Goal: Transaction & Acquisition: Purchase product/service

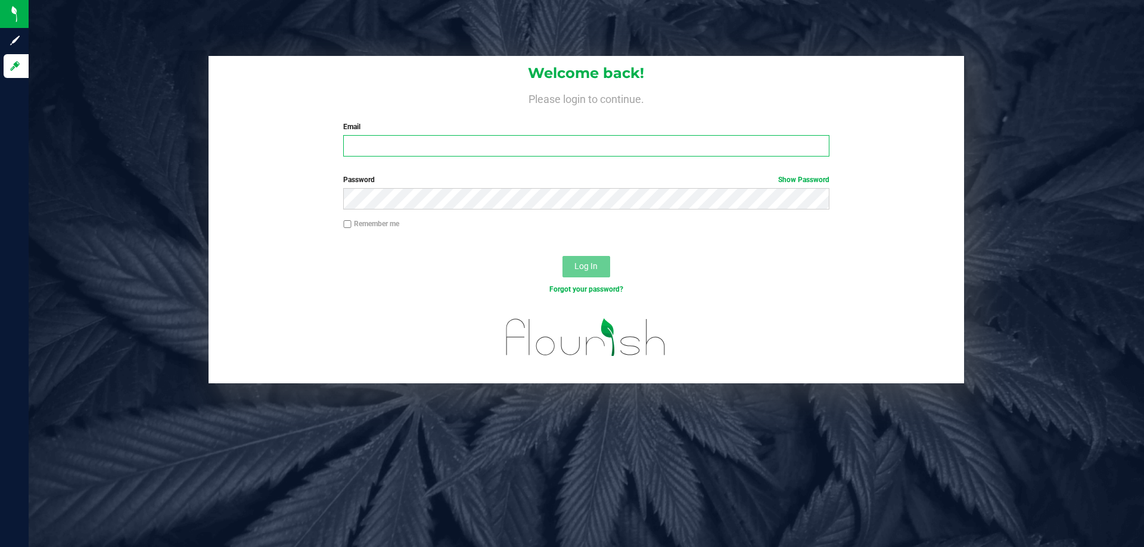
drag, startPoint x: 0, startPoint y: 0, endPoint x: 444, endPoint y: 136, distance: 464.1
click at [444, 136] on input "Email" at bounding box center [585, 145] width 485 height 21
type input "[EMAIL_ADDRESS][DOMAIN_NAME]"
click at [562, 256] on button "Log In" at bounding box center [586, 266] width 48 height 21
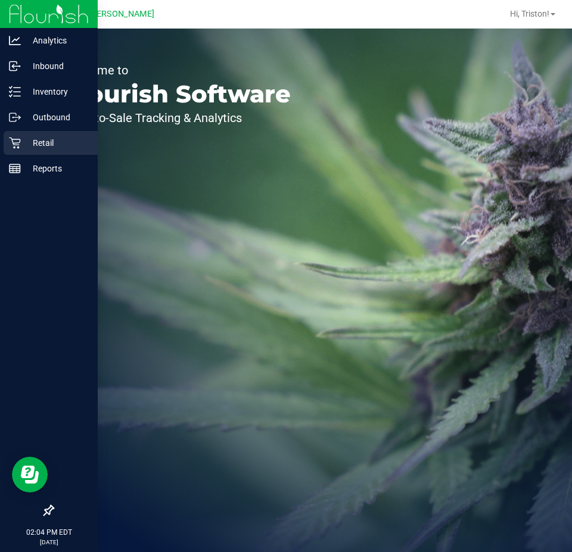
click at [30, 145] on p "Retail" at bounding box center [56, 143] width 71 height 14
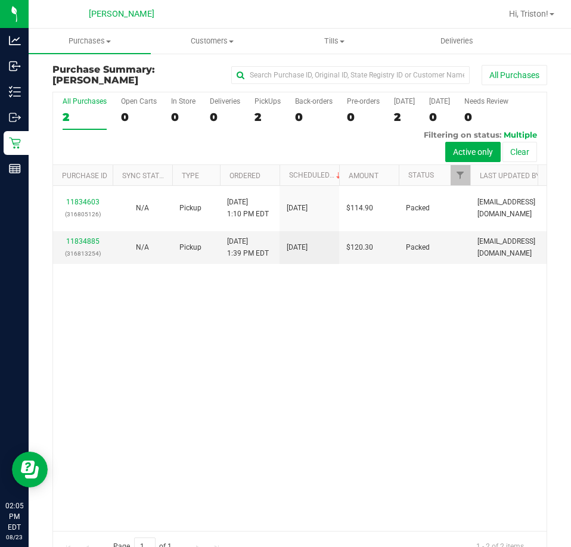
click at [303, 363] on div "11834603 (316805126) N/A Pickup 8/23/2025 1:10 PM EDT 8/23/2025 $114.90 Packed …" at bounding box center [299, 358] width 493 height 344
click at [252, 394] on div "11834603 (316805126) N/A Pickup 8/23/2025 1:10 PM EDT 8/23/2025 $114.90 Packed …" at bounding box center [299, 358] width 493 height 344
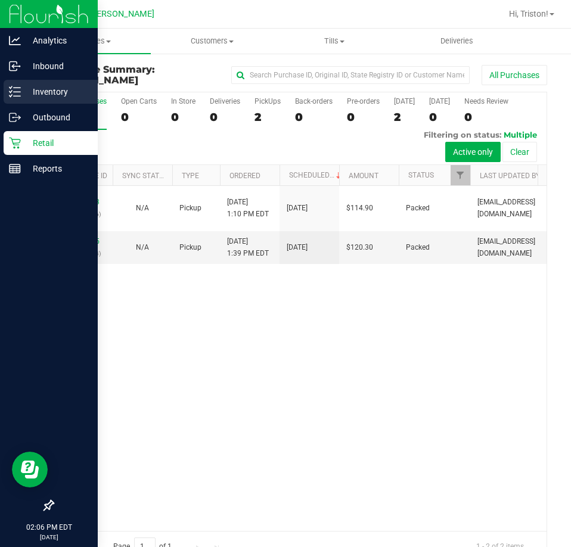
click at [22, 91] on p "Inventory" at bounding box center [56, 92] width 71 height 14
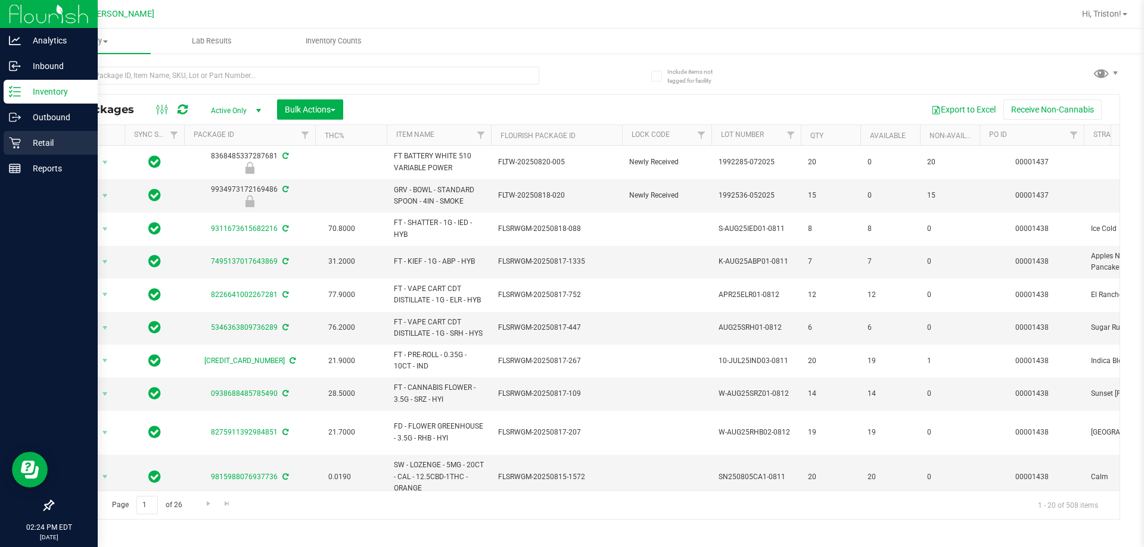
click at [26, 136] on p "Retail" at bounding box center [56, 143] width 71 height 14
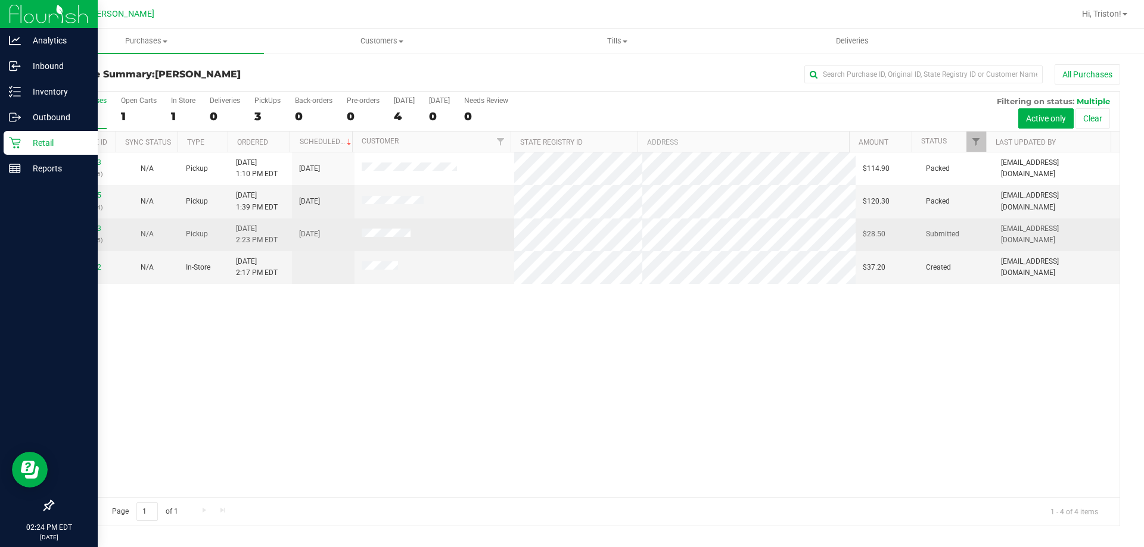
click at [88, 223] on div "11835273 (316825875)" at bounding box center [84, 234] width 48 height 23
click at [82, 231] on link "11835273" at bounding box center [84, 229] width 33 height 8
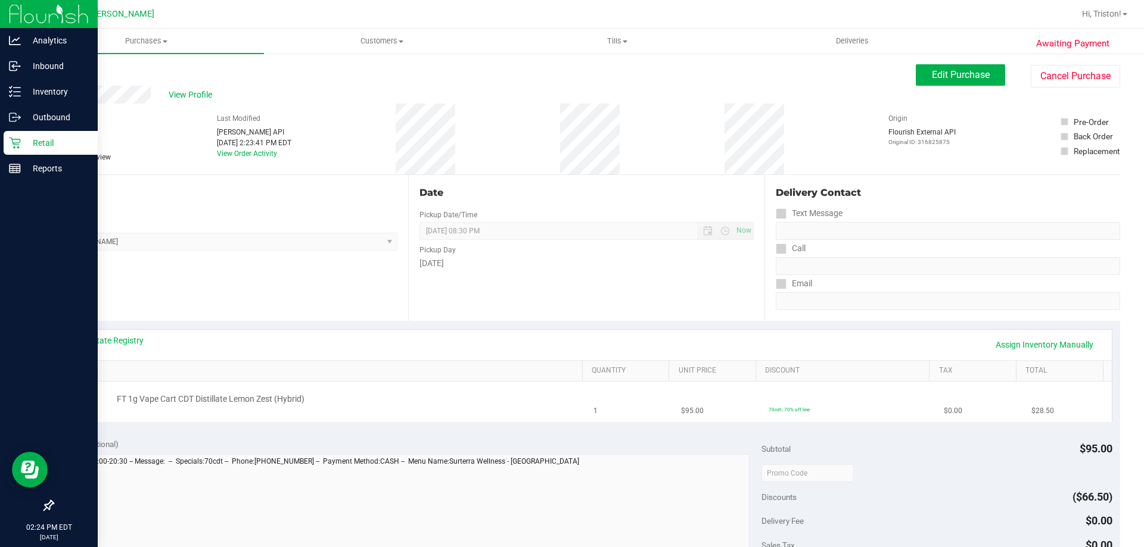
click at [460, 394] on div "FT 1g Vape Cart CDT Distillate Lemon Zest (Hybrid)" at bounding box center [344, 400] width 466 height 12
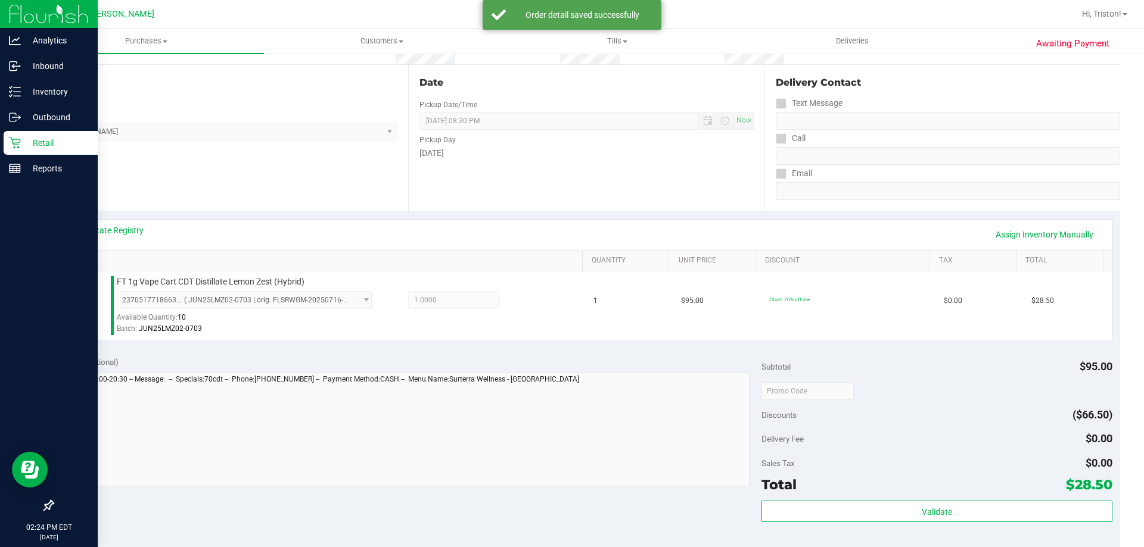
scroll to position [238, 0]
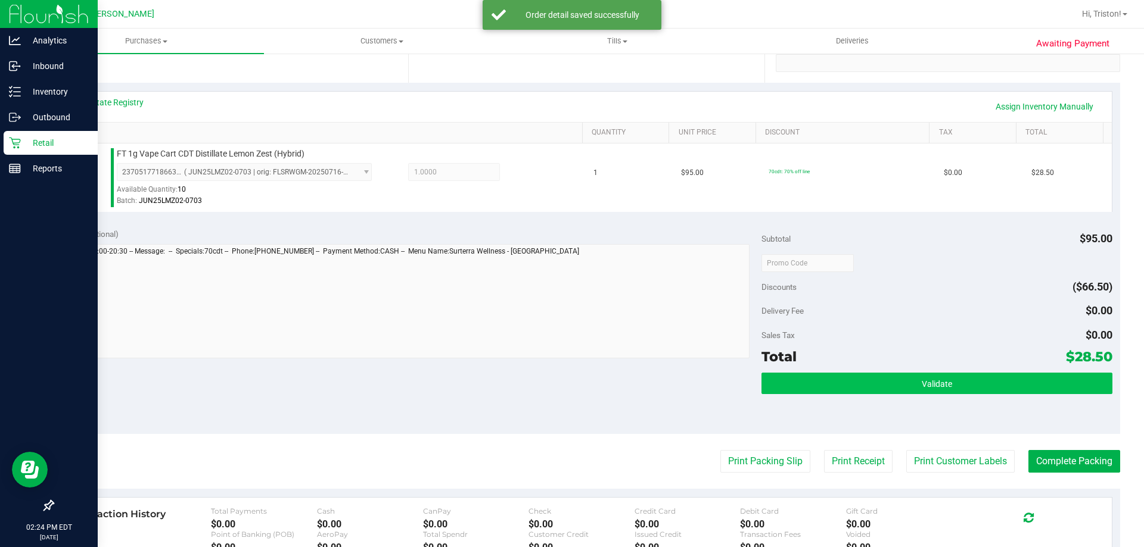
drag, startPoint x: 945, startPoint y: 398, endPoint x: 946, endPoint y: 390, distance: 9.0
click at [946, 394] on div "Validate" at bounding box center [936, 400] width 350 height 54
click at [946, 390] on button "Validate" at bounding box center [936, 383] width 350 height 21
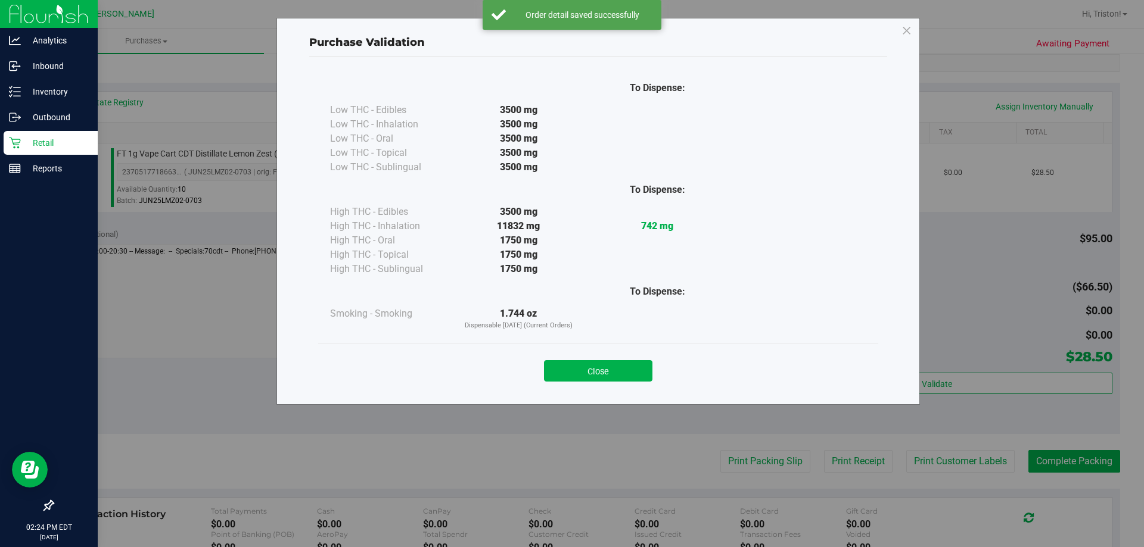
click at [610, 355] on div "Close" at bounding box center [598, 368] width 542 height 30
click at [606, 368] on button "Close" at bounding box center [598, 370] width 108 height 21
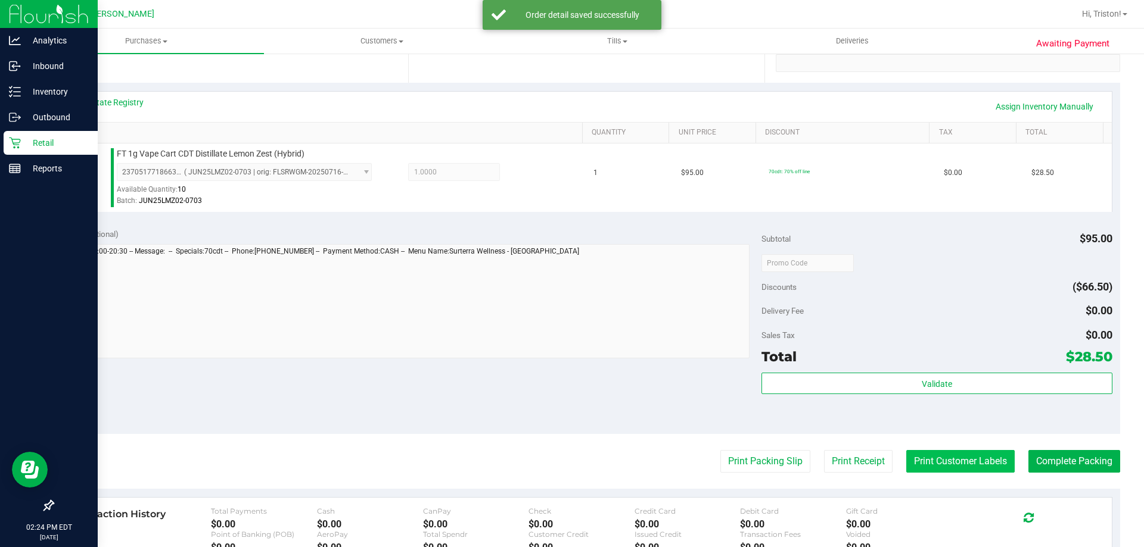
click at [967, 467] on button "Print Customer Labels" at bounding box center [960, 461] width 108 height 23
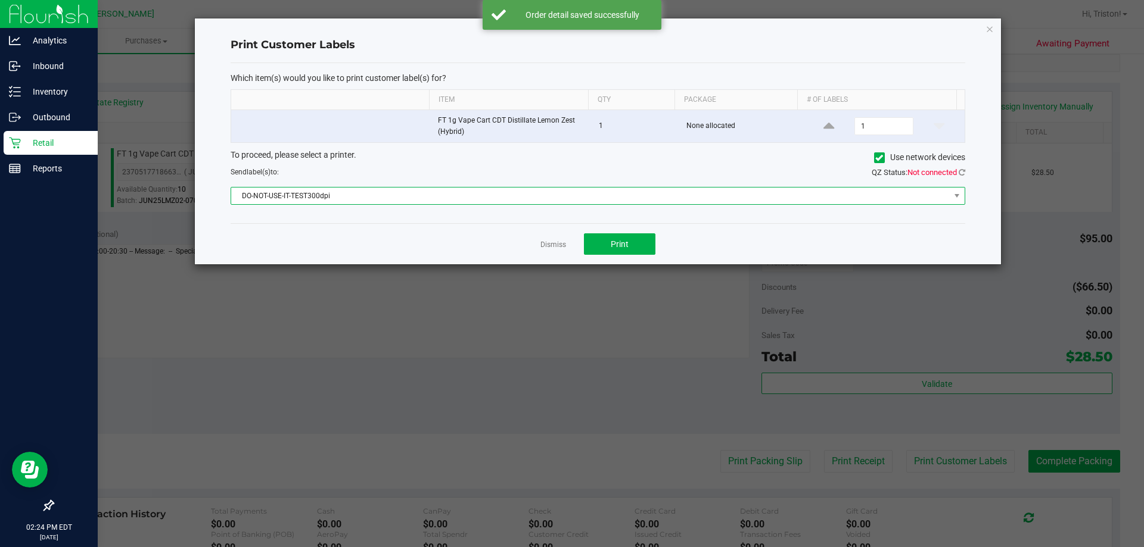
click at [609, 192] on span "DO-NOT-USE-IT-TEST300dpi" at bounding box center [590, 196] width 718 height 17
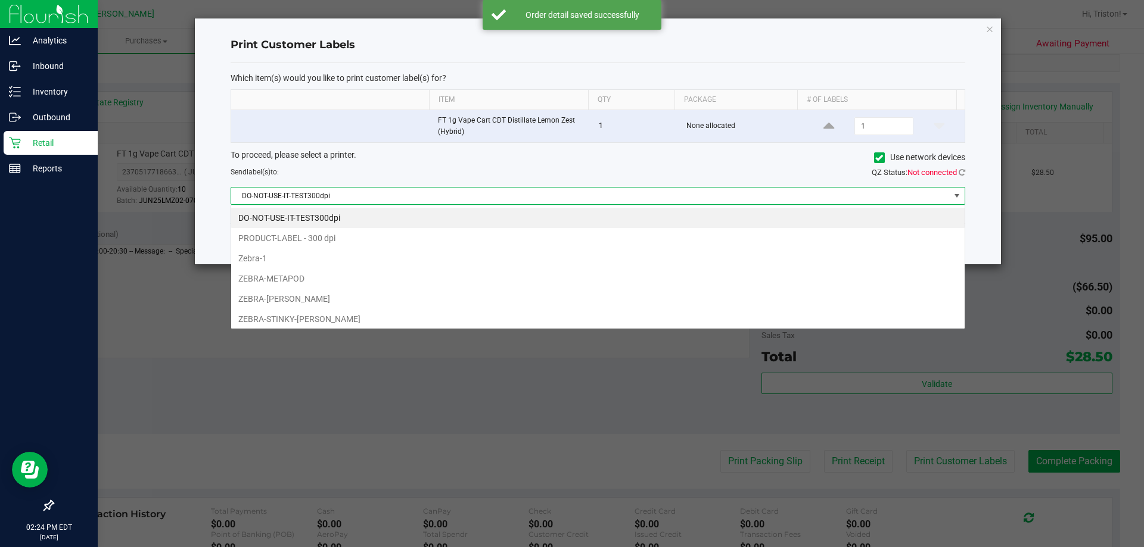
scroll to position [18, 734]
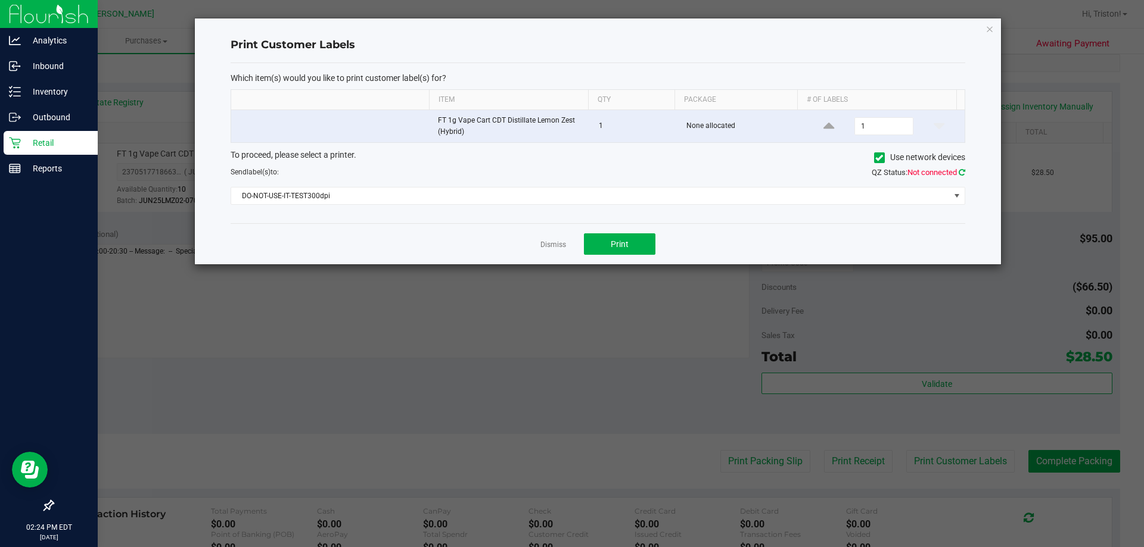
click at [963, 171] on icon at bounding box center [961, 173] width 7 height 8
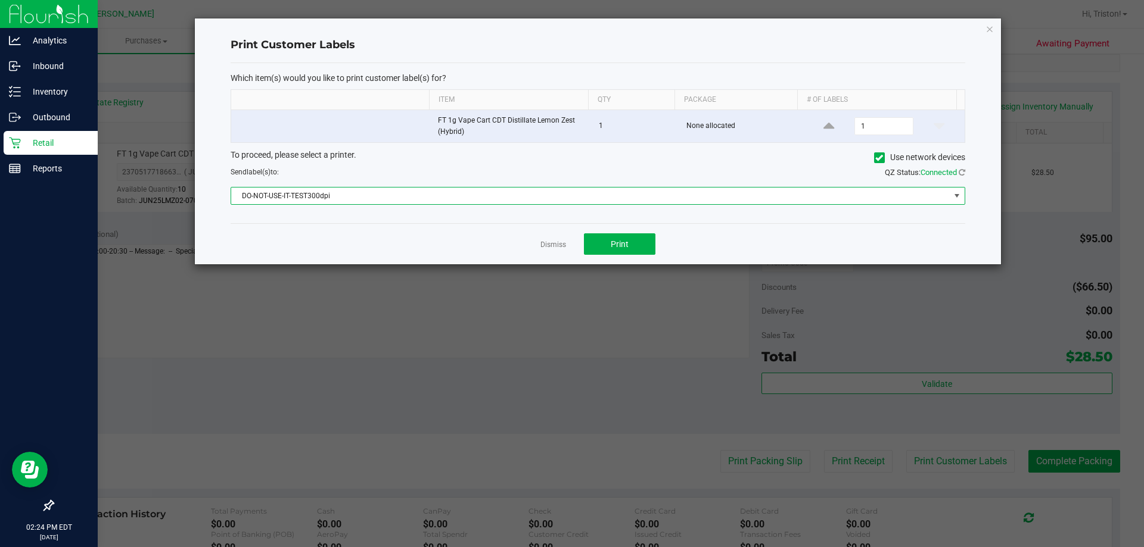
click at [564, 188] on span "DO-NOT-USE-IT-TEST300dpi" at bounding box center [590, 196] width 718 height 17
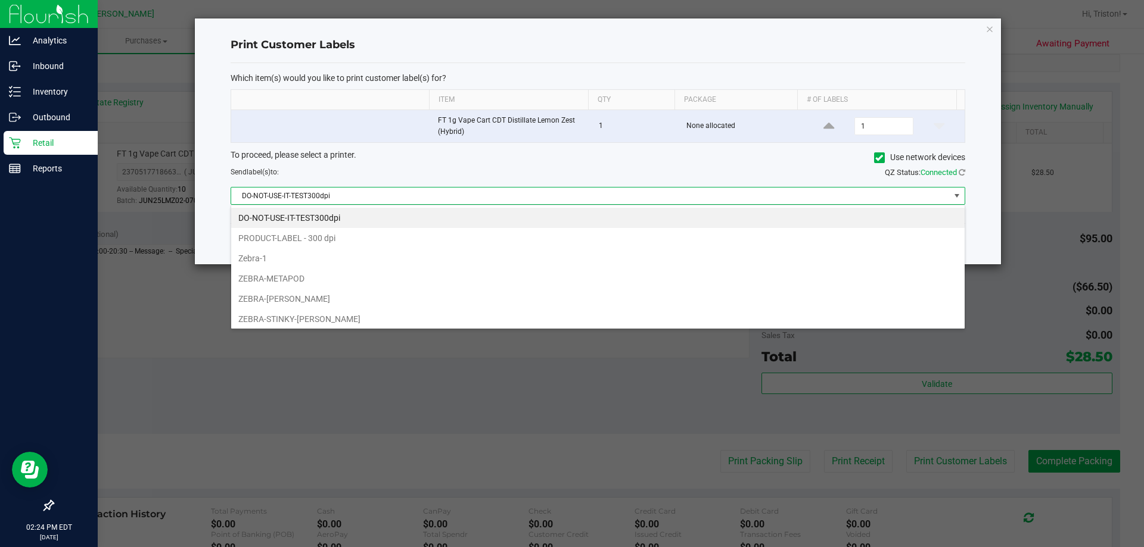
drag, startPoint x: 387, startPoint y: 292, endPoint x: 442, endPoint y: 276, distance: 57.9
click at [387, 293] on li "ZEBRA-[PERSON_NAME]" at bounding box center [597, 299] width 733 height 20
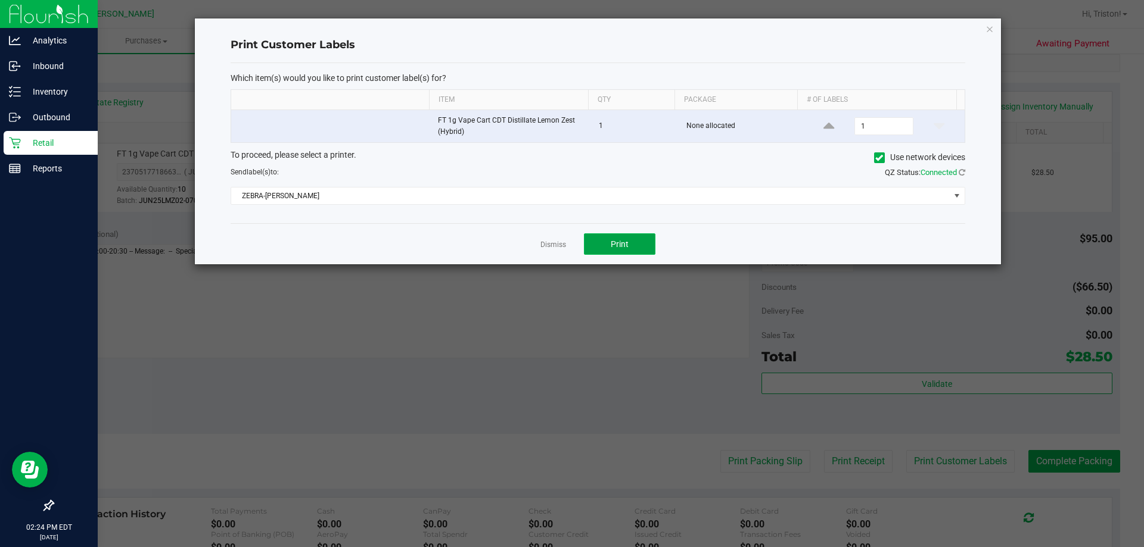
click at [607, 238] on button "Print" at bounding box center [619, 243] width 71 height 21
click at [550, 245] on link "Dismiss" at bounding box center [553, 245] width 26 height 10
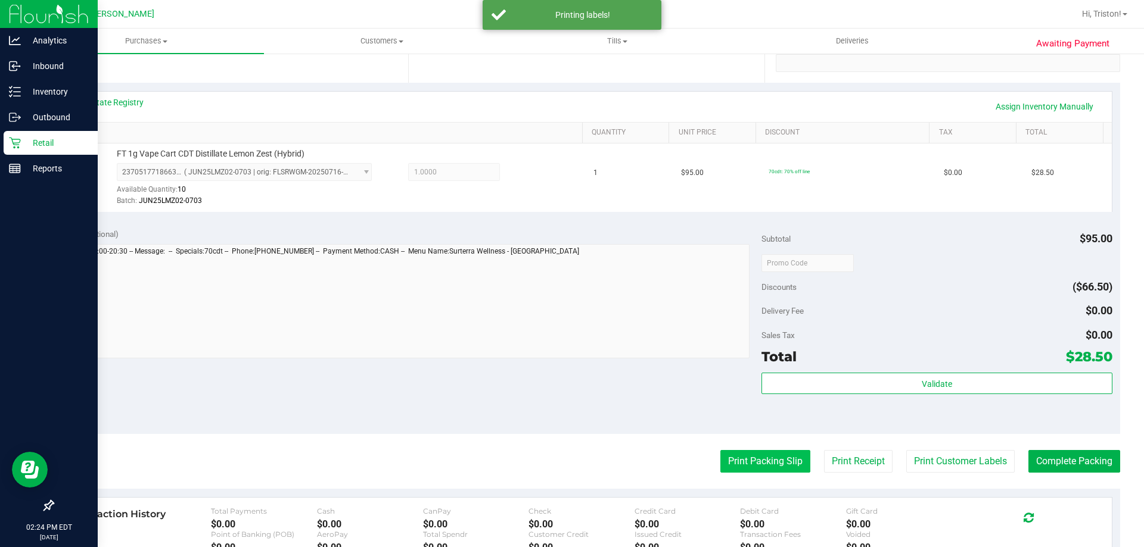
click at [768, 456] on button "Print Packing Slip" at bounding box center [765, 461] width 90 height 23
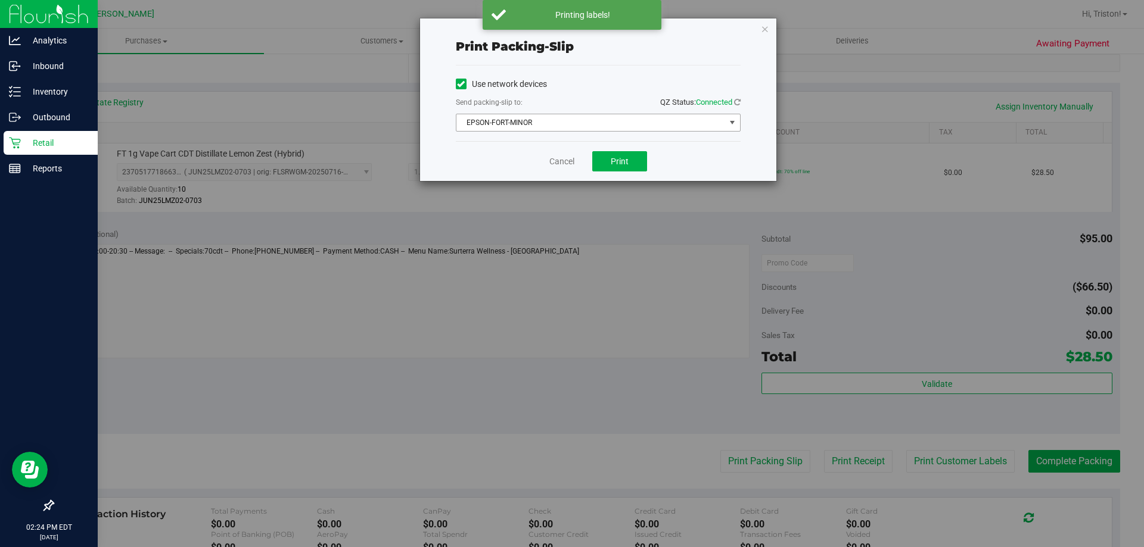
click at [621, 124] on span "EPSON-FORT-MINOR" at bounding box center [590, 122] width 269 height 17
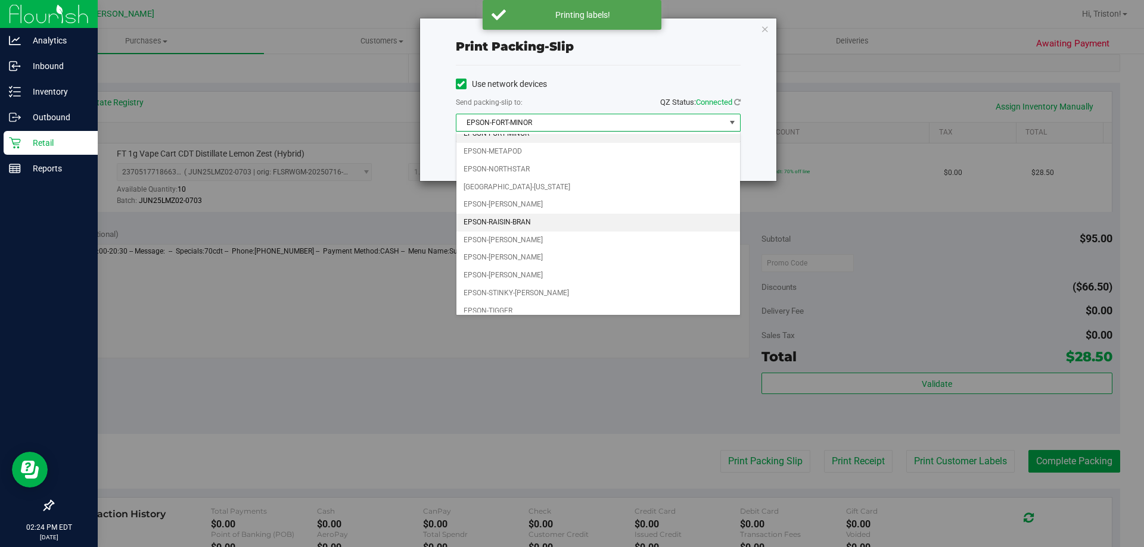
scroll to position [0, 0]
click at [529, 212] on li "EPSON-[PERSON_NAME]" at bounding box center [598, 214] width 284 height 18
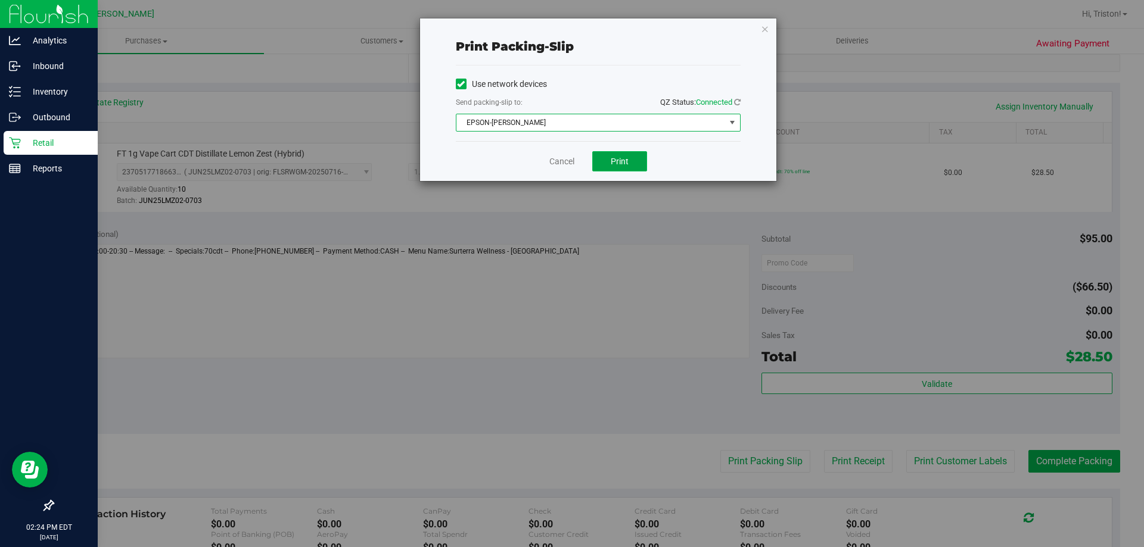
click at [616, 162] on span "Print" at bounding box center [620, 162] width 18 height 10
click at [564, 162] on link "Cancel" at bounding box center [561, 161] width 25 height 13
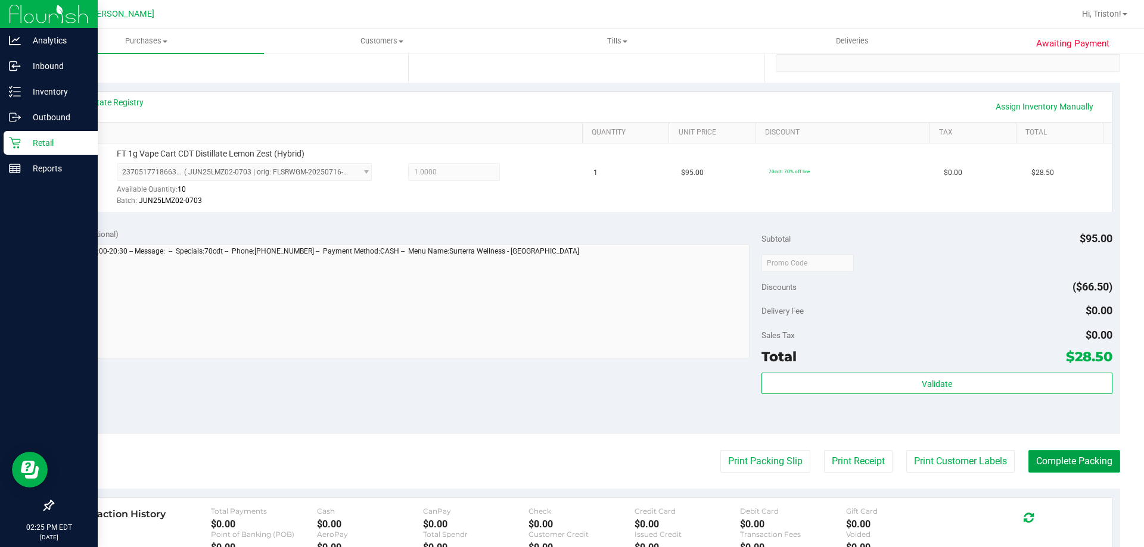
click at [1054, 459] on button "Complete Packing" at bounding box center [1074, 461] width 92 height 23
click at [926, 261] on div at bounding box center [936, 262] width 350 height 21
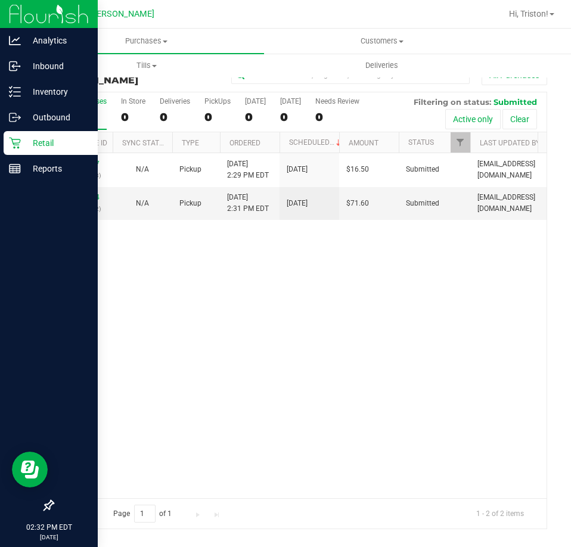
click at [175, 296] on div "11835327 (316827623) N/A Pickup 8/23/2025 2:29 PM EDT 8/23/2025 $16.50 Submitte…" at bounding box center [299, 325] width 493 height 344
drag, startPoint x: 245, startPoint y: 343, endPoint x: 447, endPoint y: 24, distance: 377.4
click at [248, 339] on div "11835327 (316827623) N/A Pickup 8/23/2025 2:29 PM EDT 8/23/2025 $16.50 Submitte…" at bounding box center [299, 325] width 493 height 344
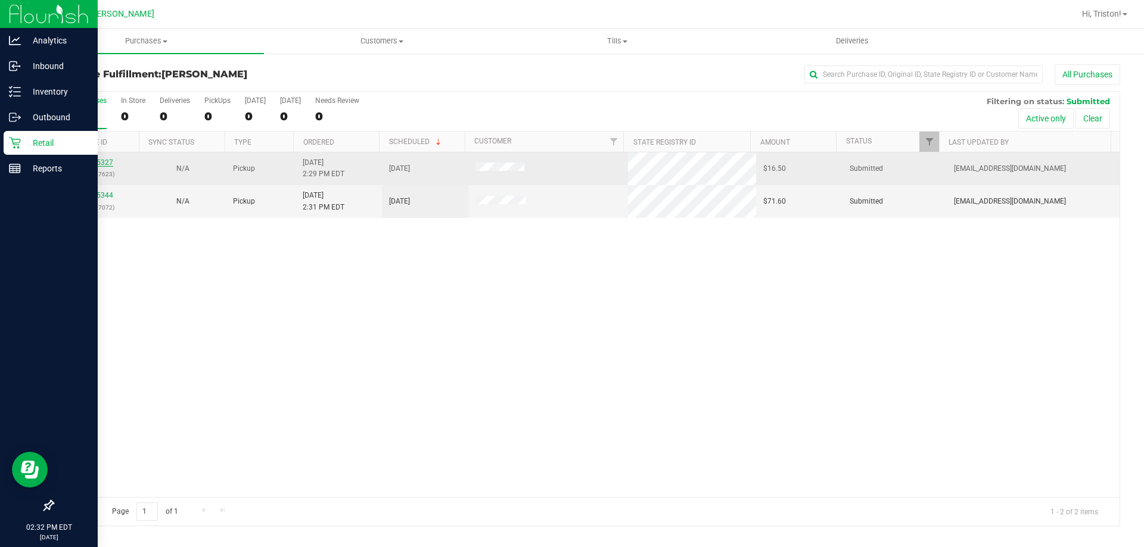
click at [91, 165] on link "11835327" at bounding box center [96, 162] width 33 height 8
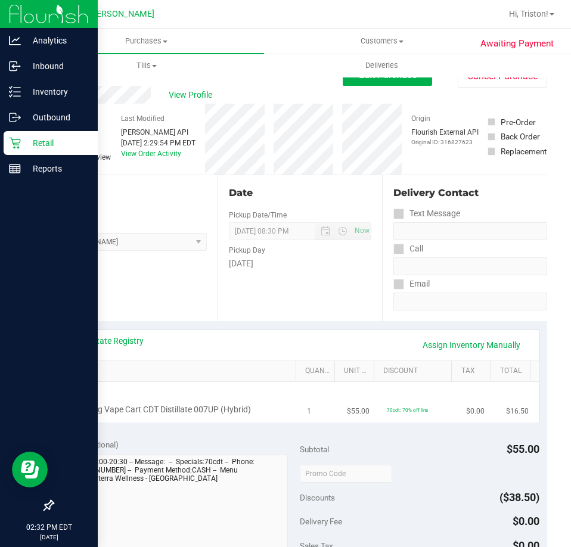
click at [187, 389] on div "FT 0.5g Vape Cart CDT Distillate 007UP (Hybrid)" at bounding box center [180, 402] width 225 height 28
click at [477, 80] on button "Cancel Purchase" at bounding box center [501, 76] width 89 height 23
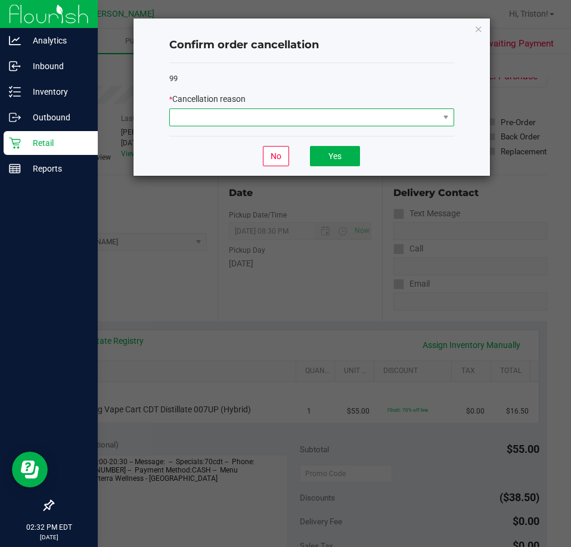
click at [243, 115] on span at bounding box center [304, 117] width 269 height 17
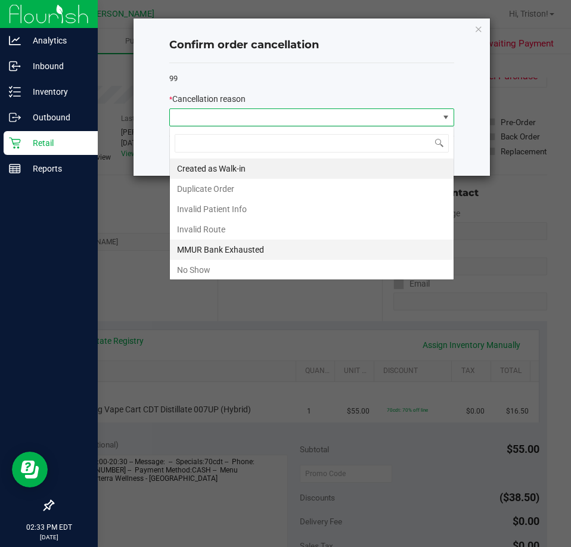
scroll to position [18, 285]
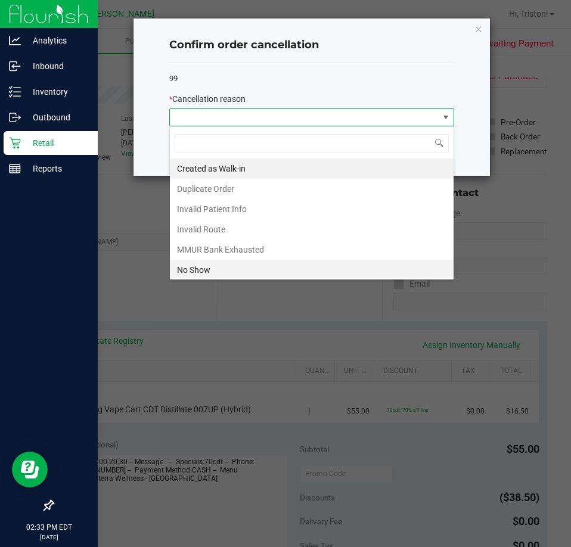
click at [225, 275] on li "No Show" at bounding box center [312, 270] width 284 height 20
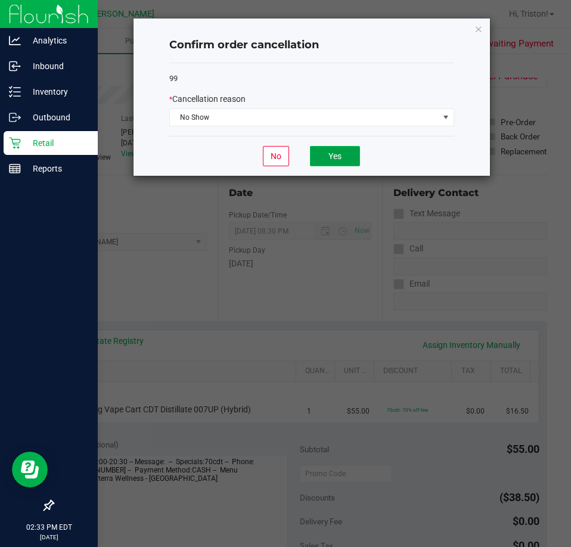
click at [319, 152] on button "Yes" at bounding box center [335, 156] width 50 height 20
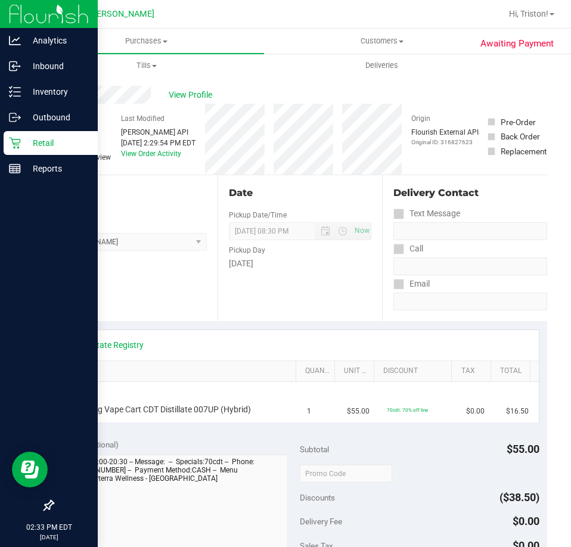
click at [21, 143] on p "Retail" at bounding box center [56, 143] width 71 height 14
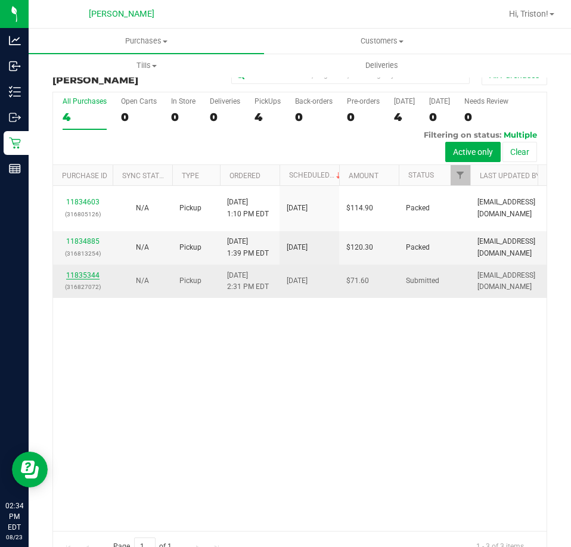
click at [82, 273] on link "11835344" at bounding box center [82, 275] width 33 height 8
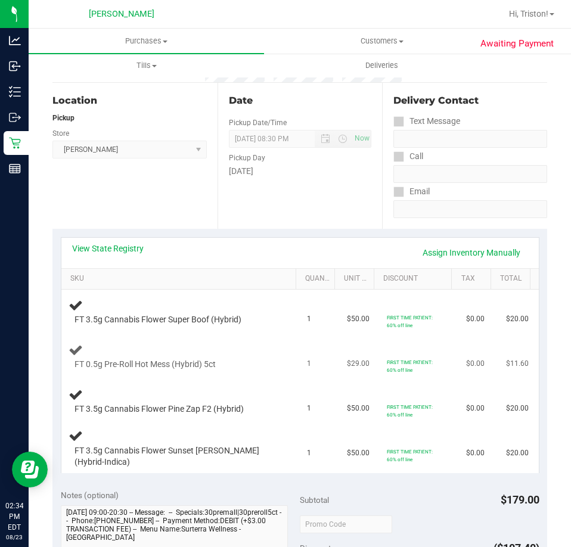
scroll to position [119, 0]
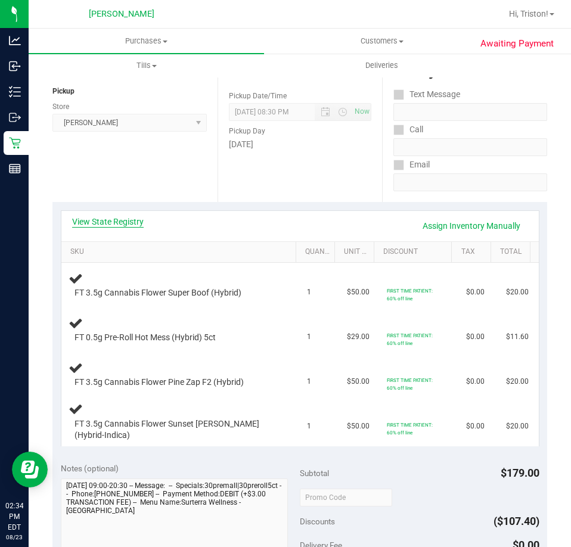
click at [137, 220] on link "View State Registry" at bounding box center [107, 222] width 71 height 12
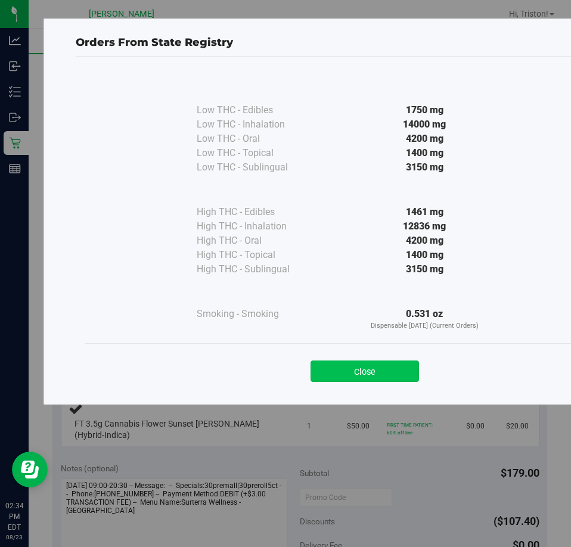
click at [378, 373] on button "Close" at bounding box center [364, 370] width 108 height 21
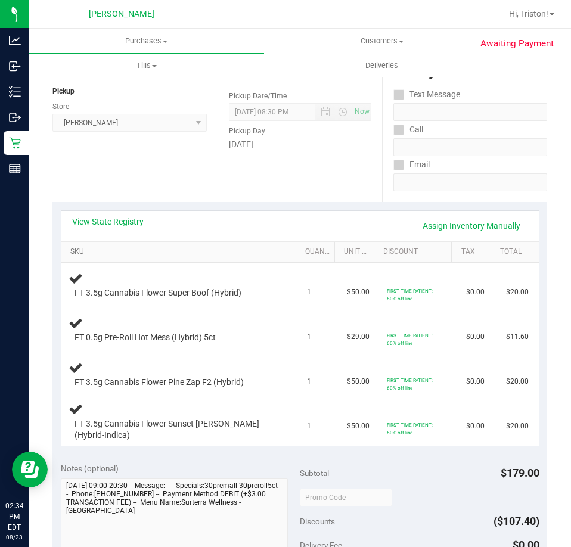
click at [225, 251] on link "SKU" at bounding box center [180, 252] width 220 height 10
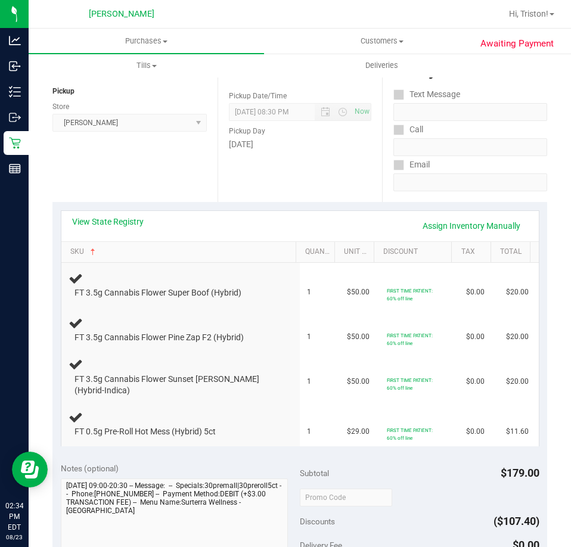
click at [231, 233] on div "View State Registry Assign Inventory Manually" at bounding box center [300, 226] width 456 height 20
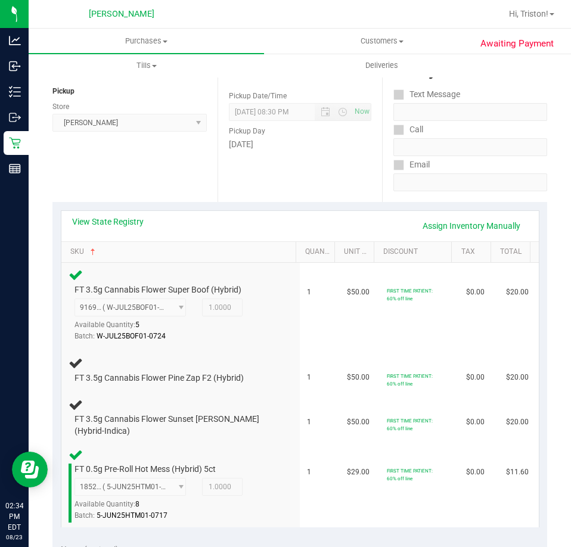
click at [254, 214] on div "View State Registry Assign Inventory Manually" at bounding box center [299, 226] width 477 height 30
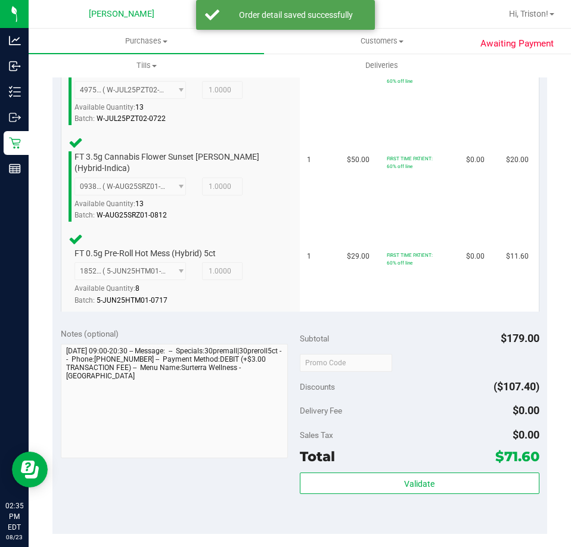
scroll to position [536, 0]
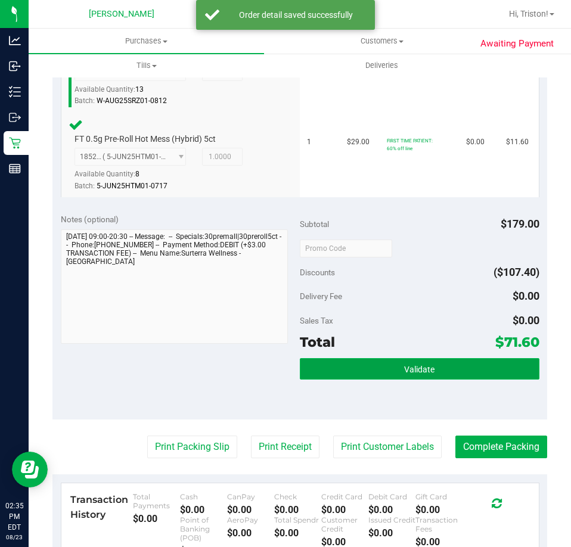
click at [406, 366] on span "Validate" at bounding box center [419, 370] width 30 height 10
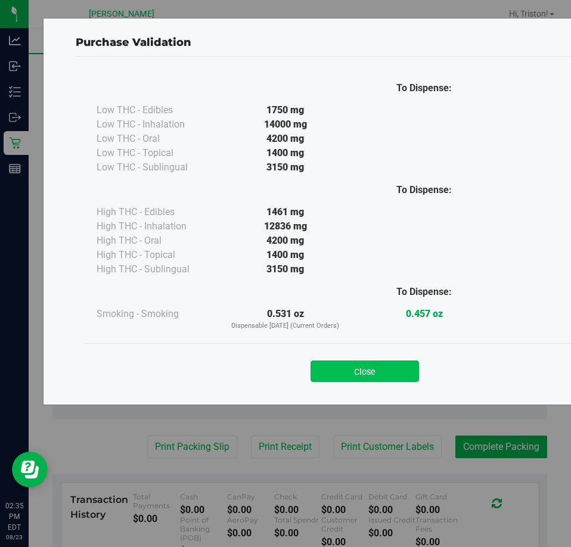
click at [379, 380] on button "Close" at bounding box center [364, 370] width 108 height 21
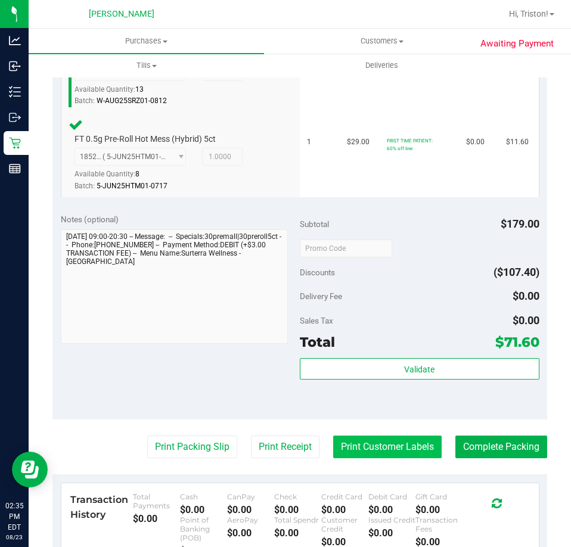
click at [370, 441] on button "Print Customer Labels" at bounding box center [387, 446] width 108 height 23
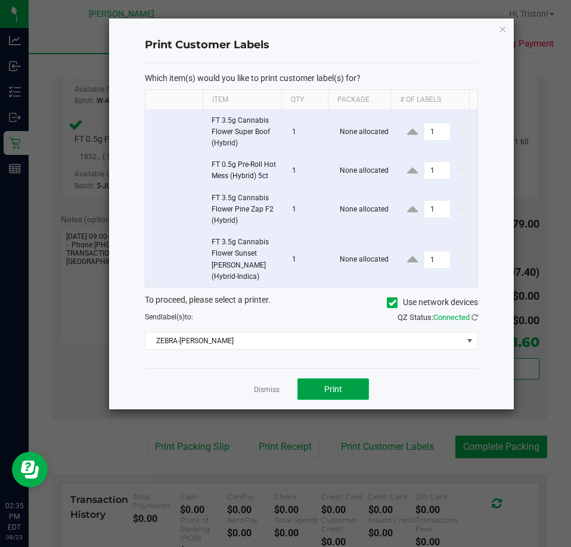
click at [303, 384] on button "Print" at bounding box center [332, 388] width 71 height 21
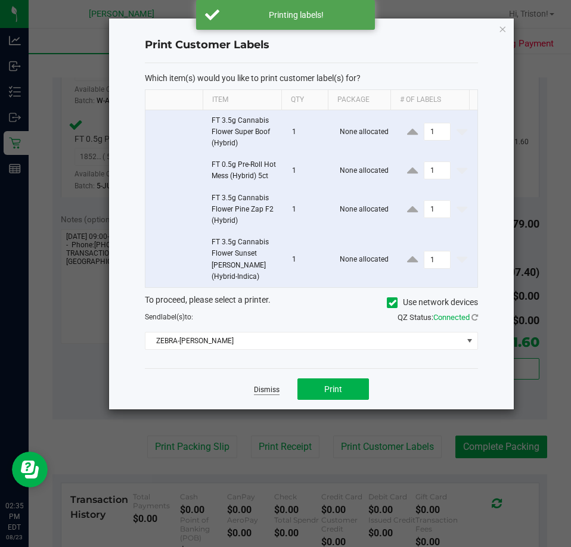
click at [270, 392] on link "Dismiss" at bounding box center [267, 390] width 26 height 10
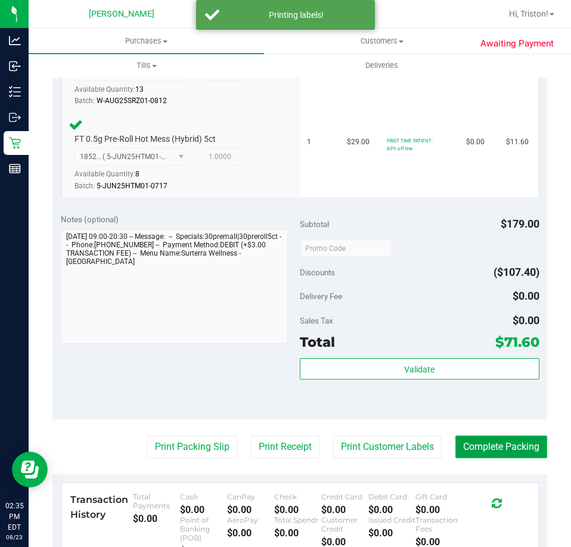
click at [510, 452] on button "Complete Packing" at bounding box center [501, 446] width 92 height 23
click at [441, 310] on div "Sales Tax $0.00" at bounding box center [419, 320] width 239 height 21
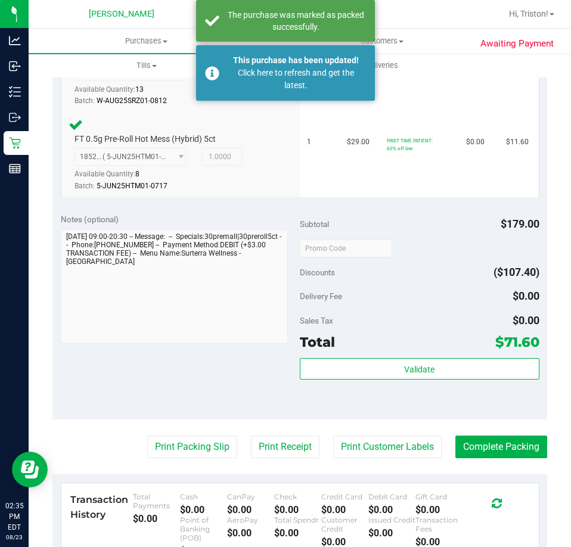
click at [441, 301] on div "Delivery Fee $0.00" at bounding box center [419, 295] width 239 height 21
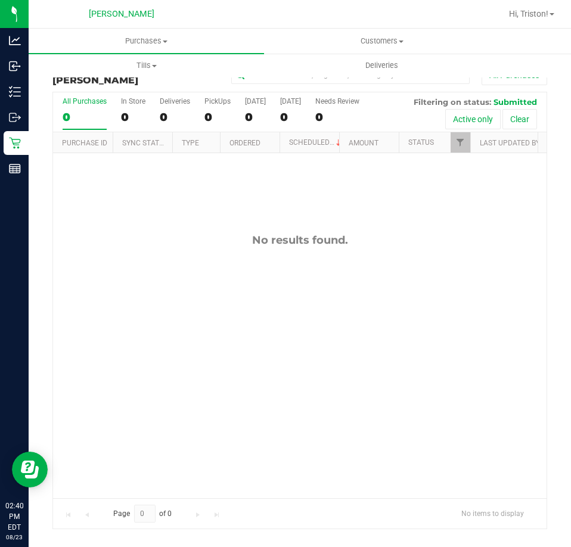
click at [261, 279] on div "No results found." at bounding box center [299, 365] width 493 height 425
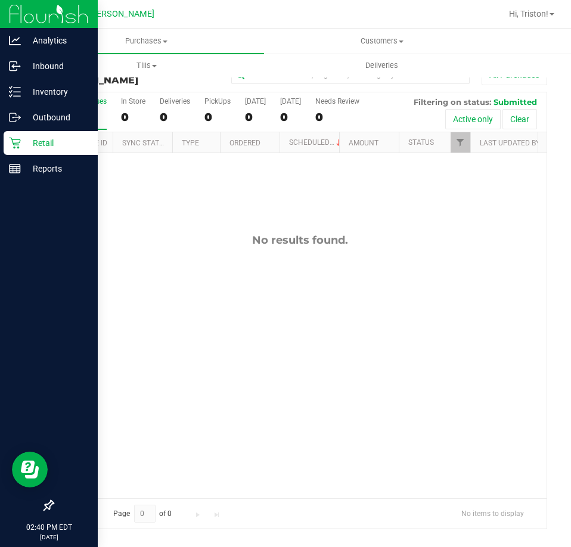
click at [21, 142] on p "Retail" at bounding box center [56, 143] width 71 height 14
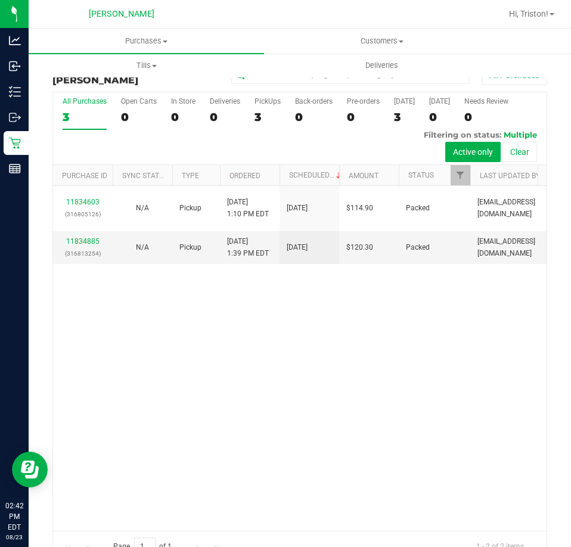
click at [142, 368] on div "11834603 (316805126) N/A Pickup 8/23/2025 1:10 PM EDT 8/23/2025 $114.90 Packed …" at bounding box center [299, 358] width 493 height 344
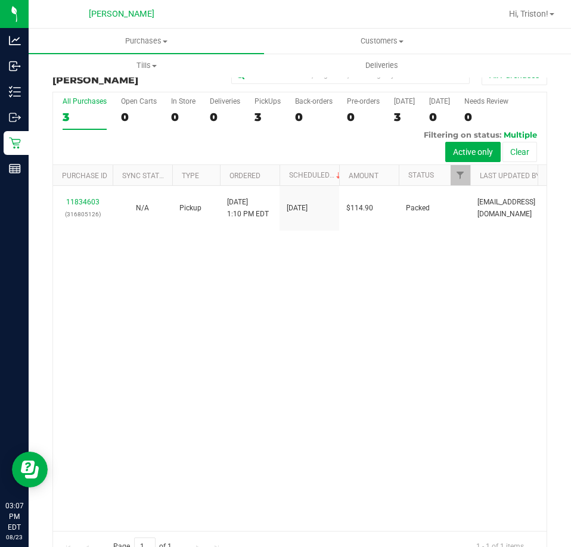
click at [163, 341] on div "11834603 (316805126) N/A Pickup 8/23/2025 1:10 PM EDT 8/23/2025 $114.90 Packed …" at bounding box center [299, 358] width 493 height 344
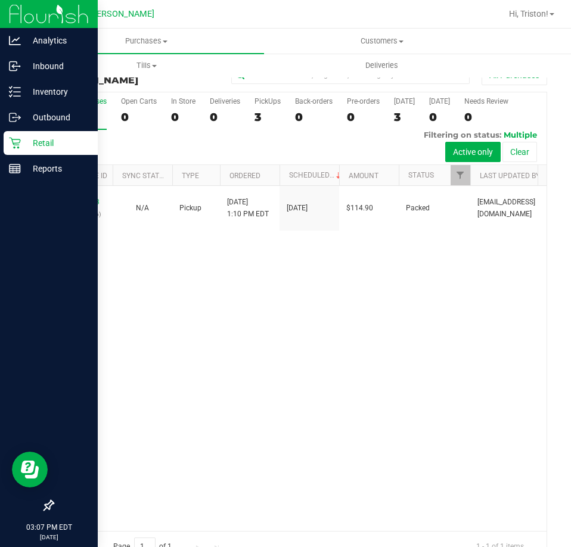
click at [30, 142] on div "Purchase Summary: Summerfield WC All Purchases All Purchases 3 Open Carts 0 In …" at bounding box center [300, 312] width 542 height 521
click at [24, 141] on p "Retail" at bounding box center [56, 143] width 71 height 14
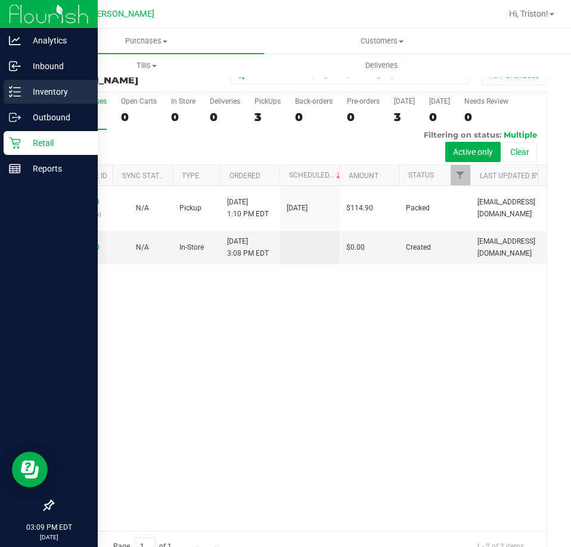
click at [24, 92] on p "Inventory" at bounding box center [56, 92] width 71 height 14
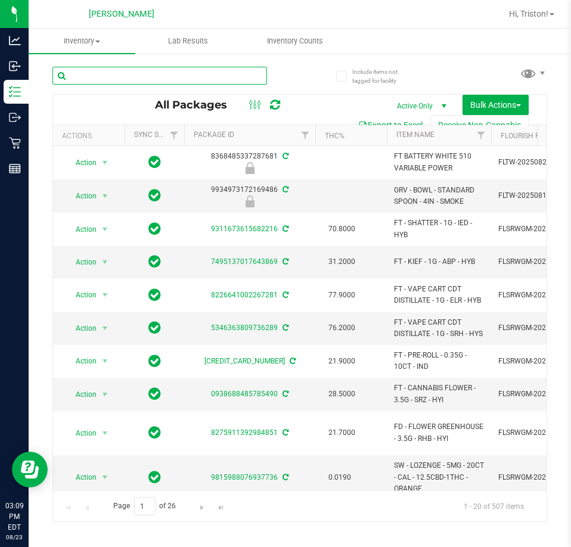
click at [123, 77] on input "text" at bounding box center [159, 76] width 214 height 18
type input "hash"
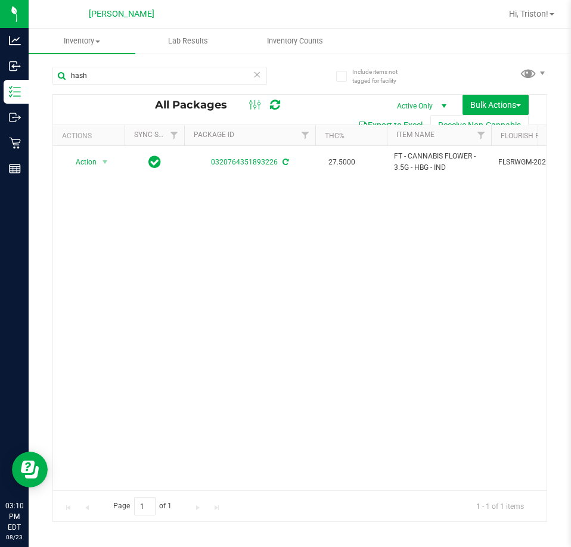
click at [254, 324] on div "Action Action Adjust qty Create package Edit attributes Global inventory Locate…" at bounding box center [299, 318] width 493 height 344
drag, startPoint x: 104, startPoint y: 70, endPoint x: 39, endPoint y: 76, distance: 64.6
click at [39, 76] on div "Include items not tagged for facility hash All Packages Active Only Active Only…" at bounding box center [300, 233] width 542 height 363
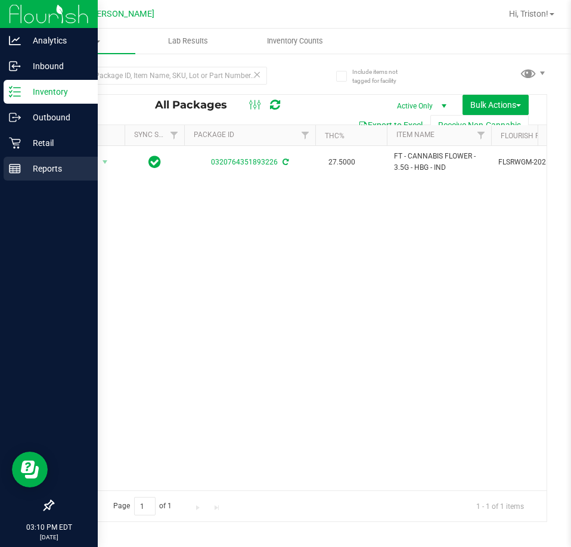
click at [25, 168] on p "Reports" at bounding box center [56, 168] width 71 height 14
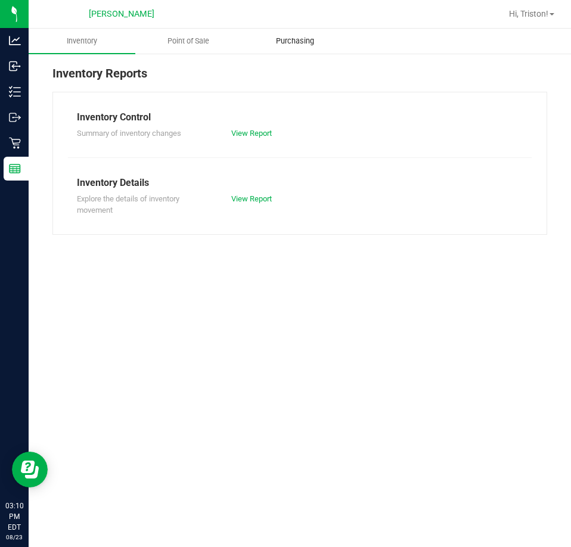
click at [295, 34] on uib-tab-heading "Purchasing" at bounding box center [294, 41] width 105 height 24
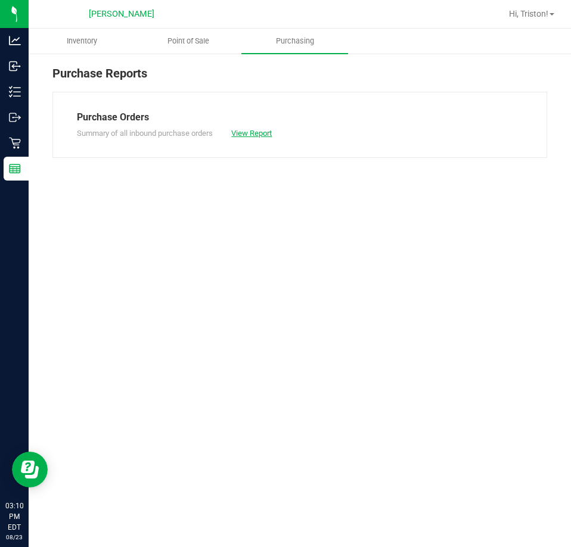
click at [259, 133] on link "View Report" at bounding box center [251, 133] width 41 height 9
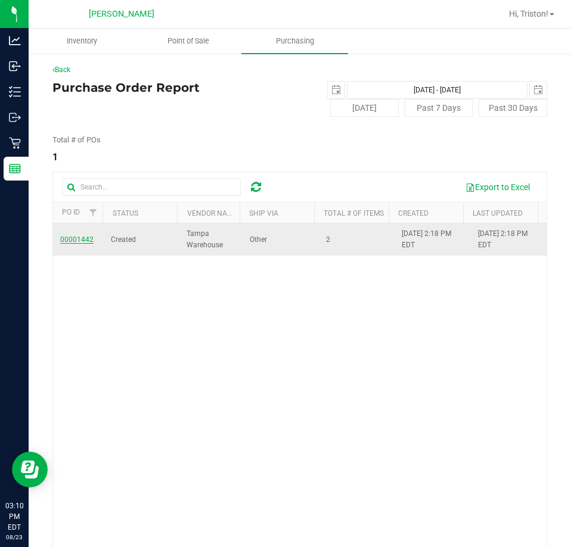
click at [80, 239] on span "00001442" at bounding box center [76, 239] width 33 height 8
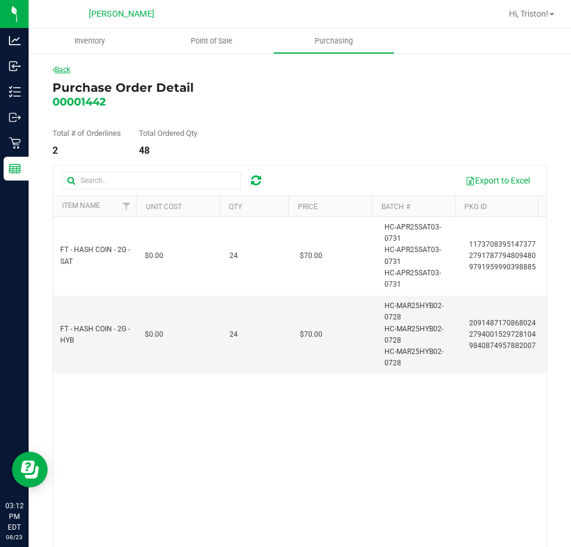
click at [66, 66] on link "Back" at bounding box center [61, 70] width 18 height 8
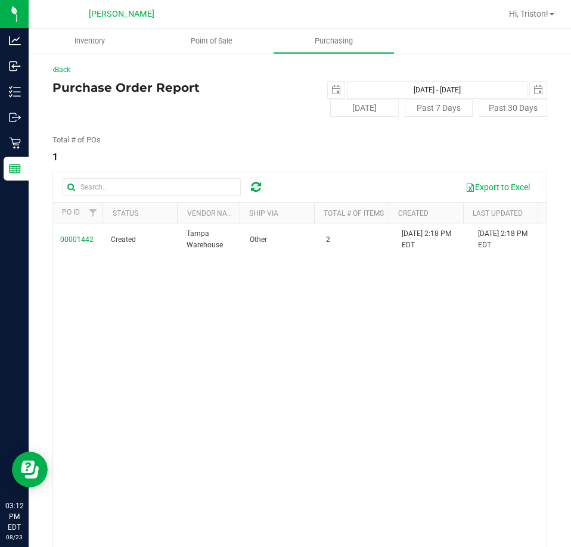
drag, startPoint x: 215, startPoint y: 404, endPoint x: 186, endPoint y: 390, distance: 32.0
click at [215, 404] on div "00001442 Created Tampa Warehouse Other 2 Aug 23, 2025 2:18 PM EDT Aug 23, 2025 …" at bounding box center [299, 395] width 493 height 344
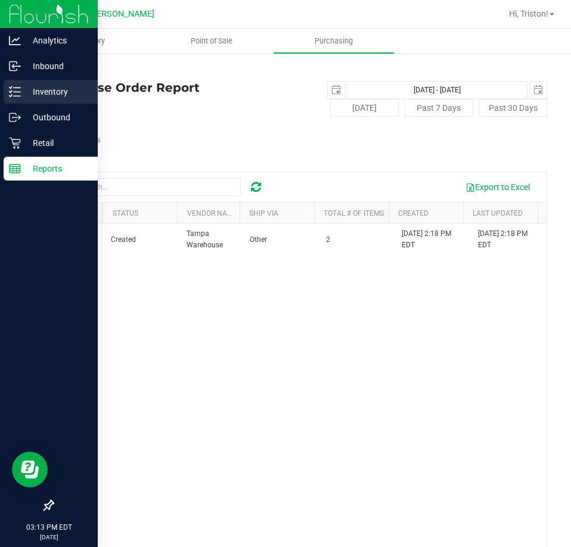
click at [49, 96] on p "Inventory" at bounding box center [56, 92] width 71 height 14
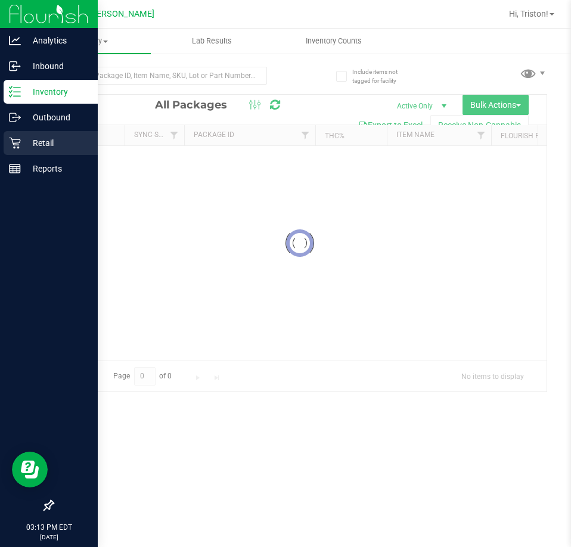
click at [21, 148] on p "Retail" at bounding box center [56, 143] width 71 height 14
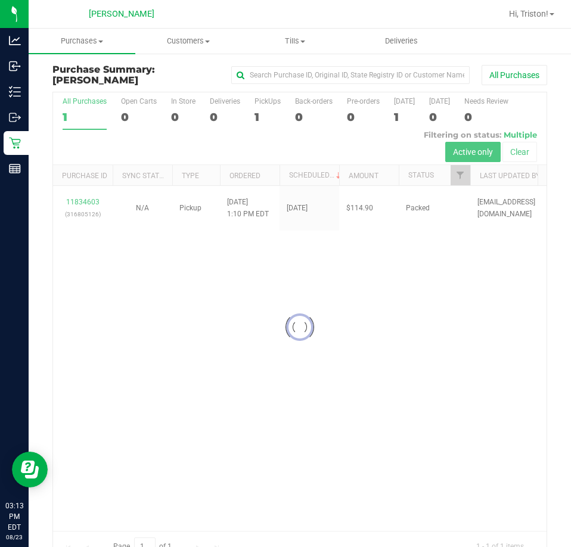
click at [335, 388] on div at bounding box center [299, 326] width 493 height 469
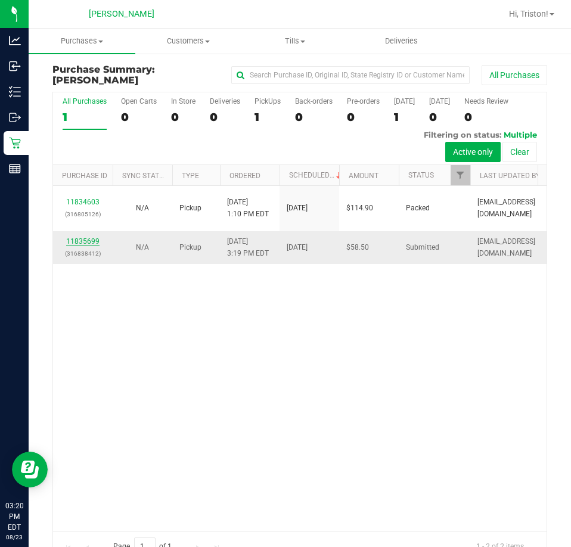
click at [91, 240] on link "11835699" at bounding box center [82, 241] width 33 height 8
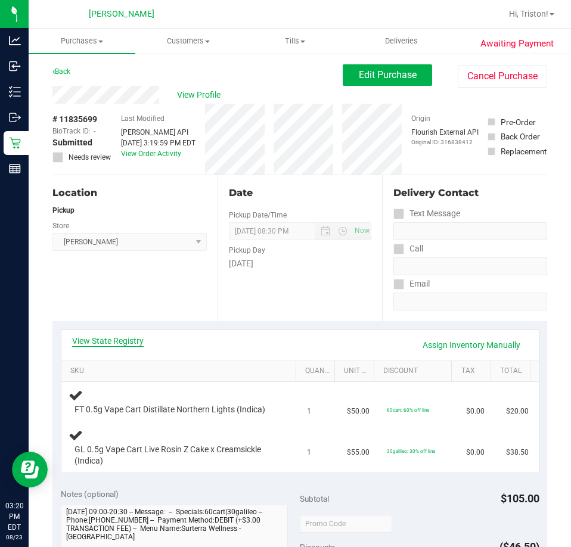
click at [130, 336] on link "View State Registry" at bounding box center [107, 341] width 71 height 12
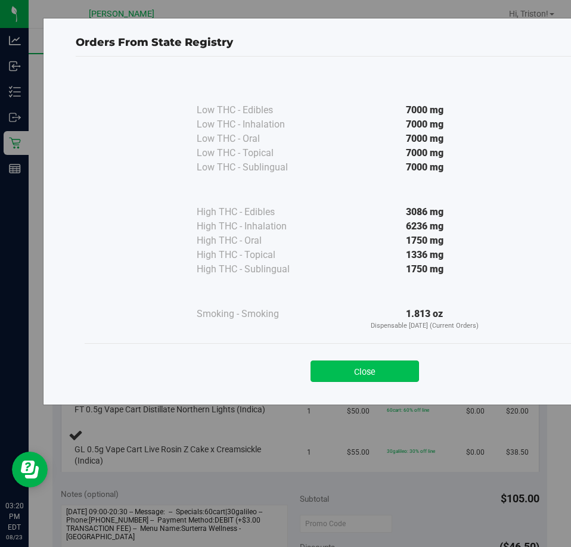
click at [389, 381] on button "Close" at bounding box center [364, 370] width 108 height 21
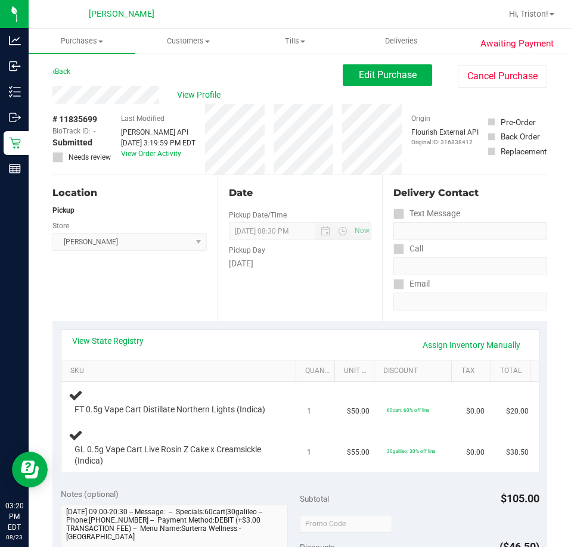
click at [221, 345] on div "View State Registry Assign Inventory Manually" at bounding box center [300, 345] width 456 height 20
click at [111, 341] on link "View State Registry" at bounding box center [107, 341] width 71 height 12
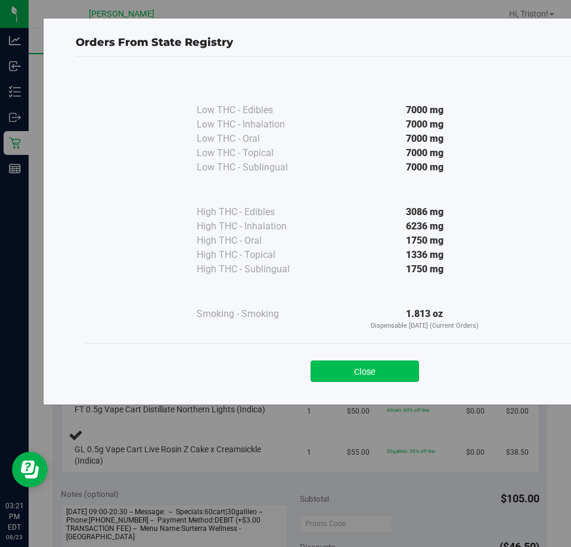
click at [363, 362] on button "Close" at bounding box center [364, 370] width 108 height 21
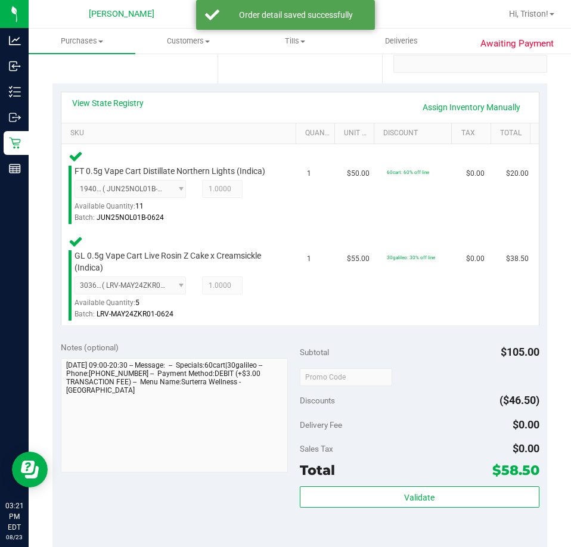
scroll to position [238, 0]
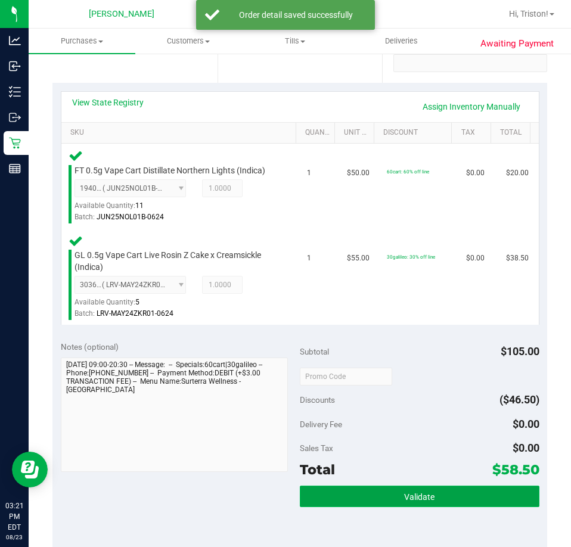
click at [404, 492] on span "Validate" at bounding box center [419, 497] width 30 height 10
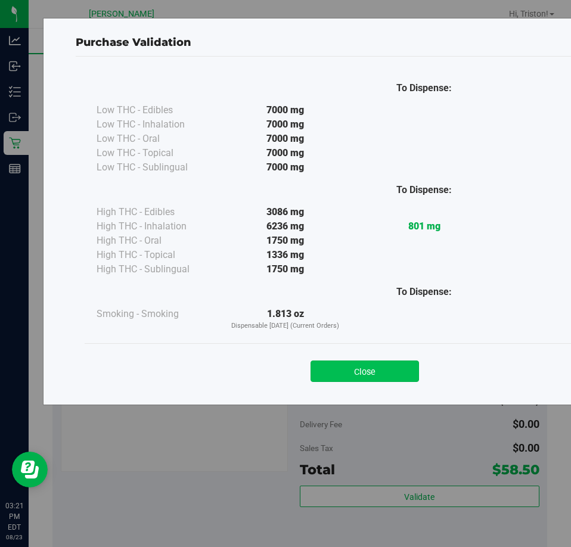
click at [373, 369] on button "Close" at bounding box center [364, 370] width 108 height 21
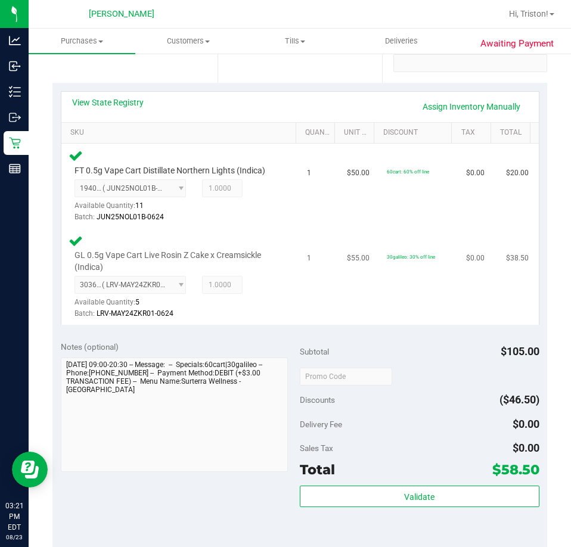
scroll to position [298, 0]
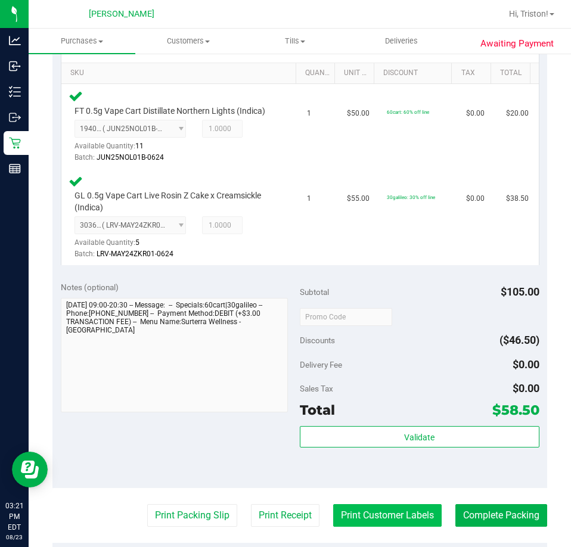
click at [379, 515] on button "Print Customer Labels" at bounding box center [387, 515] width 108 height 23
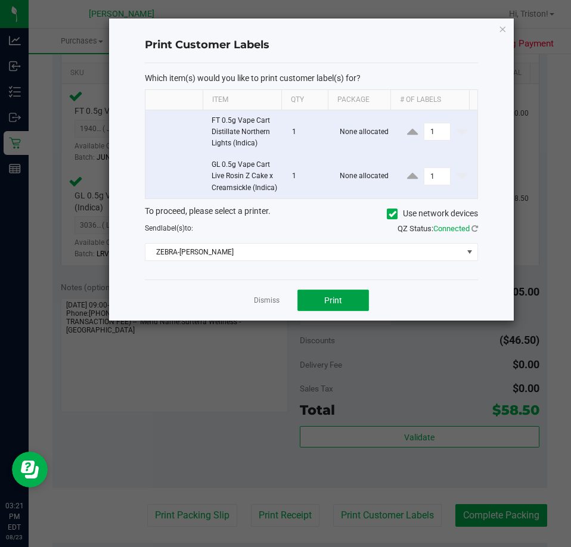
click at [338, 305] on span "Print" at bounding box center [333, 300] width 18 height 10
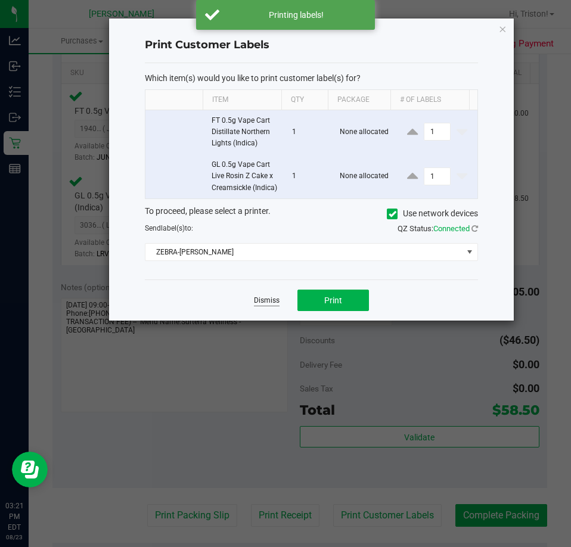
click at [270, 306] on link "Dismiss" at bounding box center [267, 300] width 26 height 10
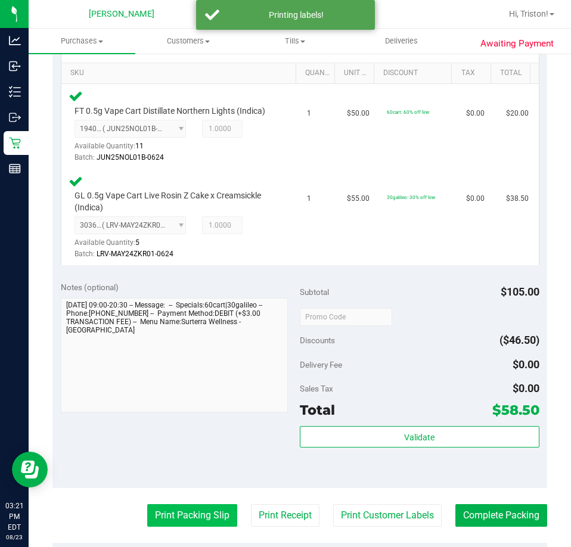
click at [184, 521] on button "Print Packing Slip" at bounding box center [192, 515] width 90 height 23
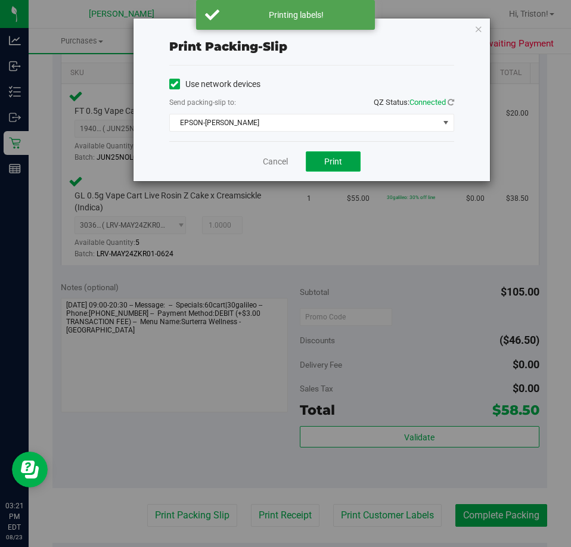
click at [325, 163] on span "Print" at bounding box center [333, 162] width 18 height 10
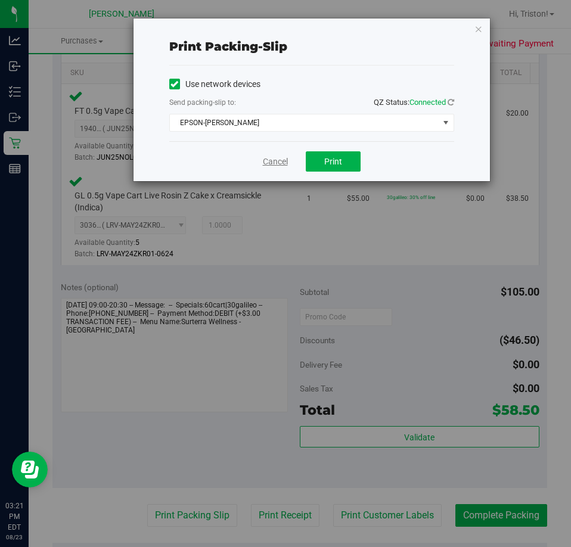
click at [277, 161] on link "Cancel" at bounding box center [275, 161] width 25 height 13
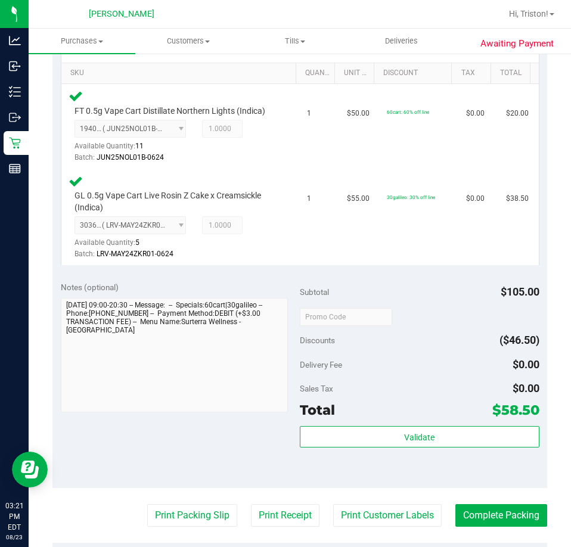
click at [425, 363] on div "Delivery Fee $0.00" at bounding box center [419, 364] width 239 height 21
click at [499, 512] on button "Complete Packing" at bounding box center [501, 515] width 92 height 23
click at [444, 381] on div "Sales Tax $0.00" at bounding box center [419, 388] width 239 height 21
click at [415, 344] on div "Discounts ($46.50)" at bounding box center [419, 339] width 239 height 21
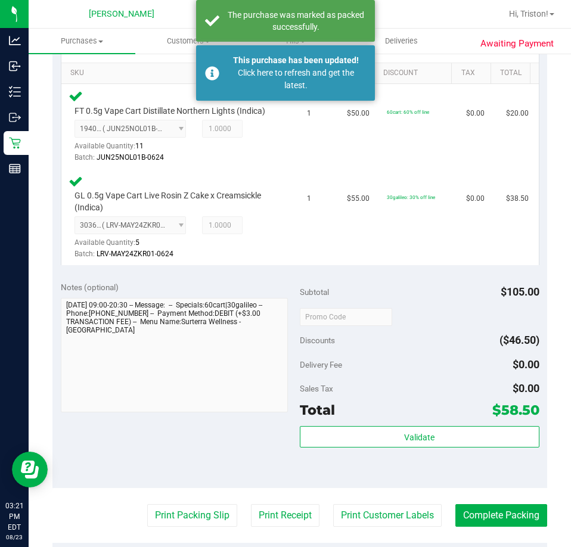
click at [416, 344] on div "Discounts ($46.50)" at bounding box center [419, 339] width 239 height 21
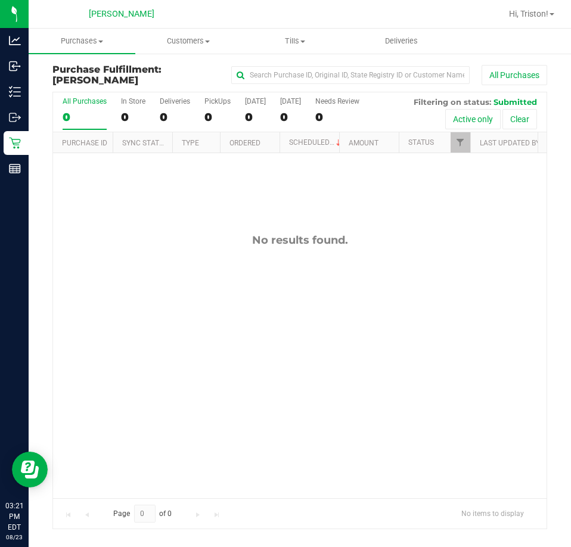
click at [275, 382] on div "No results found." at bounding box center [299, 365] width 493 height 425
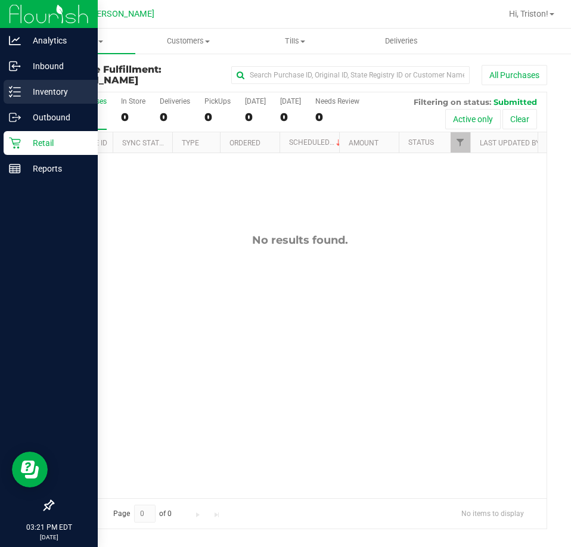
click at [17, 89] on icon at bounding box center [15, 92] width 12 height 12
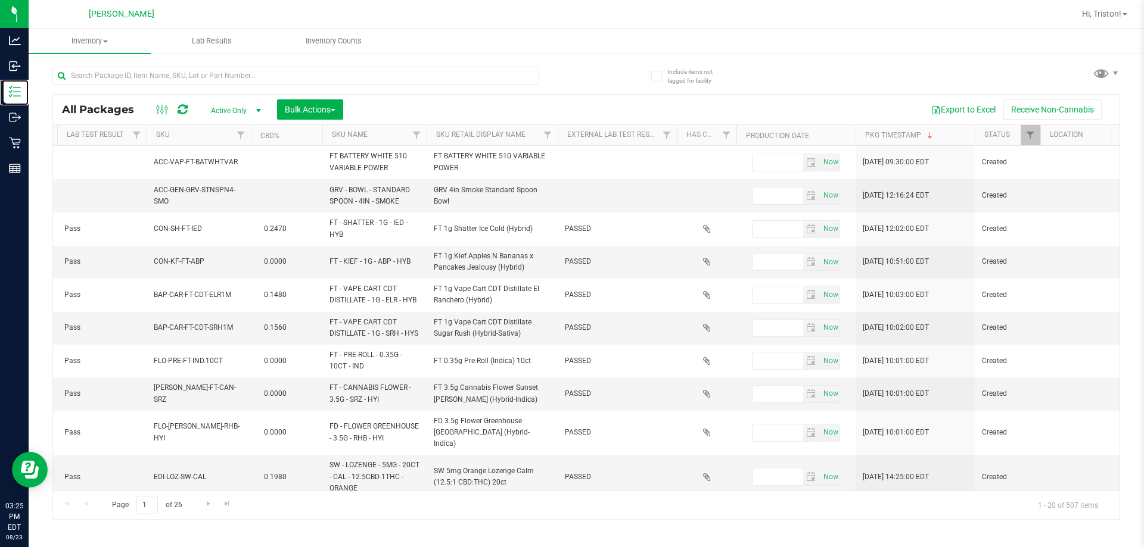
scroll to position [0, 1477]
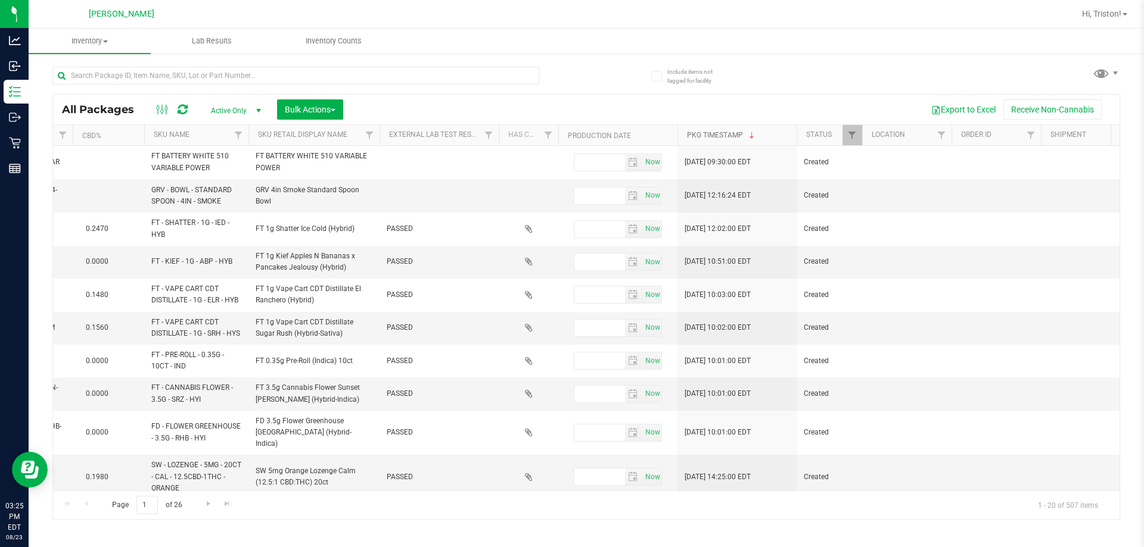
click at [716, 139] on link "Pkg Timestamp" at bounding box center [722, 135] width 70 height 8
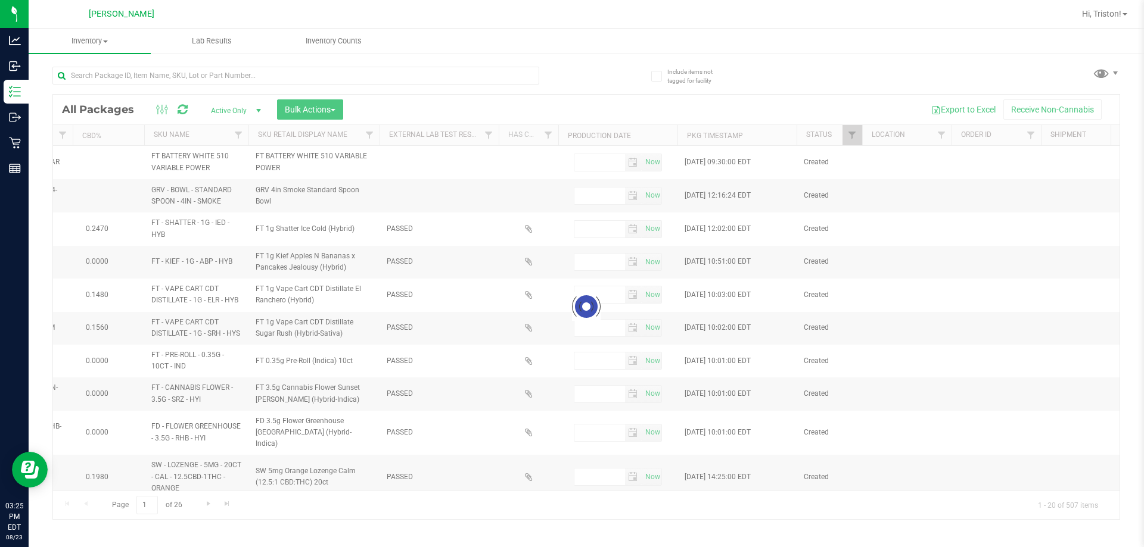
click at [723, 138] on div at bounding box center [586, 307] width 1066 height 425
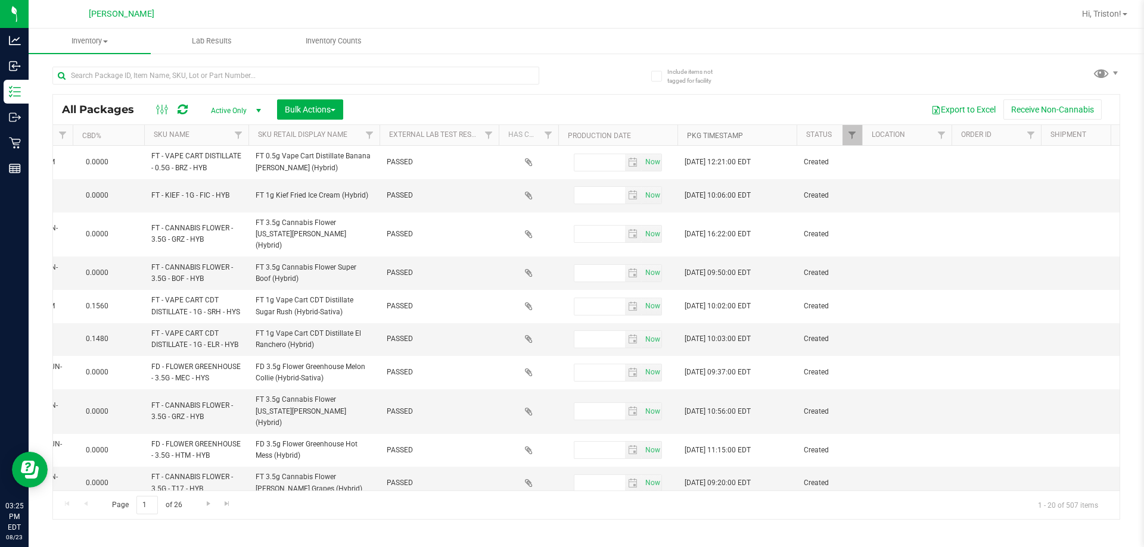
click at [723, 138] on link "Pkg Timestamp" at bounding box center [715, 136] width 56 height 8
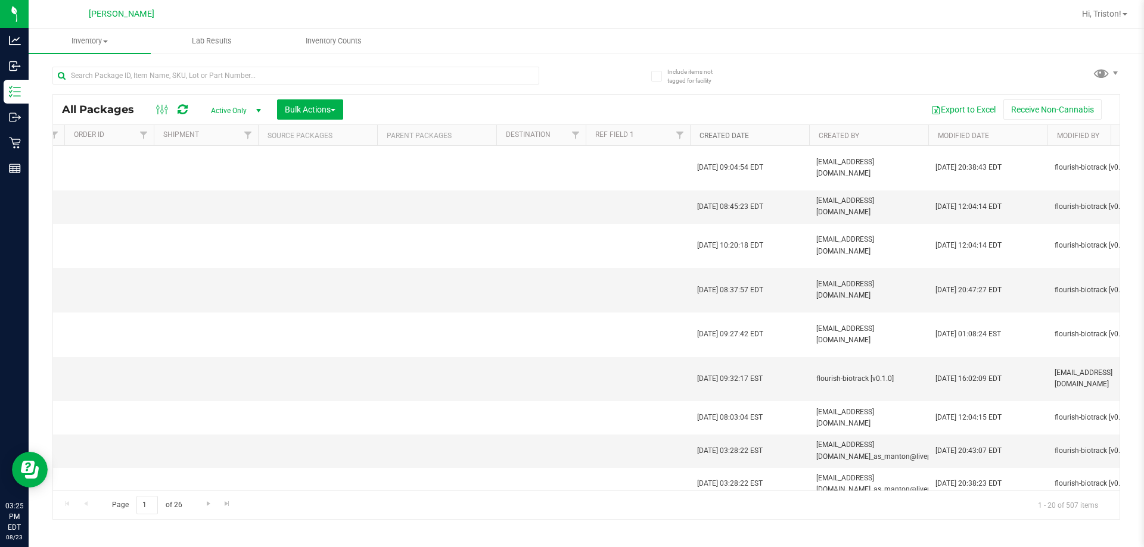
click at [721, 137] on link "Created Date" at bounding box center [723, 136] width 49 height 8
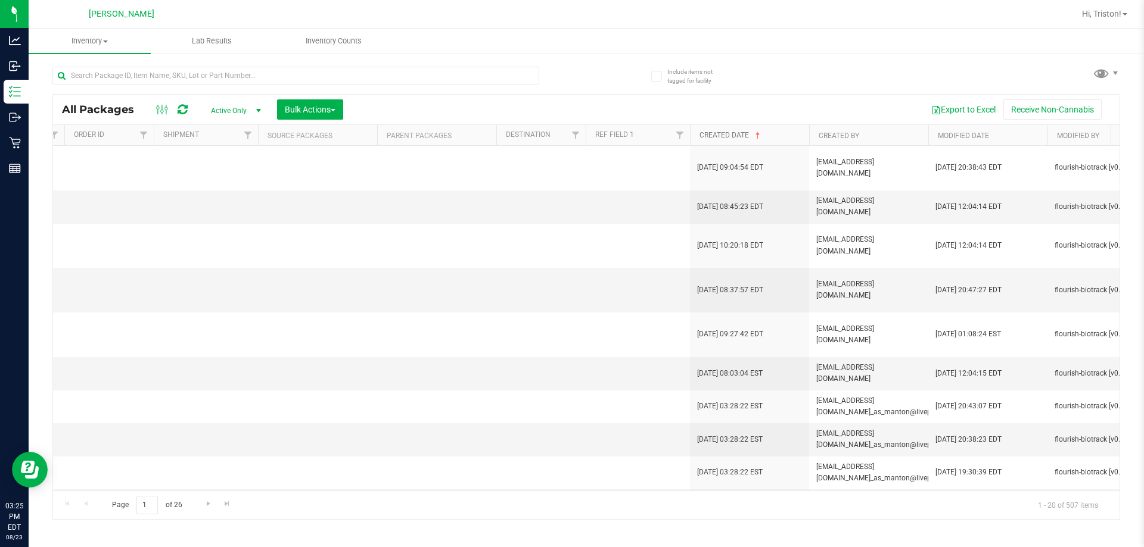
click at [723, 135] on link "Created Date" at bounding box center [730, 135] width 63 height 8
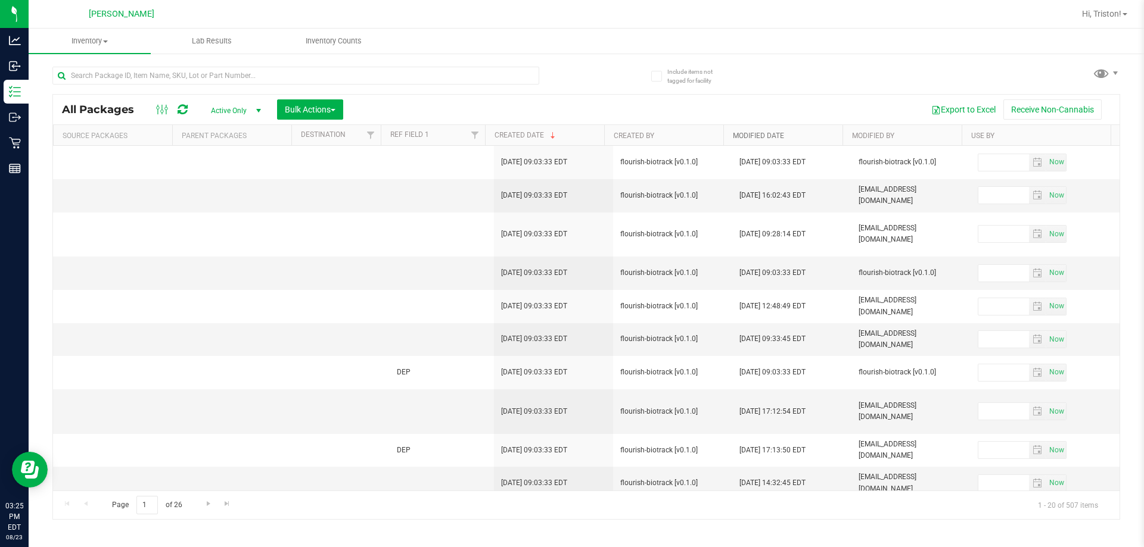
click at [761, 138] on link "Modified Date" at bounding box center [758, 136] width 51 height 8
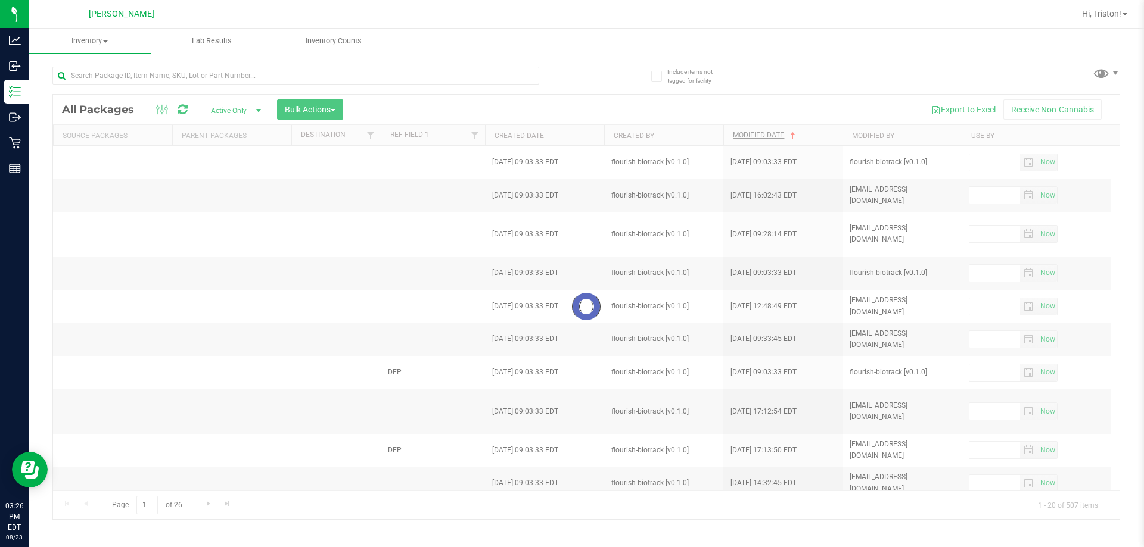
click at [761, 138] on div at bounding box center [586, 307] width 1066 height 425
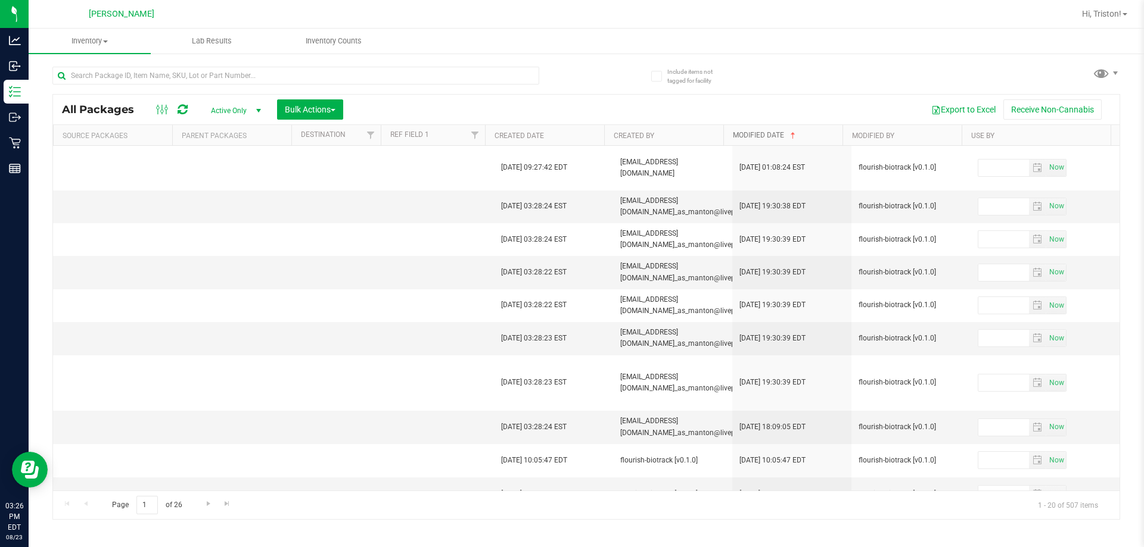
click at [761, 138] on link "Modified Date" at bounding box center [765, 135] width 65 height 8
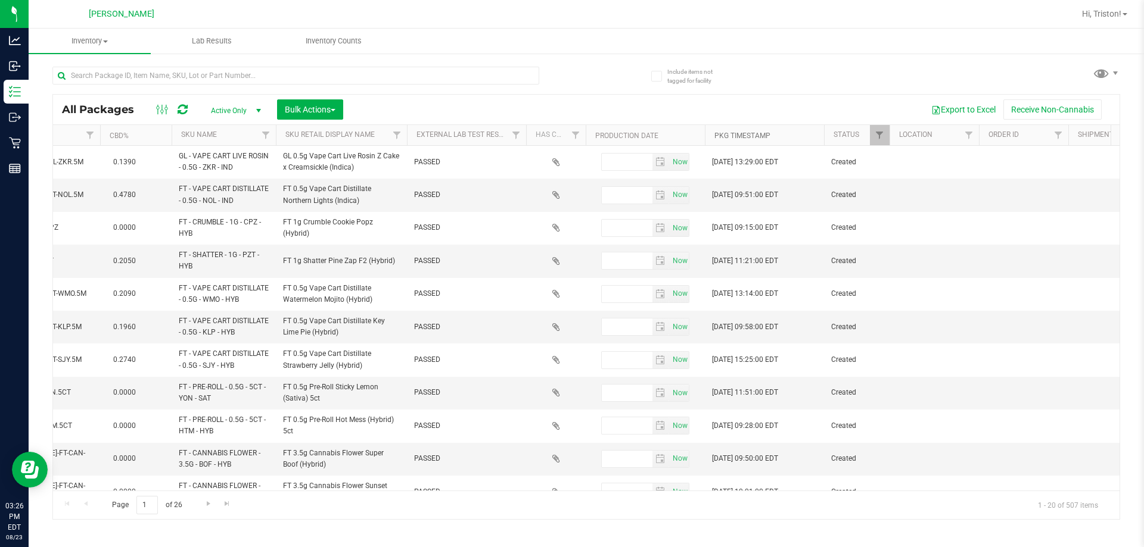
click at [758, 137] on link "Pkg Timestamp" at bounding box center [742, 136] width 56 height 8
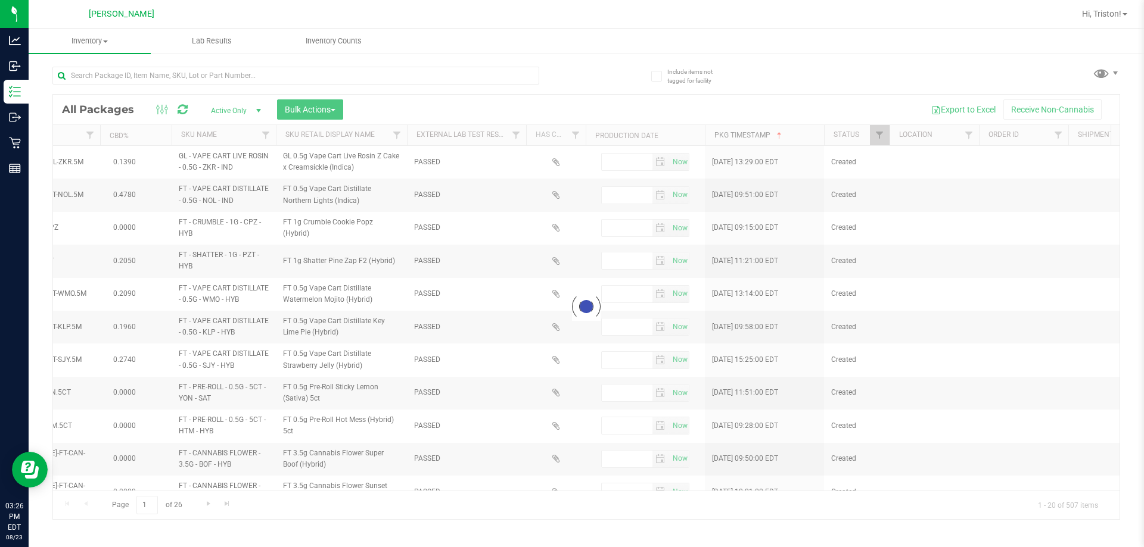
type input "2025-06-25"
type input "2026-06-25"
type input "2026-06-30"
type input "2025-12-30"
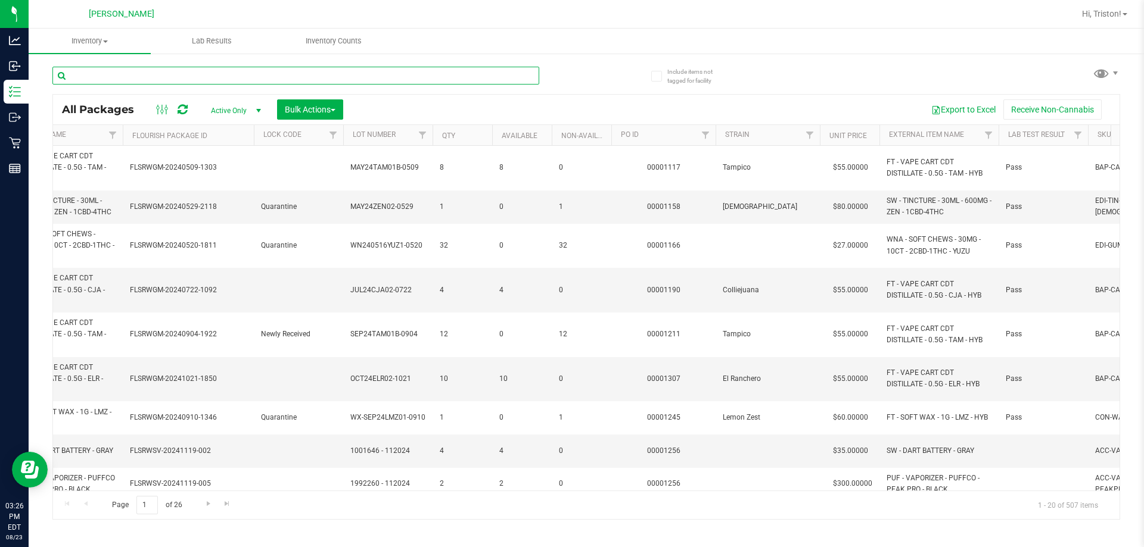
click at [357, 74] on input "text" at bounding box center [295, 76] width 487 height 18
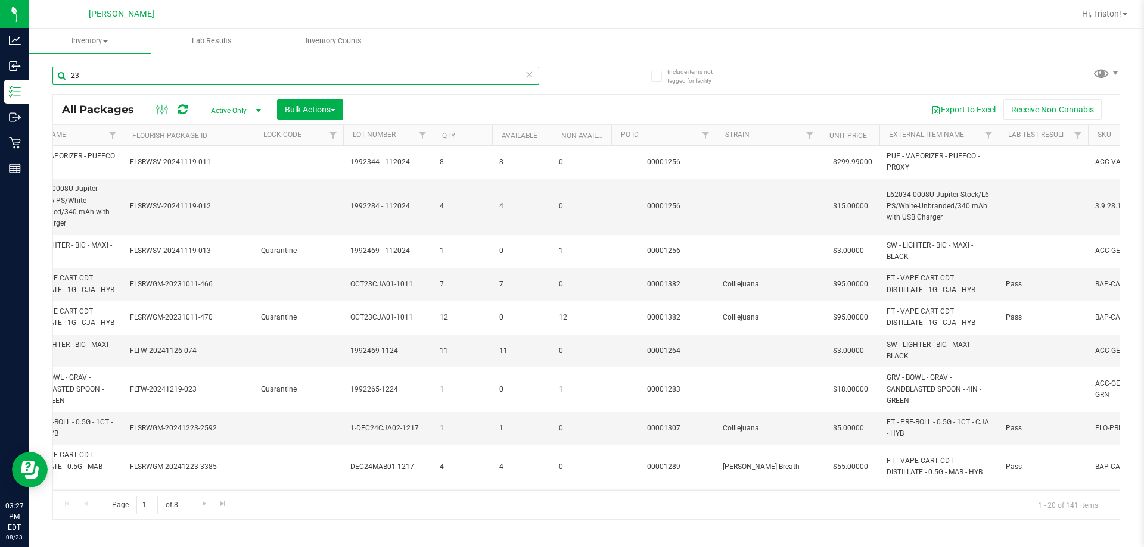
type input "2"
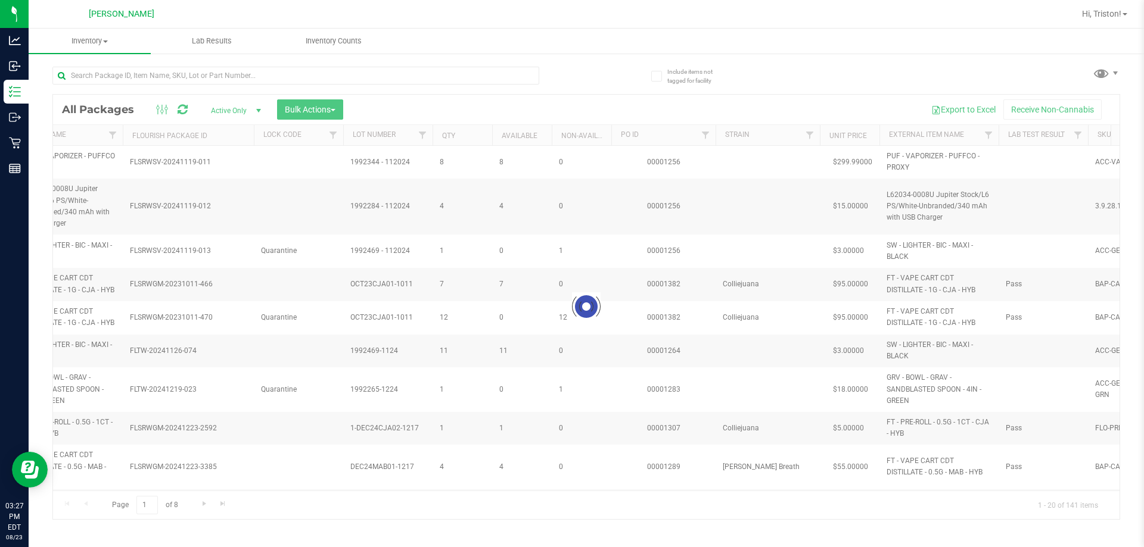
click at [641, 98] on div "All Packages Active Only Active Only Lab Samples Locked All External Internal B…" at bounding box center [586, 110] width 1066 height 30
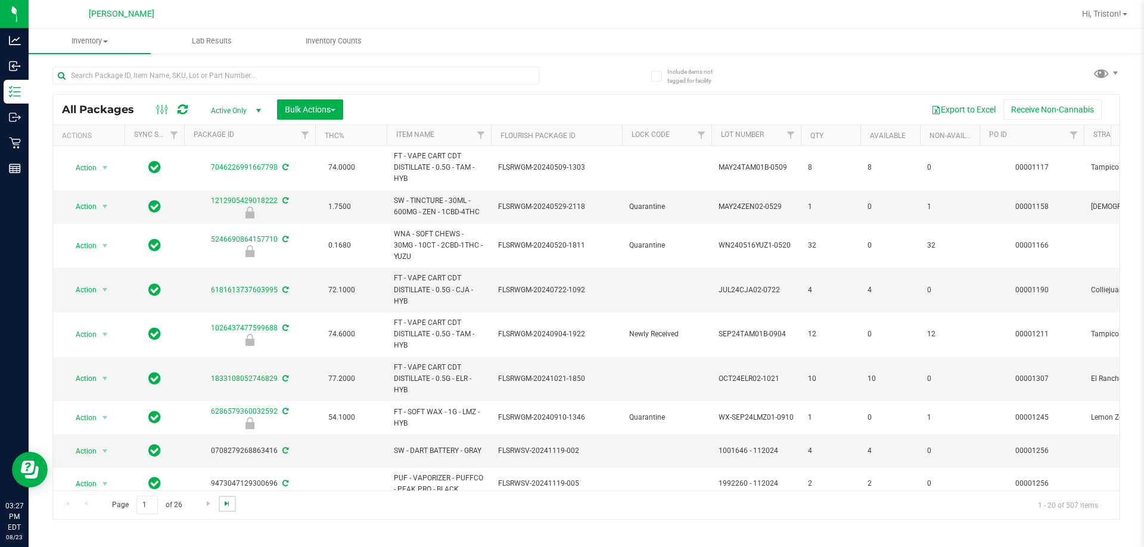
click at [225, 504] on span "Go to the last page" at bounding box center [227, 504] width 10 height 10
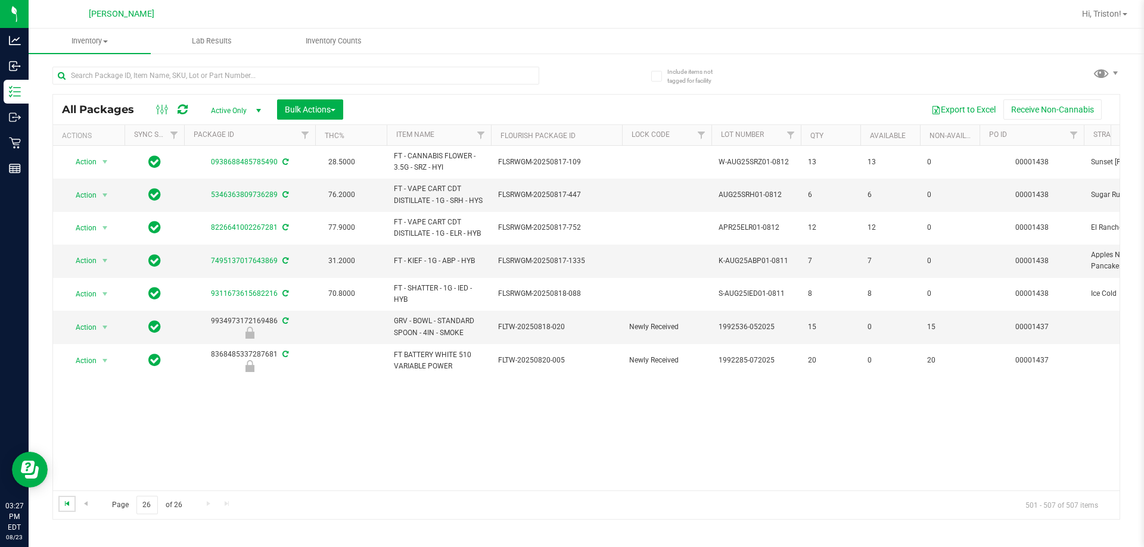
click at [68, 505] on span "Go to the first page" at bounding box center [68, 504] width 10 height 10
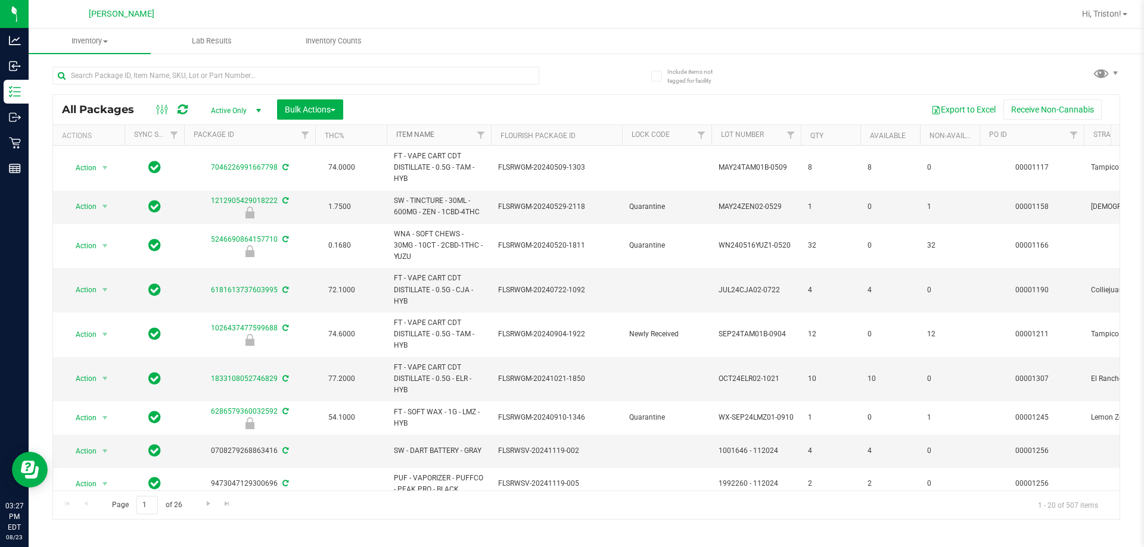
click at [416, 136] on link "Item Name" at bounding box center [415, 134] width 38 height 8
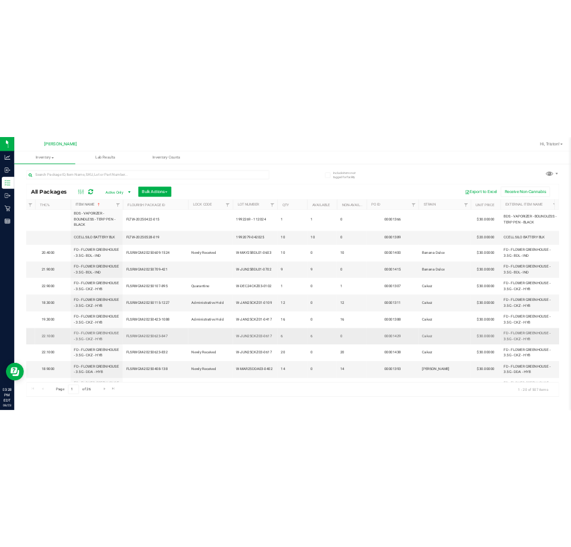
scroll to position [0, 245]
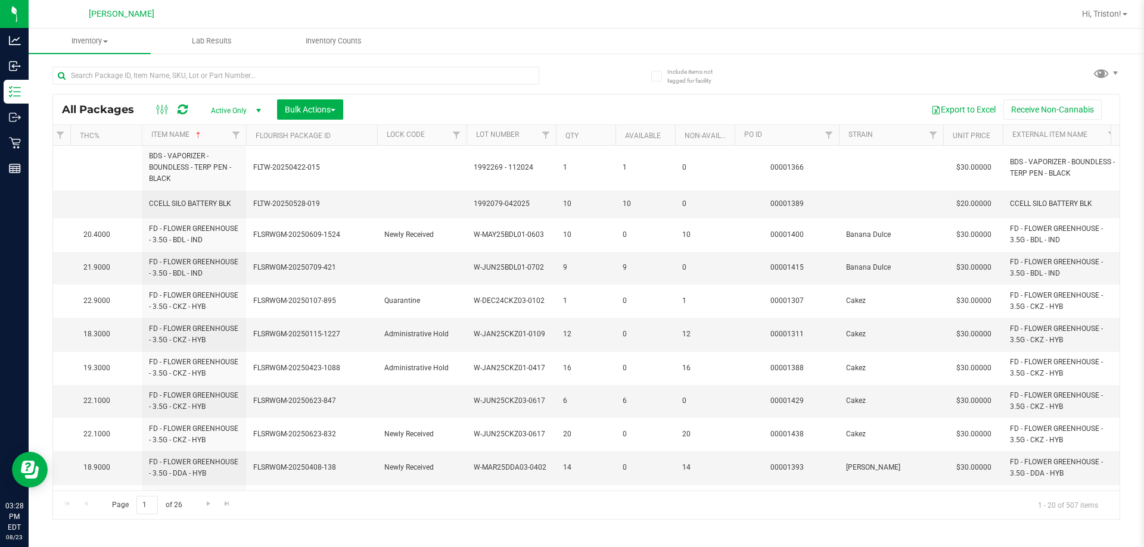
click at [571, 92] on div at bounding box center [319, 75] width 534 height 38
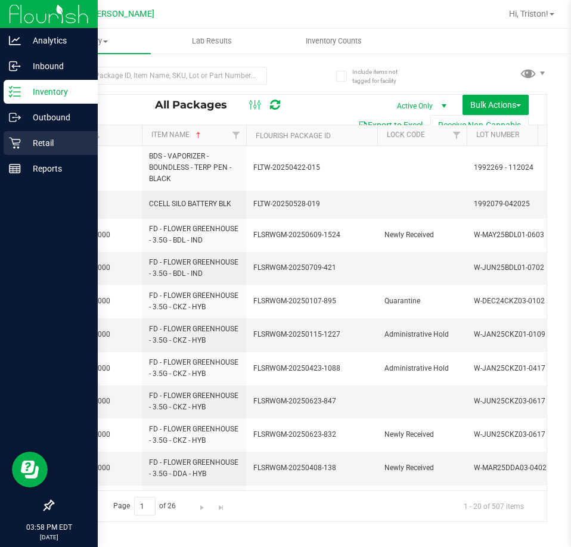
click at [17, 138] on icon at bounding box center [15, 143] width 12 height 12
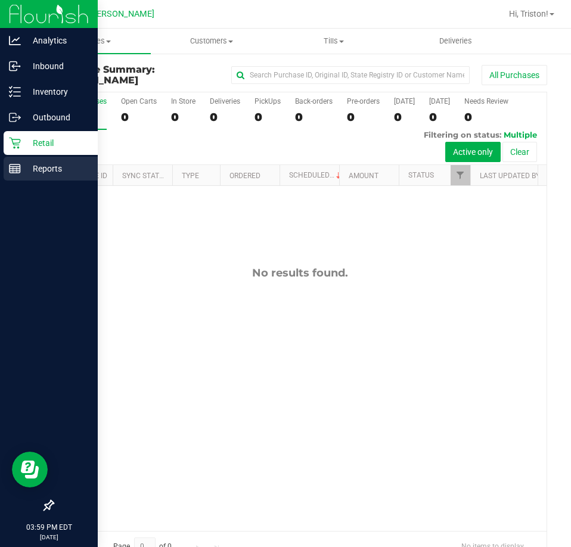
click at [25, 167] on p "Reports" at bounding box center [56, 168] width 71 height 14
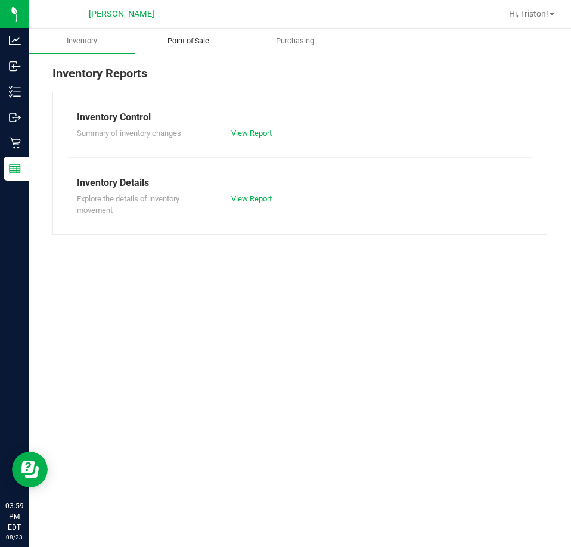
click at [192, 40] on span "Point of Sale" at bounding box center [188, 41] width 74 height 11
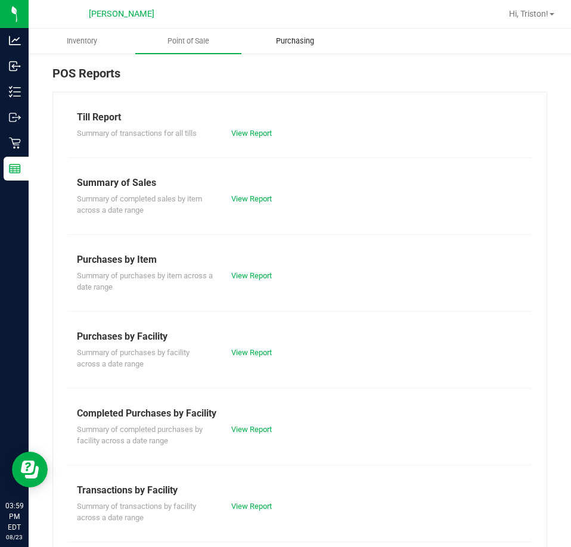
click at [299, 40] on span "Purchasing" at bounding box center [295, 41] width 70 height 11
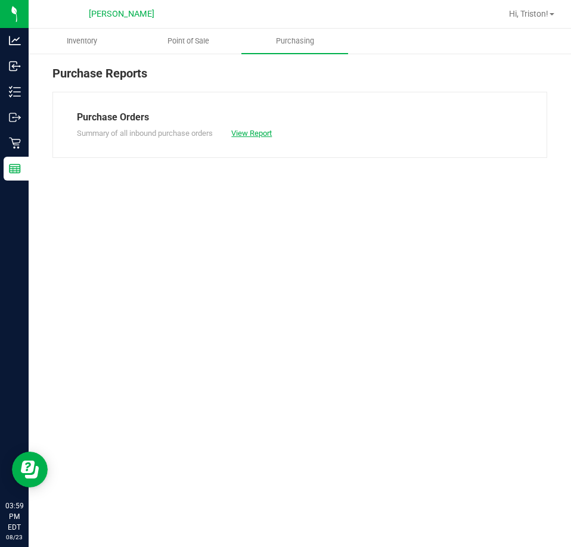
click at [266, 133] on link "View Report" at bounding box center [251, 133] width 41 height 9
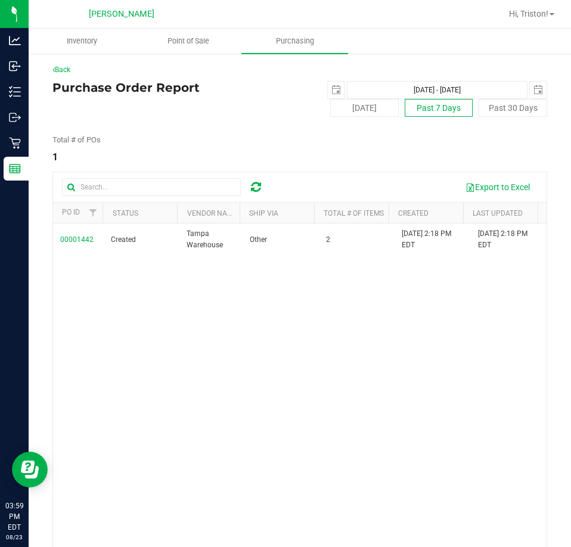
click at [437, 105] on button "Past 7 Days" at bounding box center [438, 108] width 68 height 18
type input "2025-08-16"
type input "Aug 16, 2025 - Aug 23, 2025"
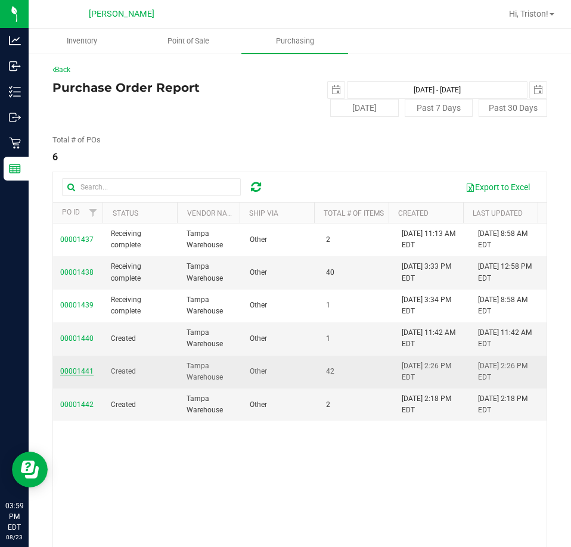
click at [83, 373] on span "00001441" at bounding box center [76, 371] width 33 height 8
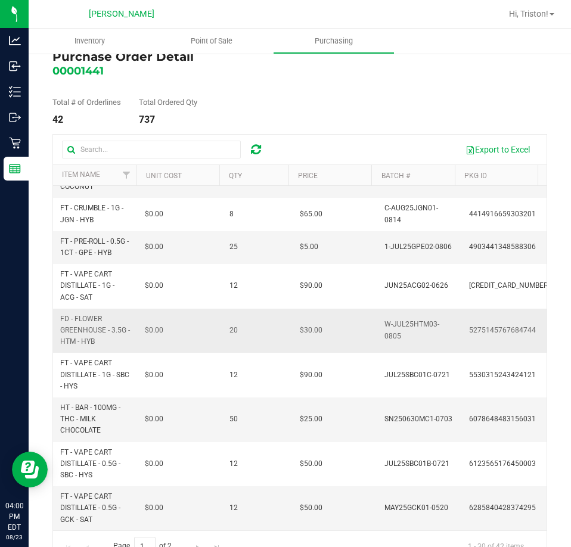
scroll to position [58, 0]
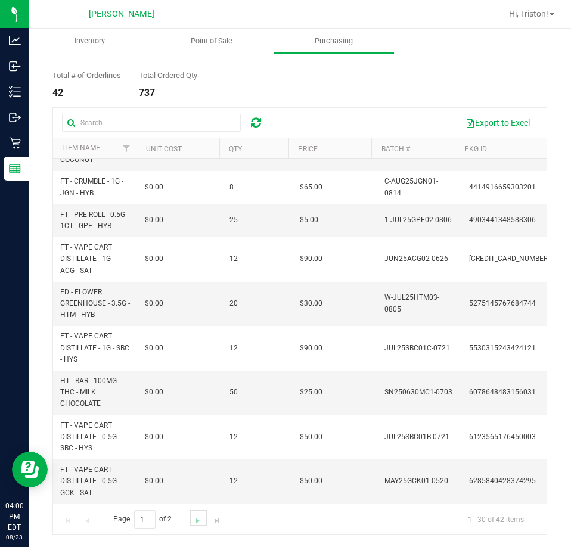
click at [204, 514] on link "Go to the next page" at bounding box center [197, 518] width 17 height 16
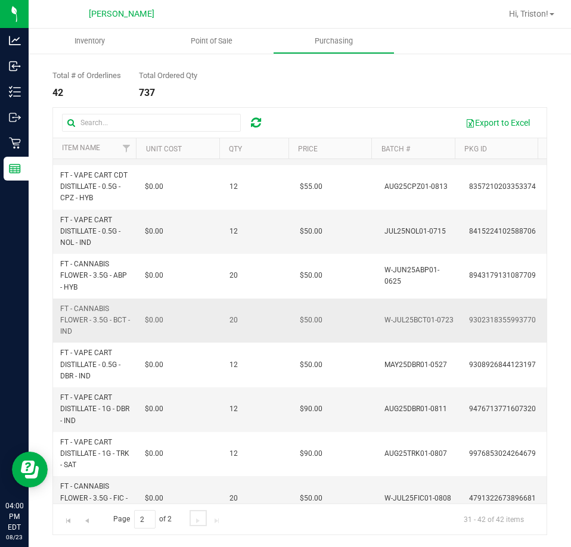
scroll to position [166, 0]
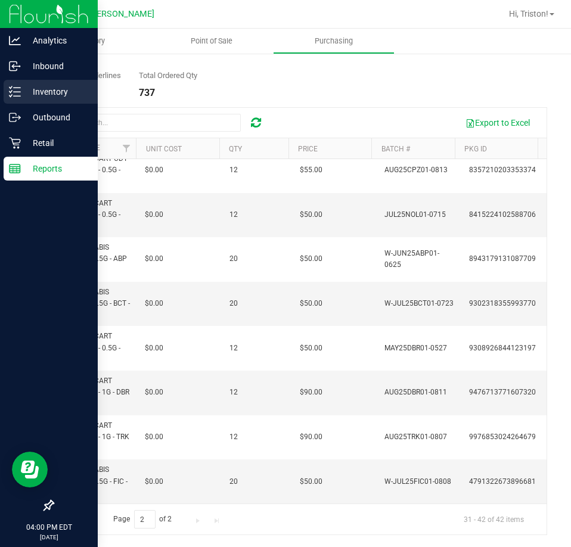
click at [30, 83] on div "Inventory" at bounding box center [51, 92] width 94 height 24
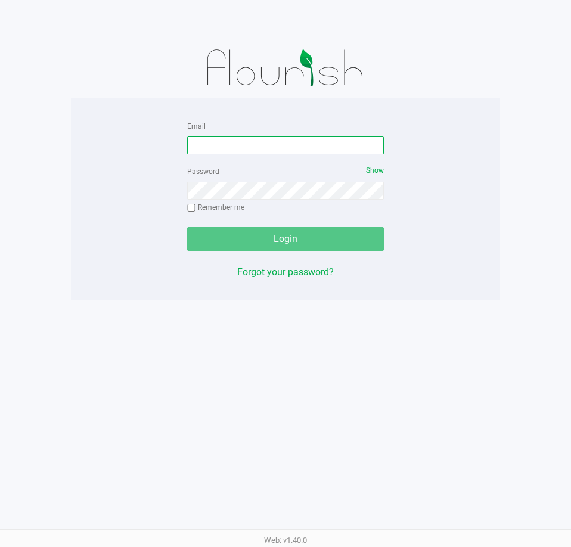
click at [307, 145] on input "Email" at bounding box center [285, 145] width 197 height 18
type input "[EMAIL_ADDRESS][DOMAIN_NAME]"
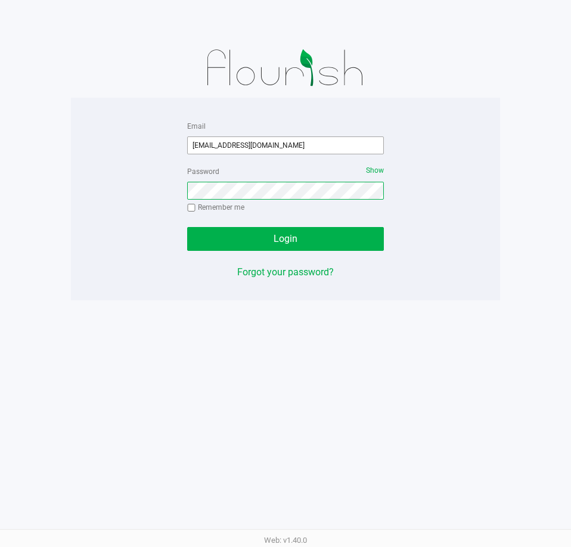
click at [187, 227] on button "Login" at bounding box center [285, 239] width 197 height 24
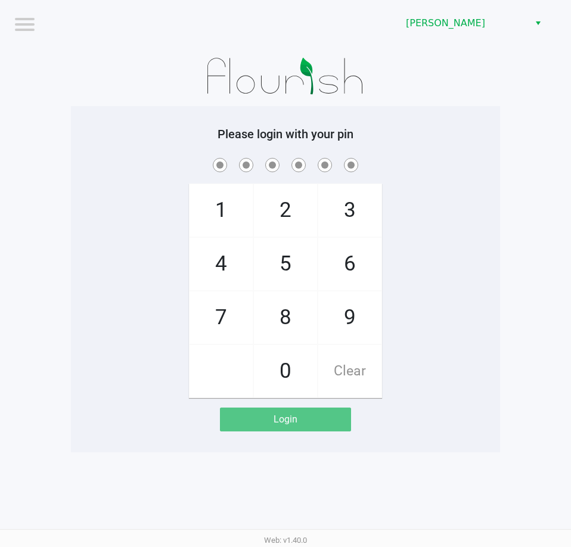
click at [500, 187] on app-pos-login-wrapper "Logout [PERSON_NAME] Please login with your pin 1 4 7 2 5 8 0 3 6 9 Clear Login" at bounding box center [285, 226] width 571 height 452
click at [445, 246] on div "1 4 7 2 5 8 0 3 6 9 Clear" at bounding box center [285, 276] width 429 height 242
click at [457, 240] on div "1 4 7 2 5 8 0 3 6 9 Clear" at bounding box center [285, 276] width 429 height 242
click at [488, 261] on div "1 4 7 2 5 8 0 3 6 9 Clear" at bounding box center [285, 276] width 429 height 242
click at [450, 224] on div "1 4 7 2 5 8 0 3 6 9 Clear" at bounding box center [285, 276] width 429 height 242
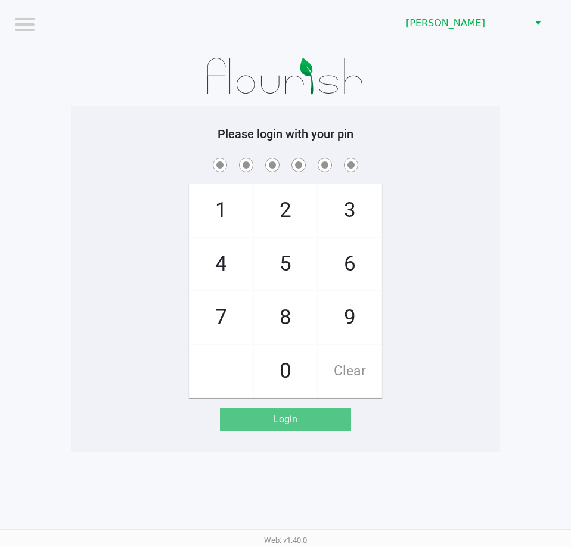
click at [450, 224] on div "1 4 7 2 5 8 0 3 6 9 Clear" at bounding box center [285, 276] width 429 height 242
click at [510, 241] on app-pos-login-wrapper "Logout [PERSON_NAME] Please login with your pin 1 4 7 2 5 8 0 3 6 9 Clear Login" at bounding box center [285, 226] width 571 height 452
click at [537, 317] on app-pos-login-wrapper "Logout [PERSON_NAME] Please login with your pin 1 4 7 2 5 8 0 3 6 9 Clear Login" at bounding box center [285, 226] width 571 height 452
click at [496, 160] on div at bounding box center [285, 164] width 429 height 18
checkbox input "true"
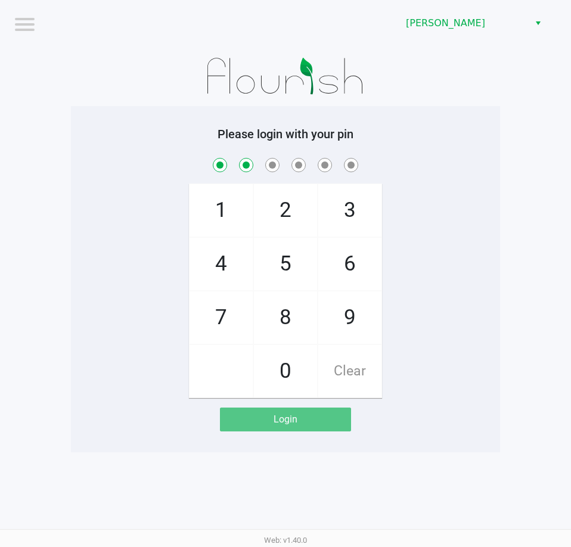
checkbox input "true"
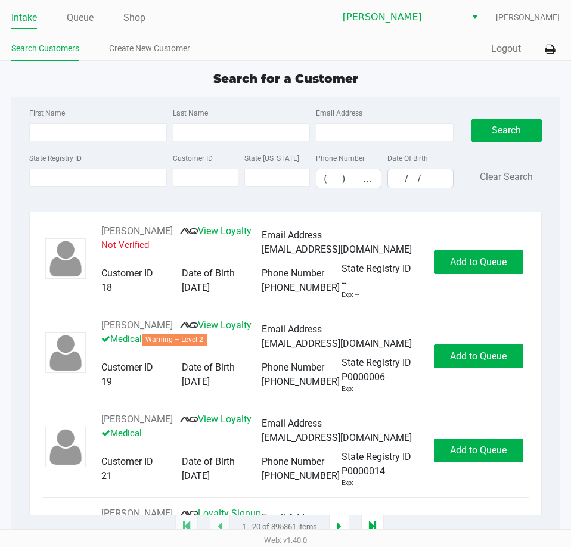
click at [110, 189] on div "State Registry ID Customer ID State [US_STATE] Phone Number (___) ___-____ Date…" at bounding box center [240, 174] width 429 height 47
click at [105, 178] on input "State Registry ID" at bounding box center [97, 178] width 137 height 18
click at [91, 172] on input "State Registry ID" at bounding box center [97, 178] width 137 height 18
click at [90, 172] on input "State Registry ID" at bounding box center [97, 178] width 137 height 18
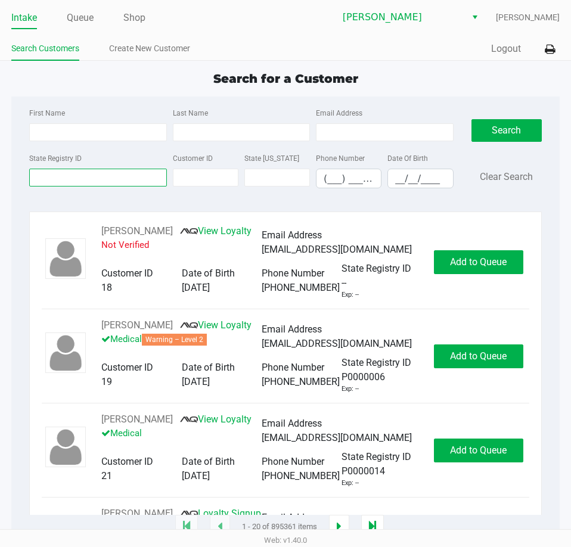
click at [90, 172] on input "State Registry ID" at bounding box center [97, 178] width 137 height 18
click at [238, 92] on div "Search for a Customer First Name Last Name Email Address State Registry ID Cust…" at bounding box center [285, 298] width 548 height 457
click at [248, 99] on div "First Name Last Name Email Address State Registry ID Customer ID State [US_STAT…" at bounding box center [285, 151] width 530 height 110
drag, startPoint x: 299, startPoint y: 86, endPoint x: 365, endPoint y: 84, distance: 66.1
click at [396, 84] on div "Search for a Customer" at bounding box center [285, 79] width 566 height 18
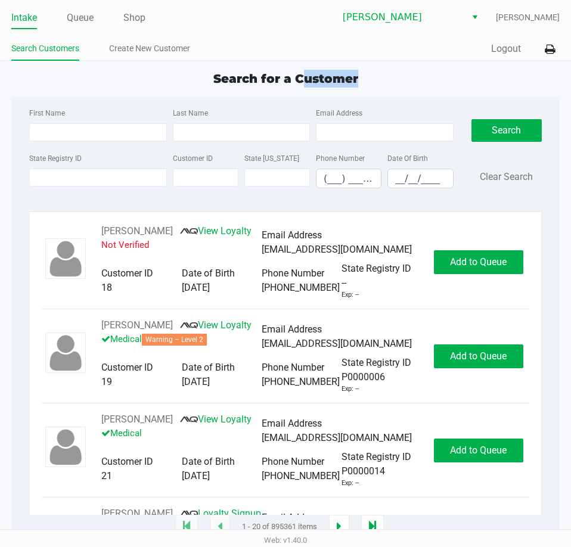
click at [359, 84] on div "Search for a Customer" at bounding box center [285, 79] width 566 height 18
drag, startPoint x: 365, startPoint y: 81, endPoint x: 297, endPoint y: 79, distance: 67.9
click at [297, 79] on div "Search for a Customer" at bounding box center [285, 79] width 566 height 18
click at [297, 79] on span "Search for a Customer" at bounding box center [285, 78] width 145 height 14
drag, startPoint x: 363, startPoint y: 74, endPoint x: 294, endPoint y: 76, distance: 69.1
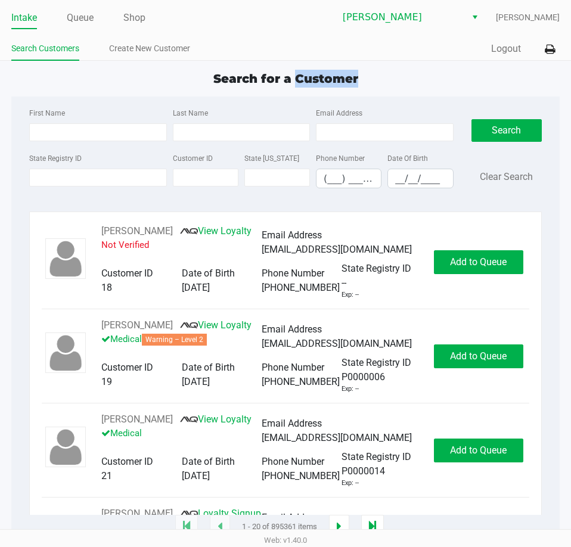
click at [294, 76] on div "Search for a Customer" at bounding box center [285, 79] width 566 height 18
click at [294, 76] on span "Search for a Customer" at bounding box center [285, 78] width 145 height 14
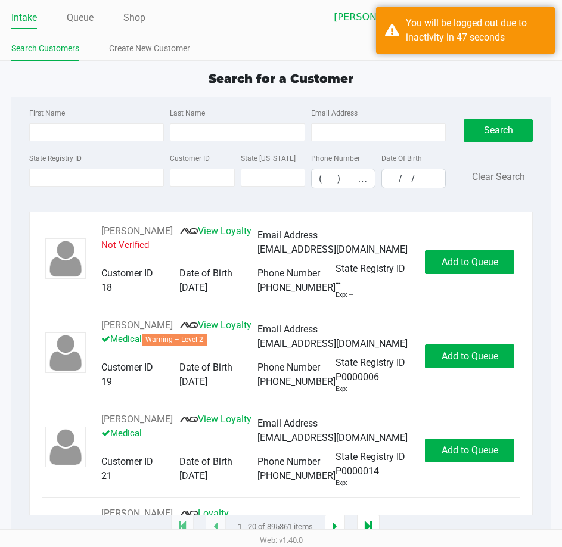
click at [308, 74] on span "Search for a Customer" at bounding box center [280, 78] width 145 height 14
click at [308, 73] on span "Search for a Customer" at bounding box center [280, 78] width 145 height 14
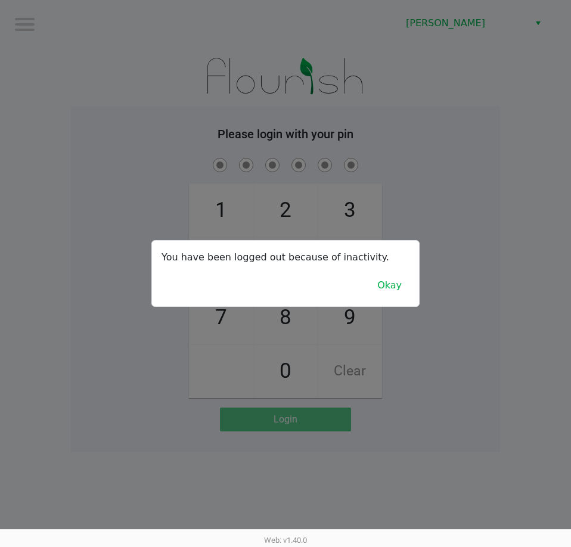
click at [389, 273] on div "You have been logged out because of inactivity. Okay" at bounding box center [285, 274] width 267 height 66
click at [393, 282] on button "Okay" at bounding box center [389, 285] width 40 height 23
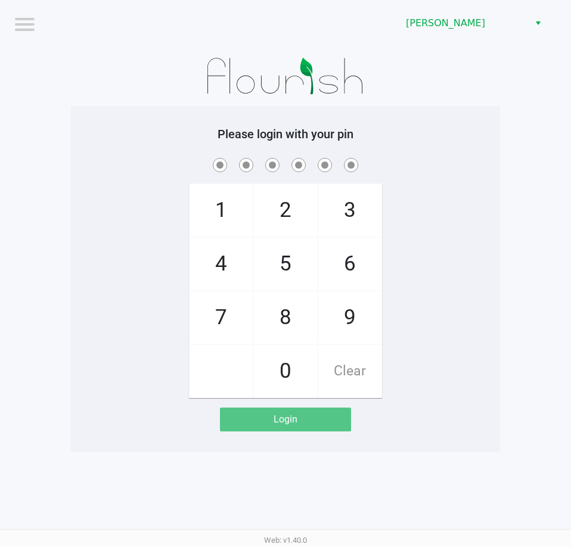
click at [398, 264] on div "1 4 7 2 5 8 0 3 6 9 Clear" at bounding box center [285, 276] width 429 height 242
click at [398, 263] on div "1 4 7 2 5 8 0 3 6 9 Clear" at bounding box center [285, 276] width 429 height 242
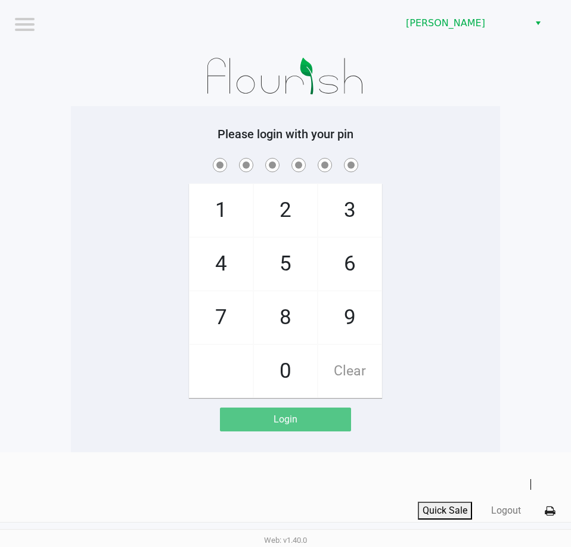
click at [402, 260] on div "1 4 7 2 5 8 0 3 6 9 Clear" at bounding box center [285, 276] width 429 height 242
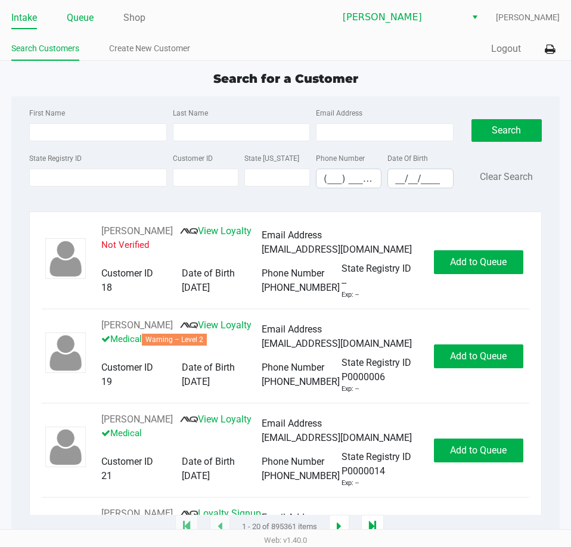
click at [77, 20] on link "Queue" at bounding box center [80, 18] width 27 height 17
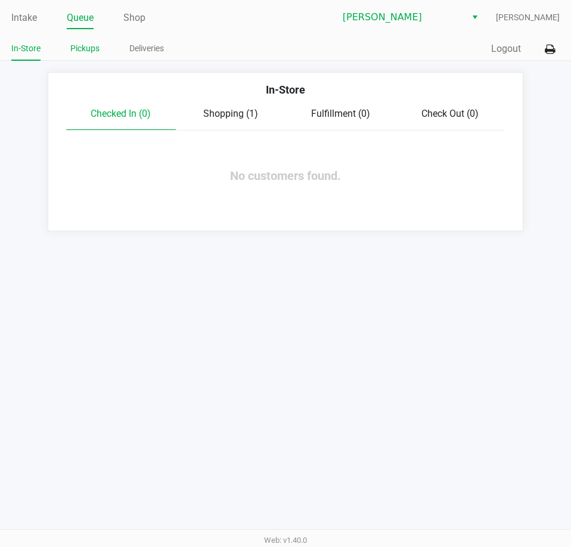
click at [77, 45] on link "Pickups" at bounding box center [84, 48] width 29 height 15
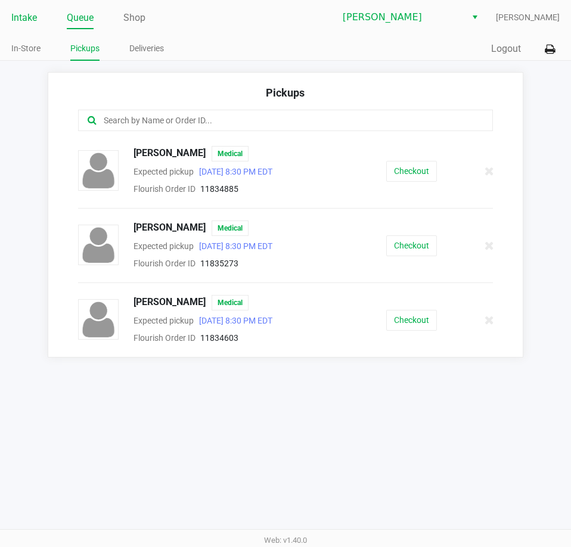
click at [33, 18] on link "Intake" at bounding box center [24, 18] width 26 height 17
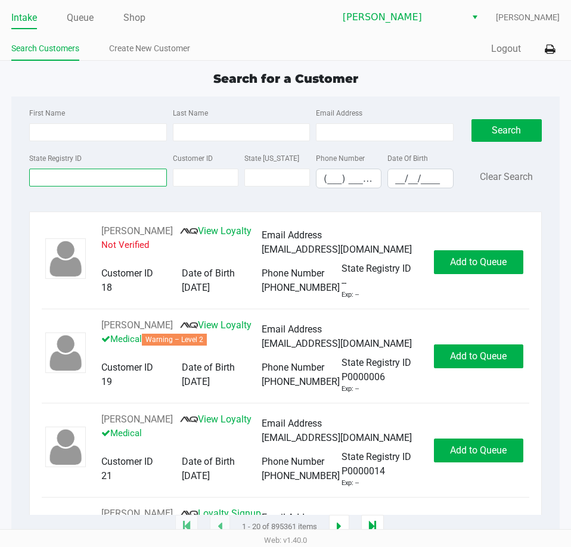
click at [76, 180] on input "State Registry ID" at bounding box center [97, 178] width 137 height 18
click at [73, 178] on input "State Registry ID" at bounding box center [97, 178] width 137 height 18
click at [74, 23] on link "Queue" at bounding box center [80, 18] width 27 height 17
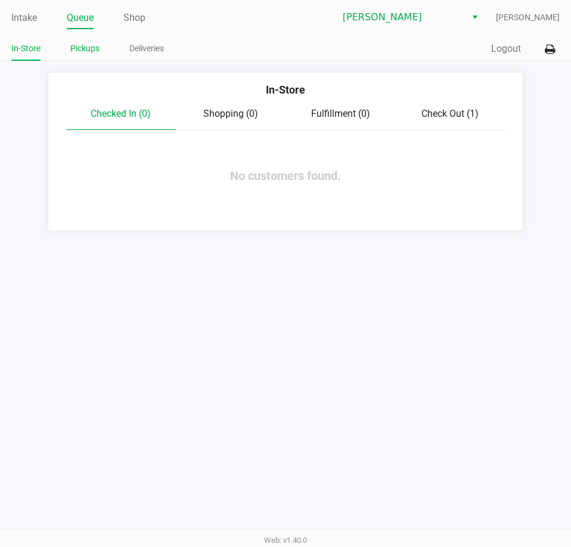
click at [83, 41] on li "Pickups" at bounding box center [84, 50] width 29 height 21
click at [86, 46] on link "Pickups" at bounding box center [84, 48] width 29 height 15
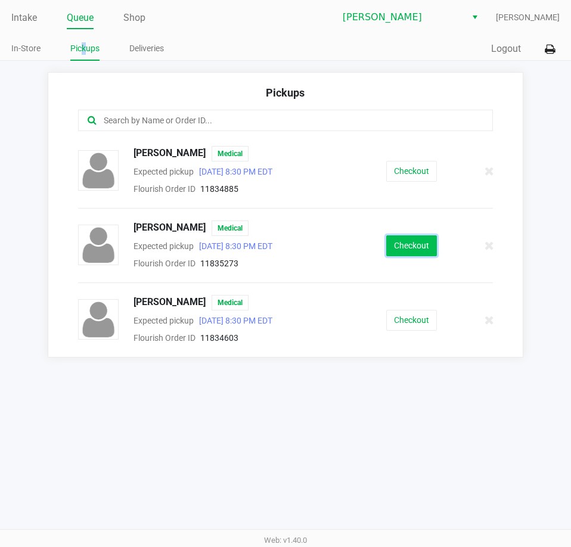
click at [416, 247] on button "Checkout" at bounding box center [411, 245] width 51 height 21
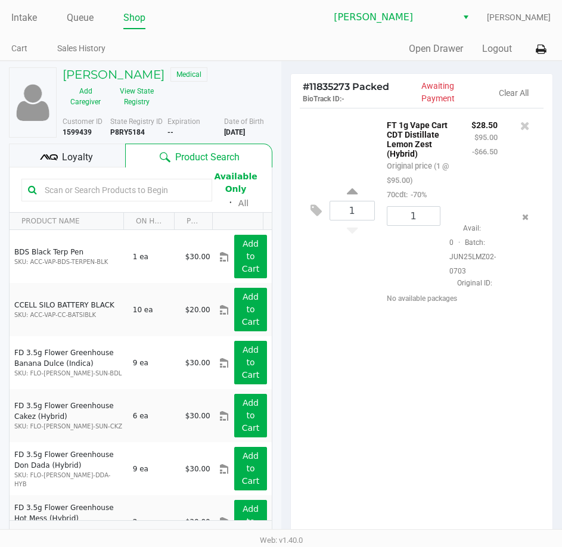
click at [423, 370] on div "1 FT 1g Vape Cart CDT Distillate Lemon Zest (Hybrid) Original price (1 @ $95.00…" at bounding box center [422, 324] width 262 height 432
click at [65, 155] on span "Loyalty" at bounding box center [77, 157] width 31 height 14
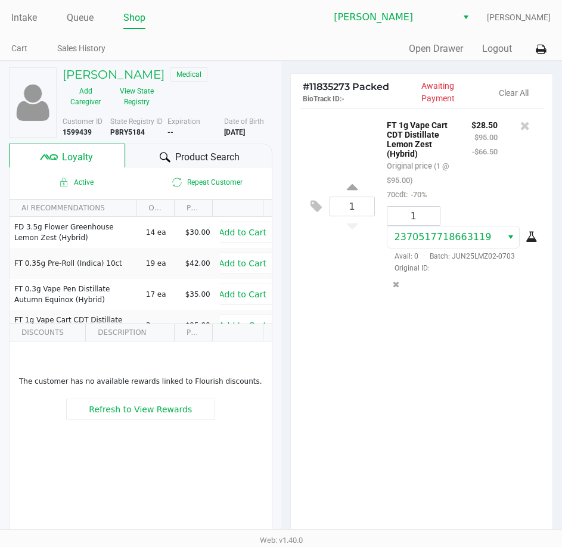
click at [381, 382] on div "1 FT 1g Vape Cart CDT Distillate Lemon Zest (Hybrid) Original price (1 @ $95.00…" at bounding box center [422, 324] width 262 height 432
click at [406, 154] on p "FT 1g Vape Cart CDT Distillate Lemon Zest (Hybrid)" at bounding box center [420, 137] width 67 height 41
click at [124, 90] on button "View State Registry" at bounding box center [133, 97] width 50 height 30
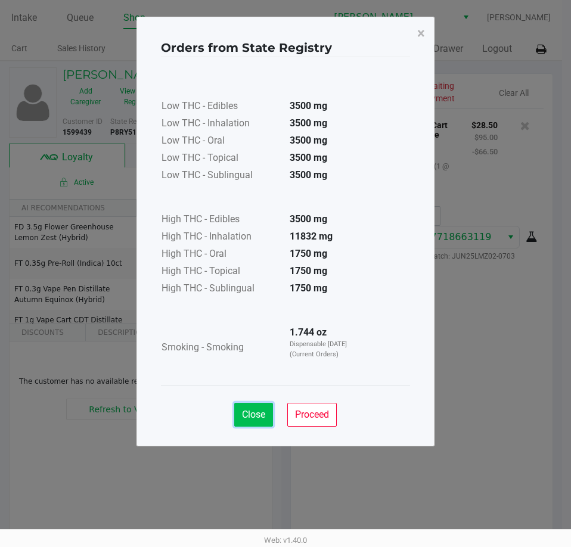
click at [254, 413] on span "Close" at bounding box center [253, 414] width 23 height 11
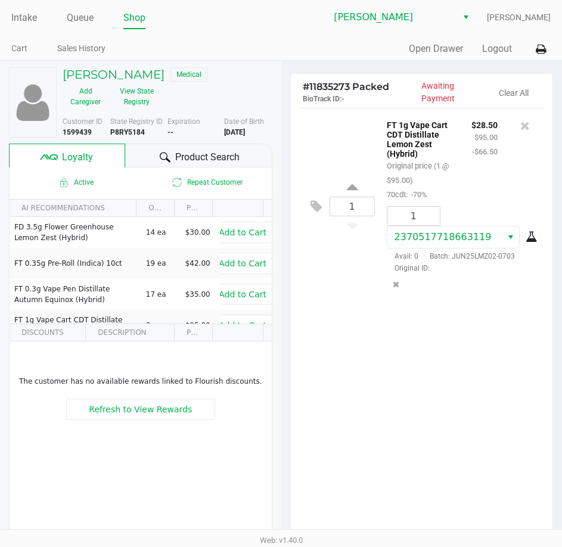
click at [374, 407] on div "1 FT 1g Vape Cart CDT Distillate Lemon Zest (Hybrid) Original price (1 @ $95.00…" at bounding box center [422, 324] width 262 height 432
click at [204, 161] on span "Product Search" at bounding box center [207, 157] width 64 height 14
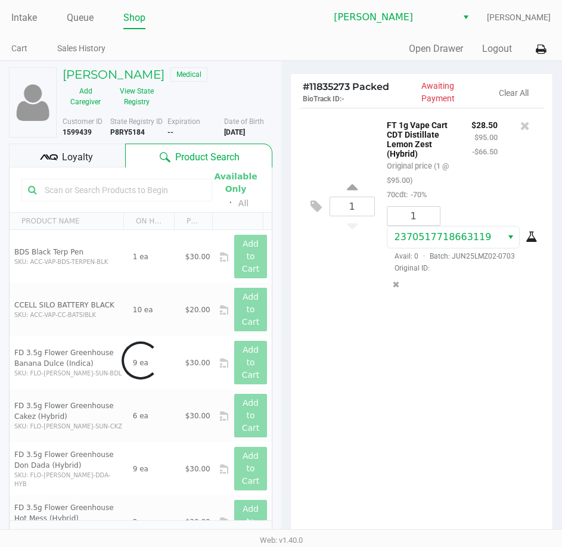
click at [137, 189] on input "text" at bounding box center [123, 190] width 166 height 18
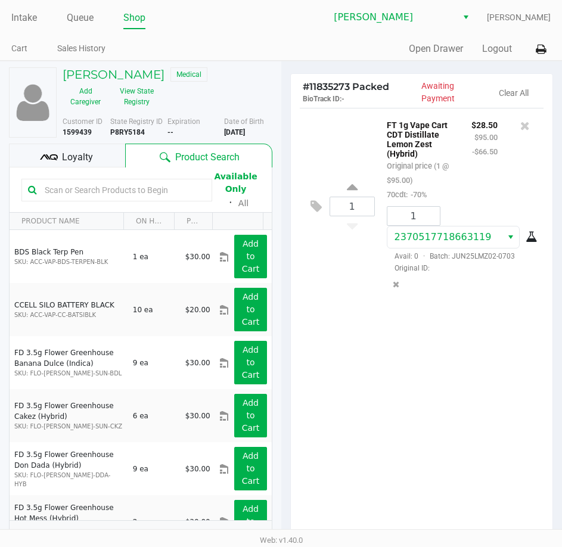
click at [416, 391] on div "1 FT 1g Vape Cart CDT Distillate Lemon Zest (Hybrid) Original price (1 @ $95.00…" at bounding box center [422, 324] width 262 height 432
click at [428, 411] on div "1 FT 1g Vape Cart CDT Distillate Lemon Zest (Hybrid) Original price (1 @ $95.00…" at bounding box center [422, 324] width 262 height 432
click at [428, 409] on div "1 FT 1g Vape Cart CDT Distillate Lemon Zest (Hybrid) Original price (1 @ $95.00…" at bounding box center [422, 324] width 262 height 432
click at [353, 138] on div "1 FT 1g Vape Cart CDT Distillate Lemon Zest (Hybrid) Original price (1 @ $95.00…" at bounding box center [422, 206] width 244 height 197
click at [432, 373] on div "1 FT 1g Vape Cart CDT Distillate Lemon Zest (Hybrid) Original price (1 @ $95.00…" at bounding box center [422, 324] width 262 height 432
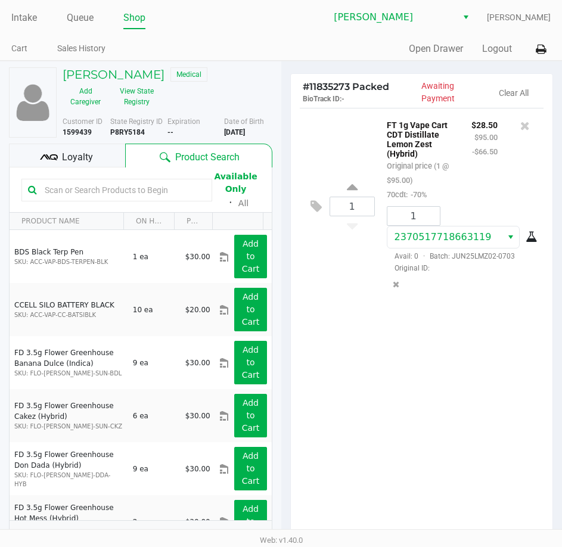
click at [454, 355] on div "1 FT 1g Vape Cart CDT Distillate Lemon Zest (Hybrid) Original price (1 @ $95.00…" at bounding box center [422, 324] width 262 height 432
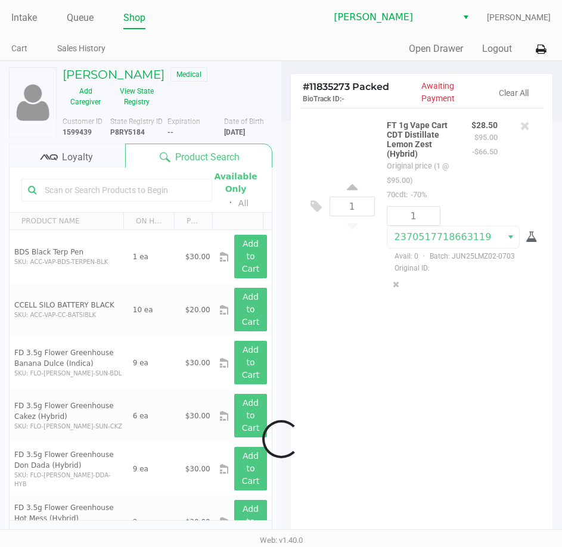
drag, startPoint x: 452, startPoint y: 351, endPoint x: 418, endPoint y: 365, distance: 36.9
click at [452, 351] on div at bounding box center [281, 438] width 562 height 637
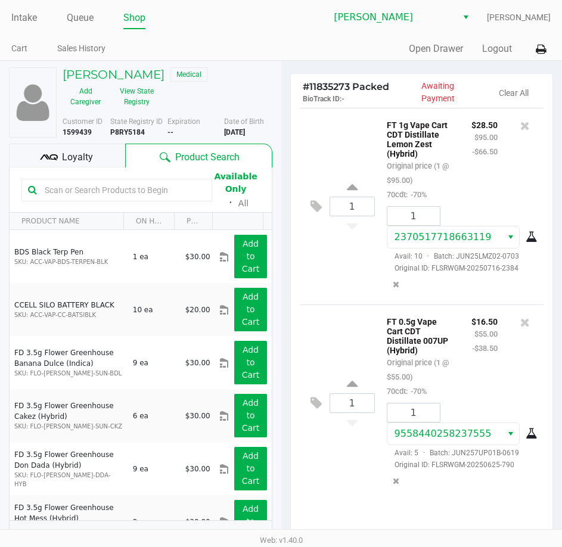
click at [476, 379] on div "$16.50 $55.00 -$38.50" at bounding box center [484, 356] width 44 height 84
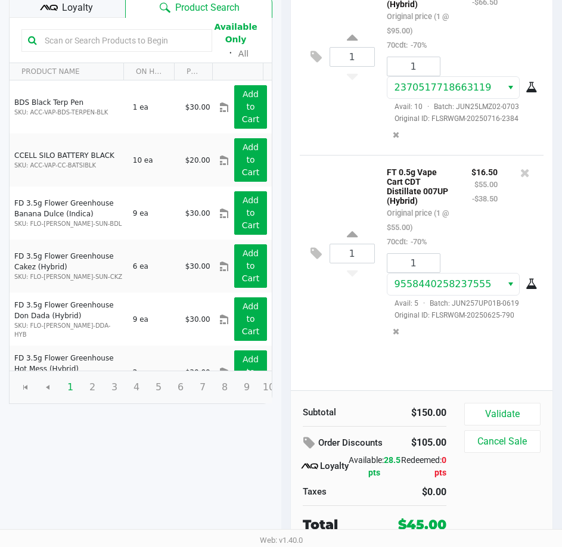
click at [97, 5] on div "Loyalty" at bounding box center [67, 6] width 116 height 24
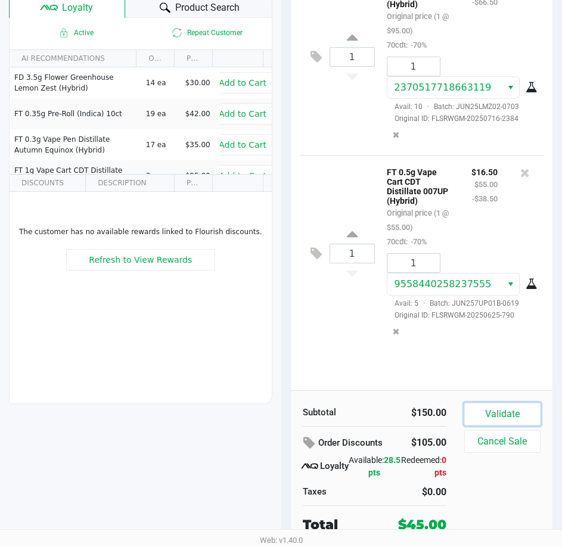
click at [524, 417] on button "Validate" at bounding box center [502, 414] width 76 height 23
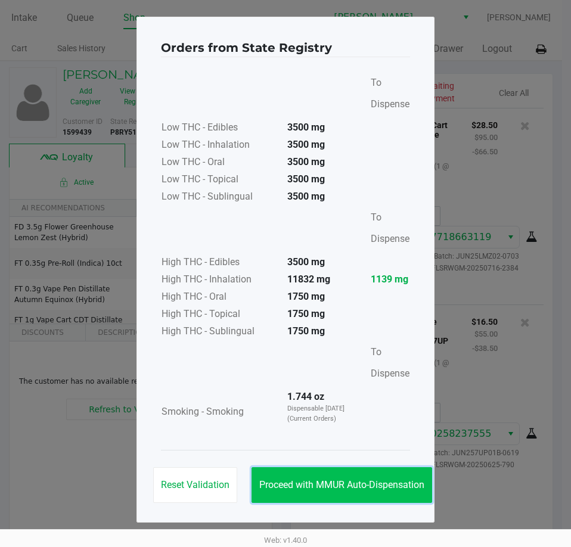
click at [412, 494] on button "Proceed with MMUR Auto-Dispensation" at bounding box center [341, 485] width 180 height 36
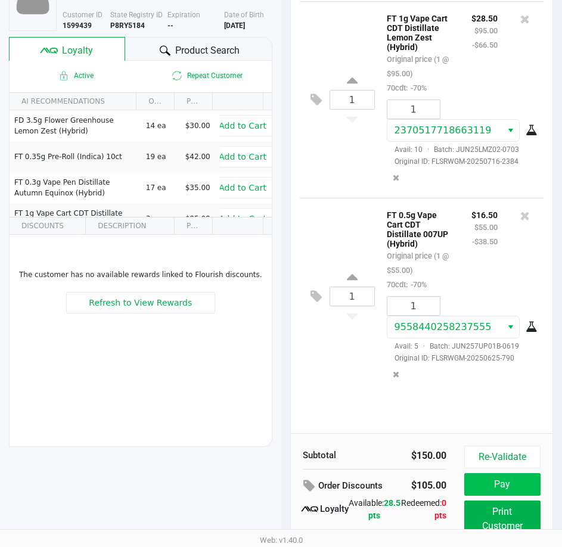
scroll to position [151, 0]
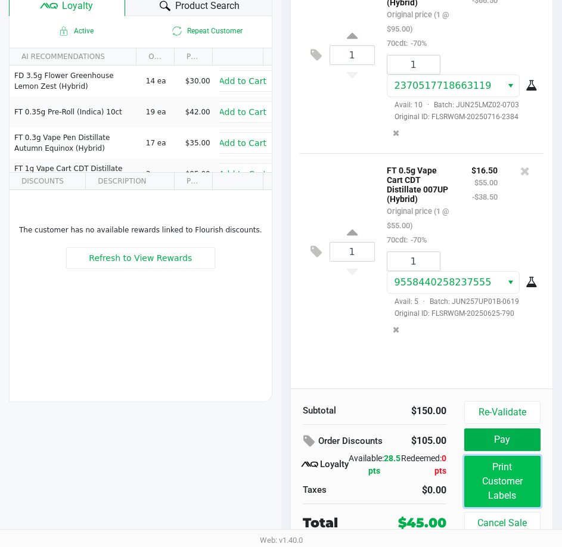
click at [503, 471] on button "Print Customer Labels" at bounding box center [502, 481] width 76 height 51
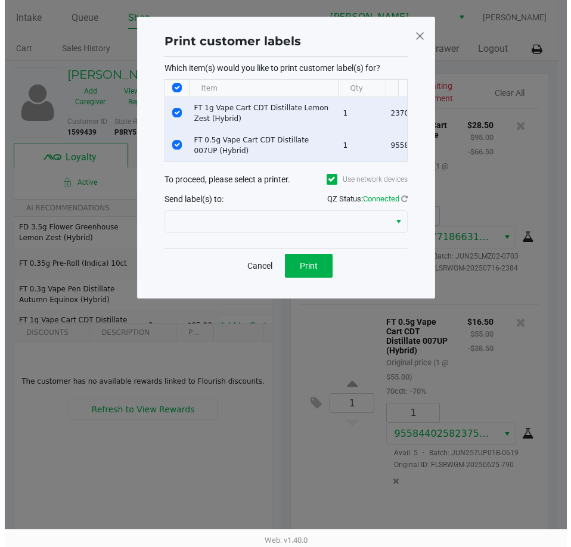
scroll to position [0, 0]
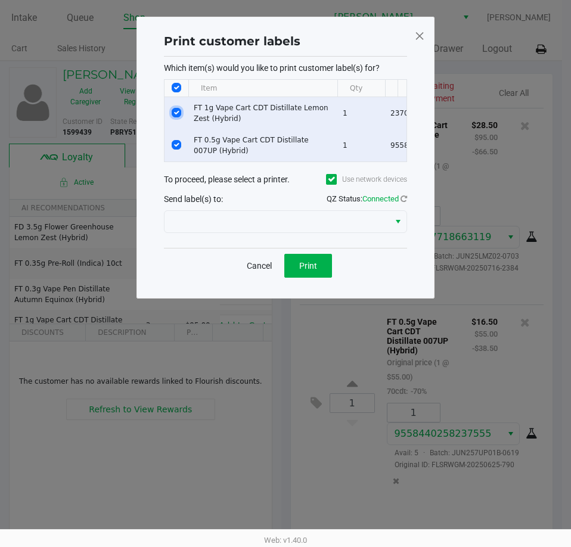
drag, startPoint x: 175, startPoint y: 110, endPoint x: 176, endPoint y: 116, distance: 6.0
click at [176, 111] on input "Select Row" at bounding box center [177, 113] width 10 height 10
checkbox input "false"
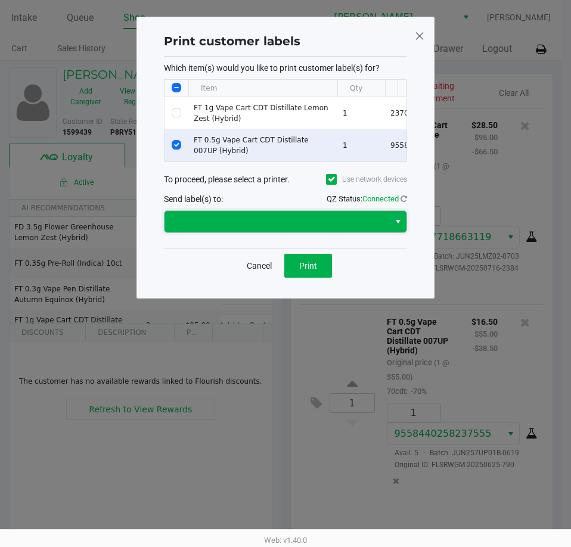
click at [303, 228] on span at bounding box center [277, 221] width 210 height 14
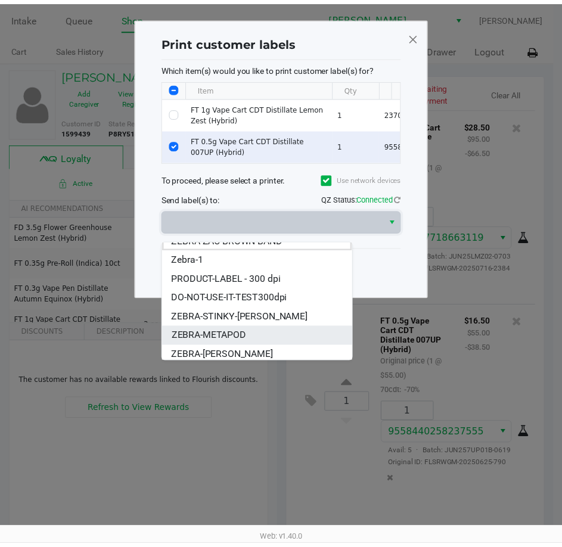
scroll to position [14, 0]
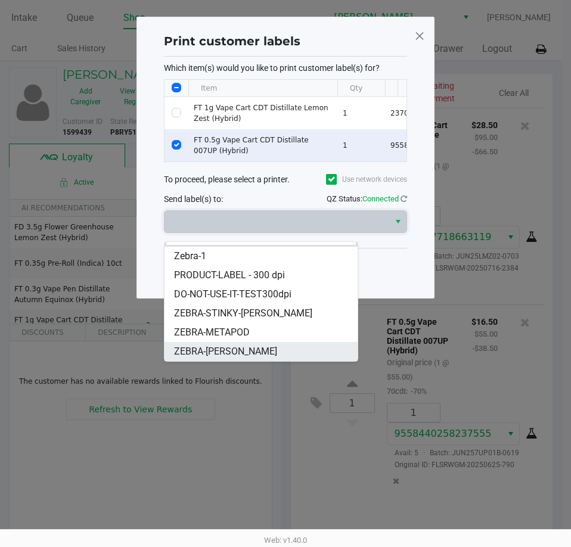
click at [247, 349] on span "ZEBRA-[PERSON_NAME]" at bounding box center [225, 351] width 103 height 14
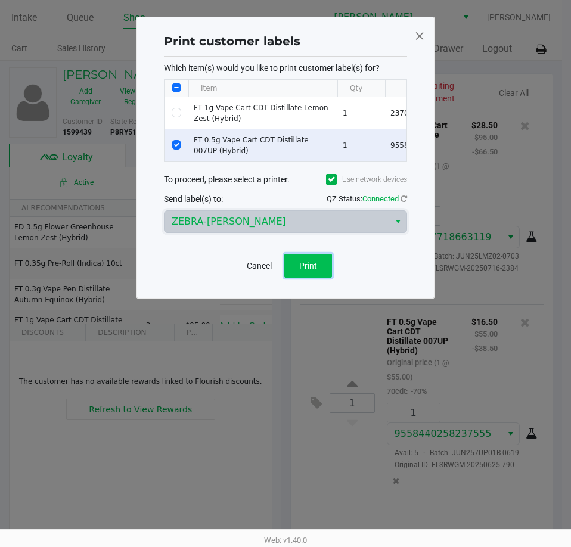
click at [312, 278] on button "Print" at bounding box center [308, 266] width 48 height 24
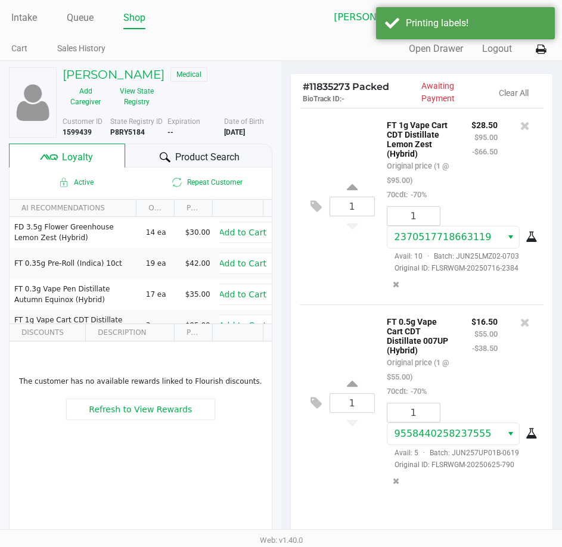
click at [435, 354] on p "FT 0.5g Vape Cart CDT Distillate 007UP (Hybrid)" at bounding box center [420, 334] width 67 height 41
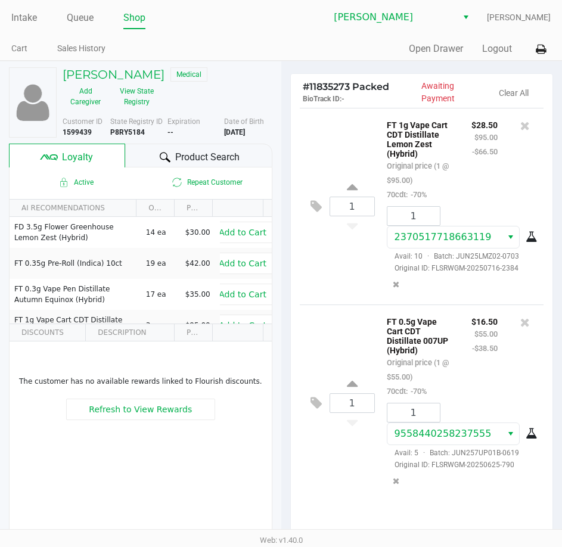
click at [179, 154] on span "Product Search" at bounding box center [207, 157] width 64 height 14
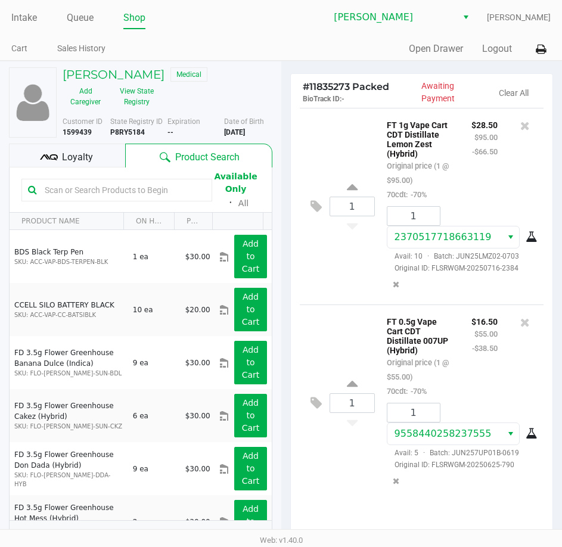
scroll to position [151, 0]
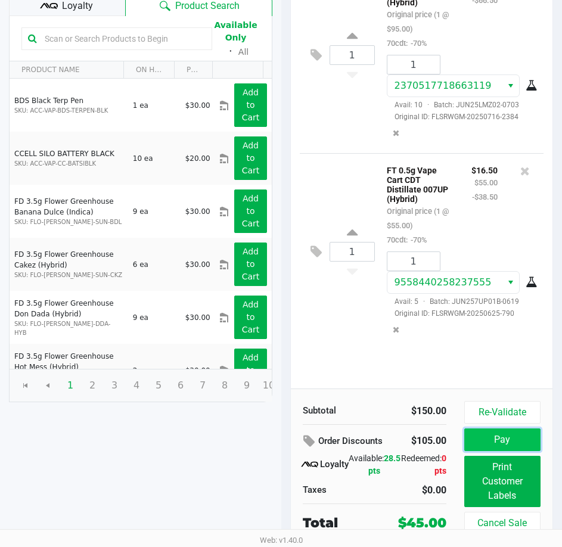
click at [507, 441] on button "Pay" at bounding box center [502, 439] width 76 height 23
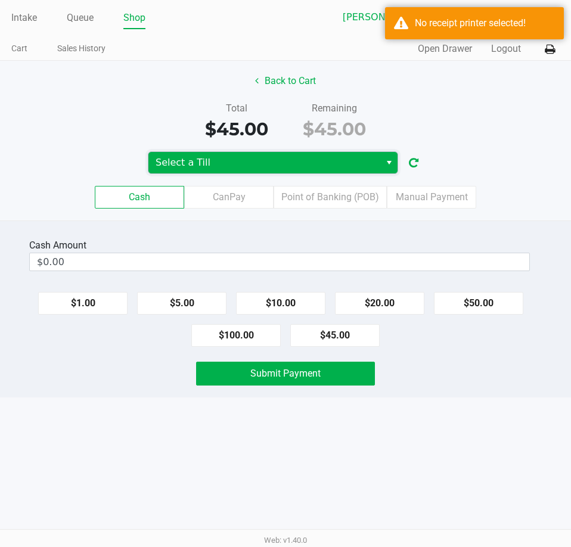
click at [322, 164] on span "Select a Till" at bounding box center [263, 162] width 217 height 14
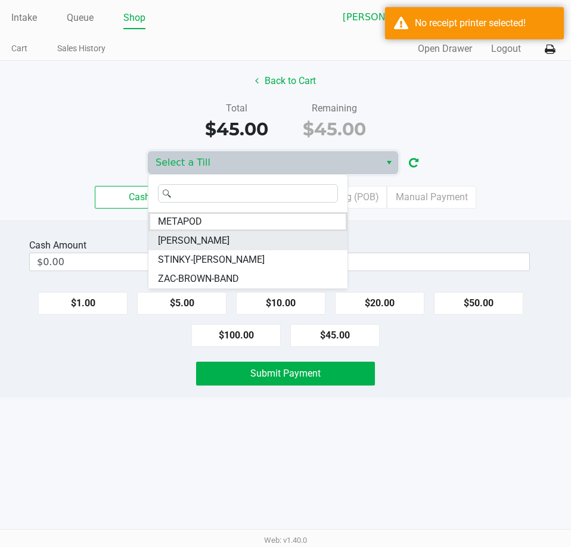
click at [258, 244] on li "[PERSON_NAME]" at bounding box center [247, 240] width 199 height 19
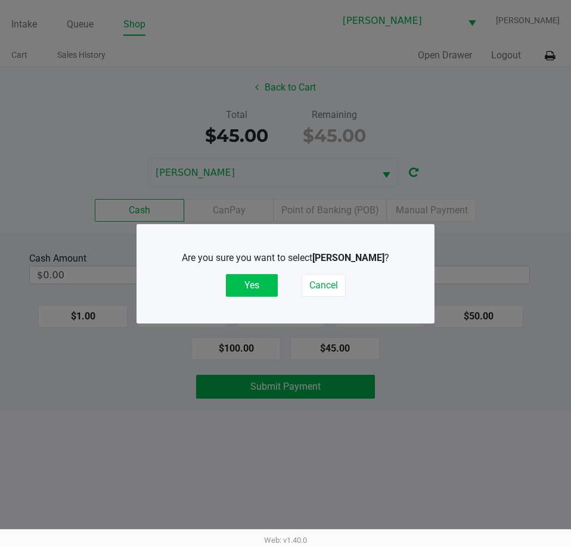
click at [248, 292] on button "Yes" at bounding box center [252, 285] width 52 height 23
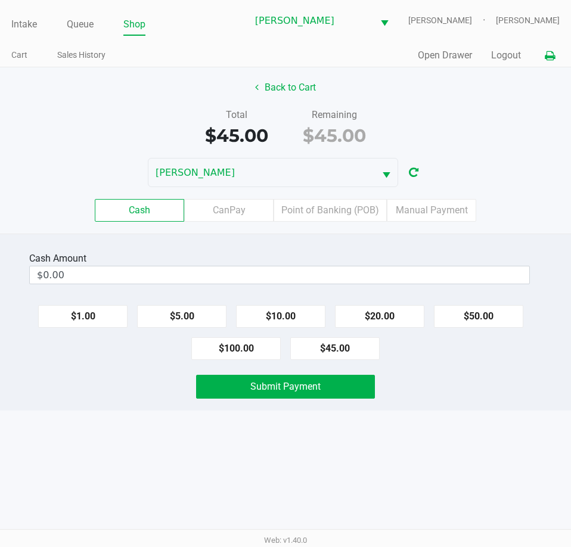
click at [550, 59] on icon at bounding box center [549, 56] width 10 height 8
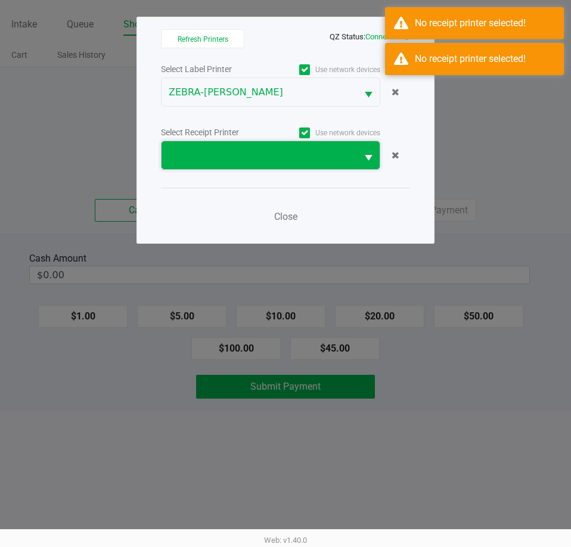
click at [320, 143] on span at bounding box center [258, 155] width 195 height 28
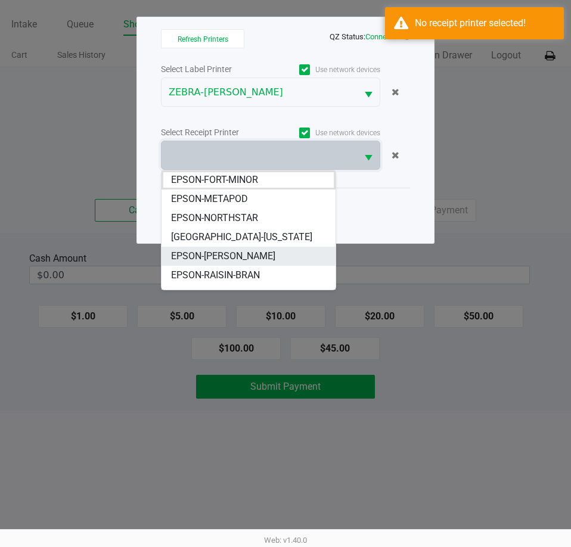
click at [260, 259] on span "EPSON-[PERSON_NAME]" at bounding box center [223, 256] width 104 height 14
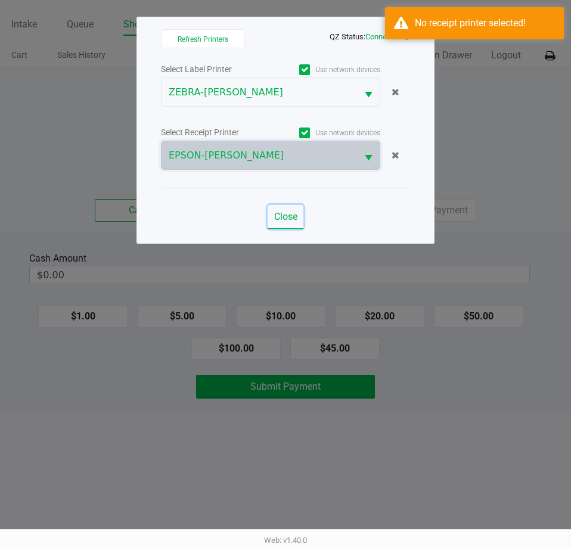
click at [280, 218] on span "Close" at bounding box center [285, 216] width 23 height 11
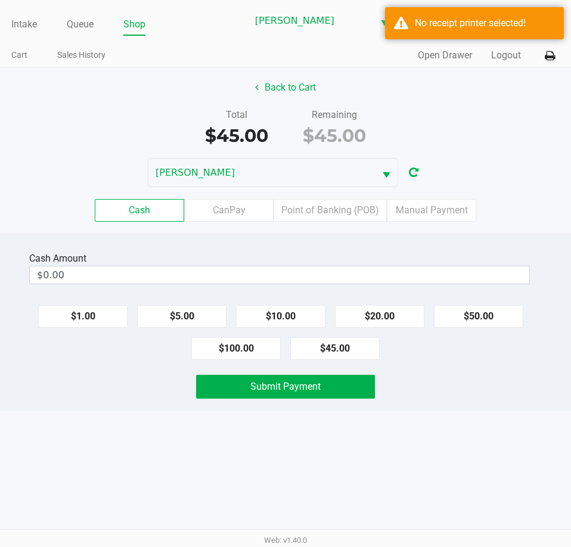
click at [459, 411] on div "Intake Queue Shop [PERSON_NAME] [PERSON_NAME] [PERSON_NAME] Cart Sales History …" at bounding box center [285, 273] width 571 height 547
click at [499, 320] on button "$50.00" at bounding box center [478, 316] width 89 height 23
type input "$50.00"
click at [471, 409] on div "Cash Amount $50.00 Clear $1.00 $5.00 $10.00 $20.00 $50.00 $100.00 $45.00 Submit…" at bounding box center [285, 321] width 571 height 177
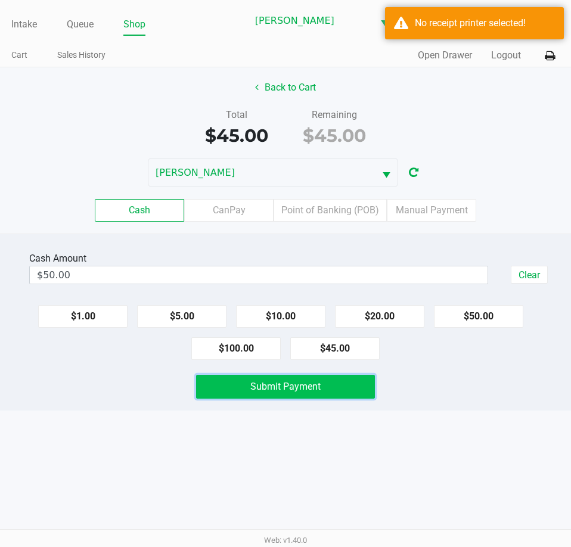
drag, startPoint x: 225, startPoint y: 379, endPoint x: 365, endPoint y: 389, distance: 139.7
click at [226, 379] on button "Submit Payment" at bounding box center [285, 387] width 178 height 24
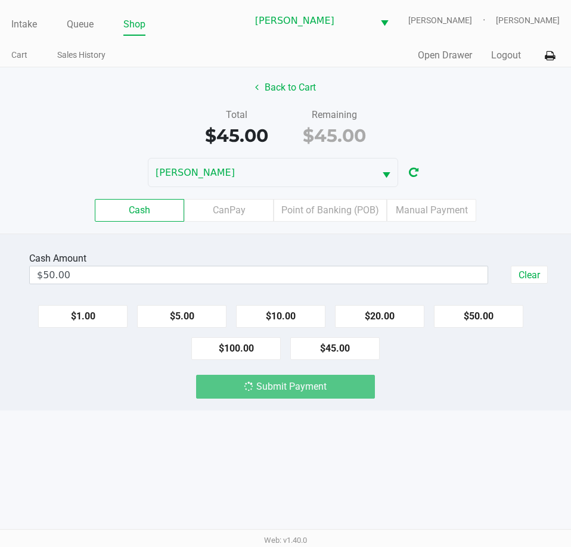
click at [435, 391] on div "Submit Payment" at bounding box center [285, 387] width 589 height 24
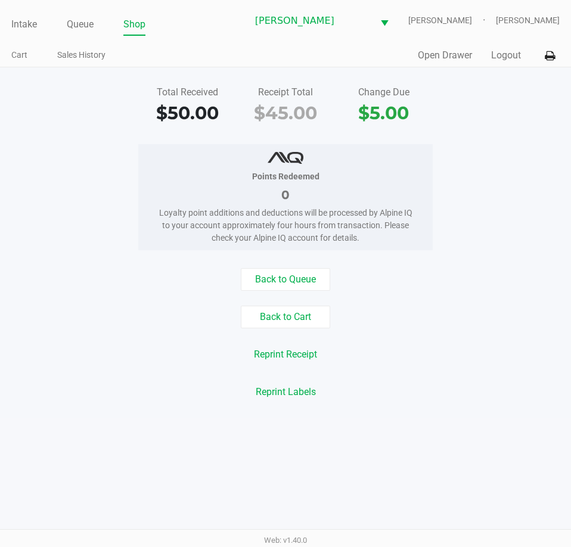
click at [428, 390] on div "Reprint Labels" at bounding box center [285, 392] width 589 height 23
click at [496, 207] on div "Points Redeemed 0 Loyalty point additions and deductions will be processed by A…" at bounding box center [285, 197] width 589 height 106
click at [528, 185] on div "Points Redeemed 0 Loyalty point additions and deductions will be processed by A…" at bounding box center [285, 197] width 589 height 106
click at [528, 184] on div "Points Redeemed 0 Loyalty point additions and deductions will be processed by A…" at bounding box center [285, 197] width 589 height 106
click at [515, 324] on div "Back to Cart" at bounding box center [285, 317] width 589 height 23
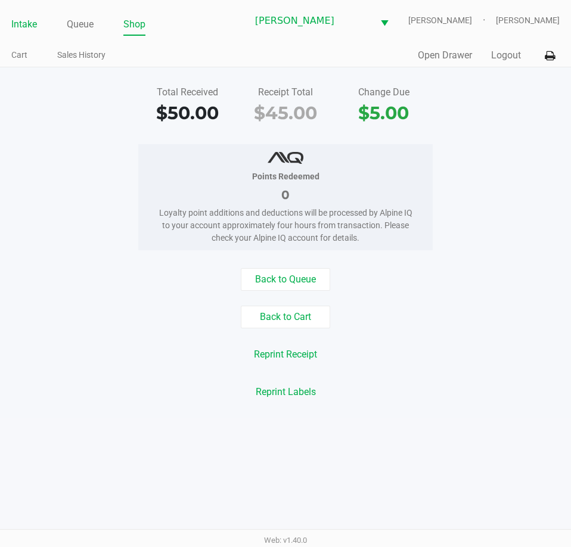
click at [26, 26] on link "Intake" at bounding box center [24, 24] width 26 height 17
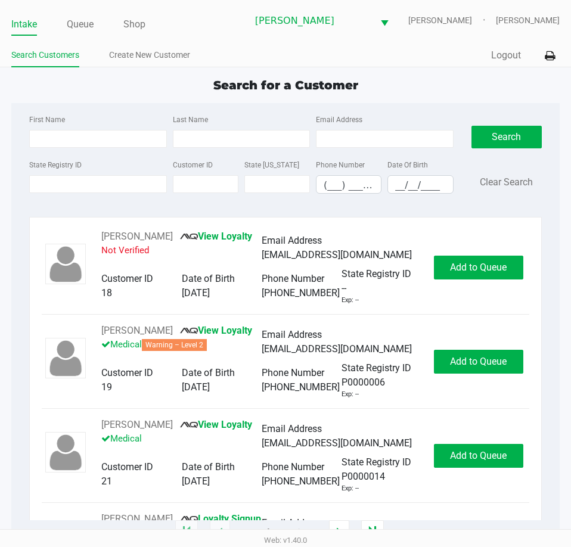
click at [419, 70] on app-point-of-sale "Intake Queue Shop [PERSON_NAME] [PERSON_NAME] [PERSON_NAME] Search Customers Cr…" at bounding box center [285, 266] width 571 height 533
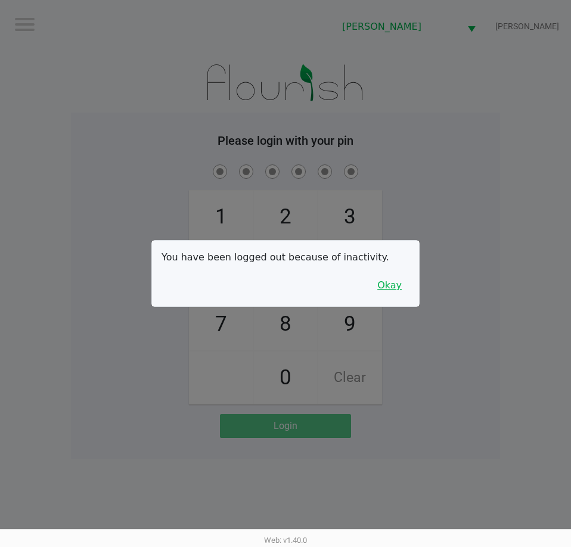
click at [388, 287] on button "Okay" at bounding box center [389, 285] width 40 height 23
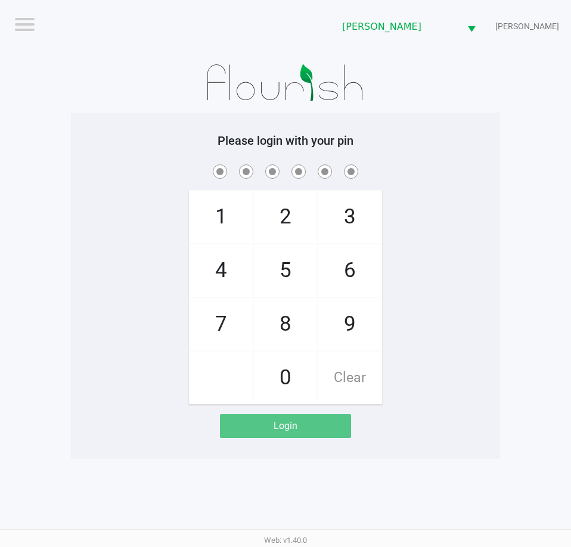
click at [401, 279] on div "1 4 7 2 5 8 0 3 6 9 Clear" at bounding box center [285, 283] width 429 height 242
checkbox input "true"
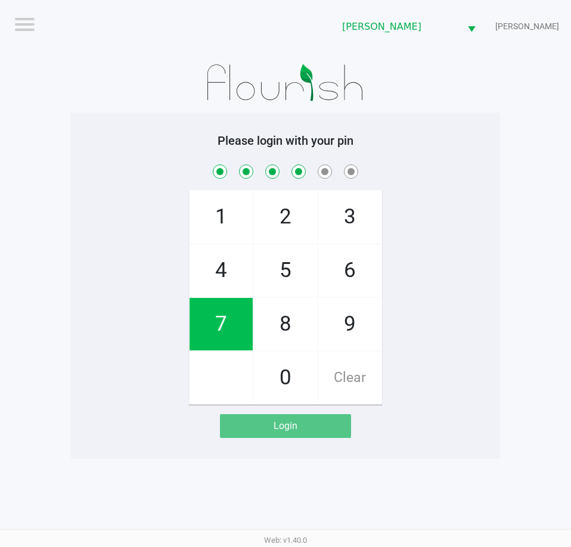
checkbox input "true"
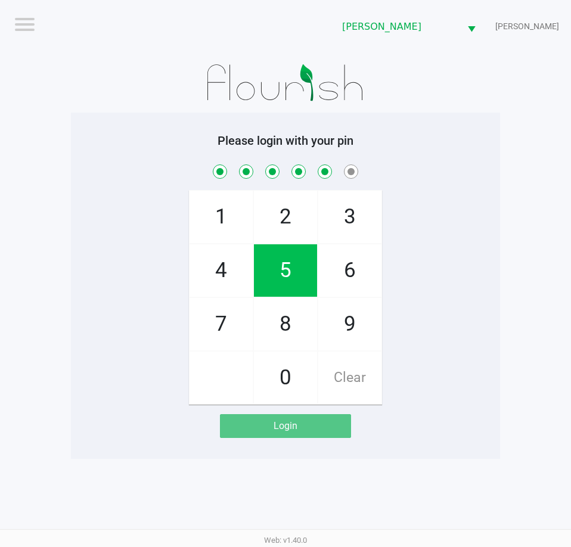
checkbox input "true"
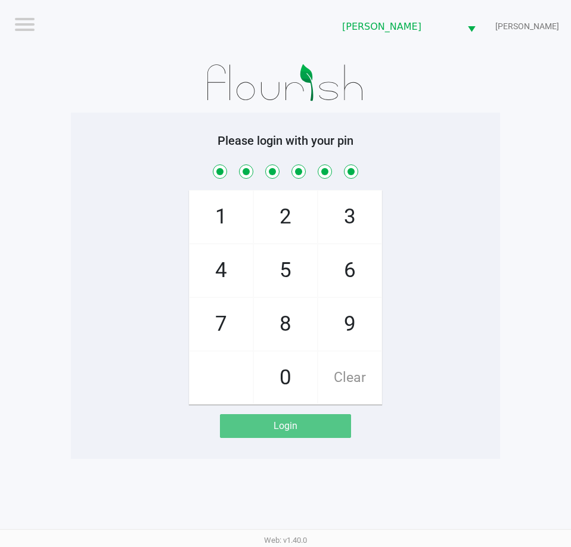
checkbox input "true"
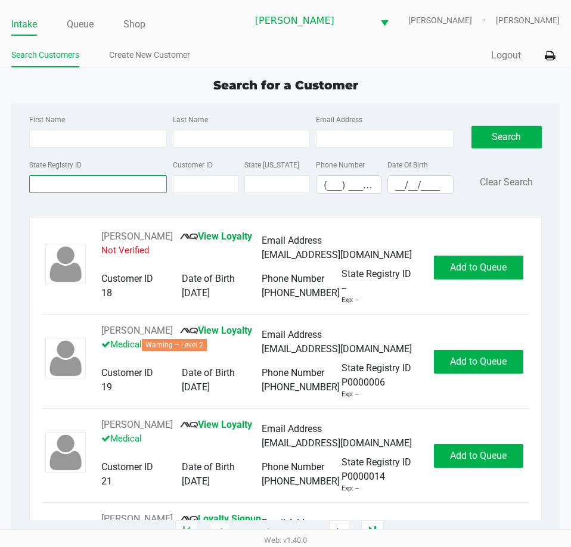
click at [89, 183] on input "State Registry ID" at bounding box center [97, 184] width 137 height 18
drag, startPoint x: 77, startPoint y: 27, endPoint x: 78, endPoint y: 45, distance: 18.5
click at [78, 27] on link "Queue" at bounding box center [80, 24] width 27 height 17
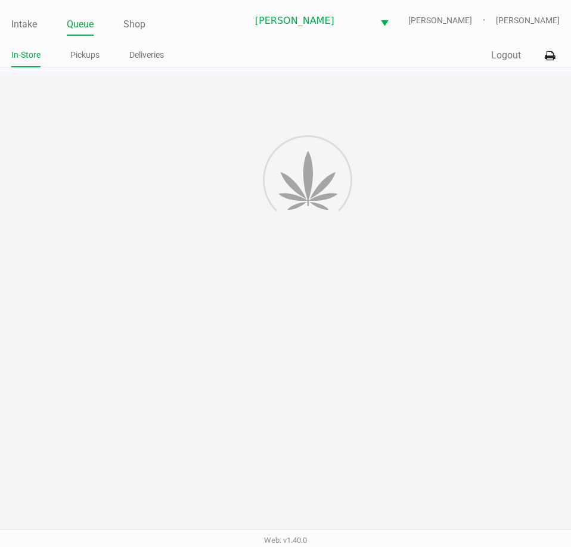
click at [78, 51] on link "Pickups" at bounding box center [84, 55] width 29 height 15
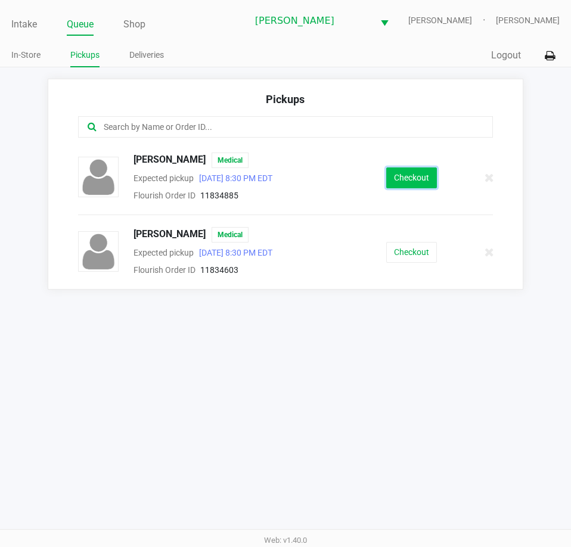
click at [416, 186] on button "Checkout" at bounding box center [411, 177] width 51 height 21
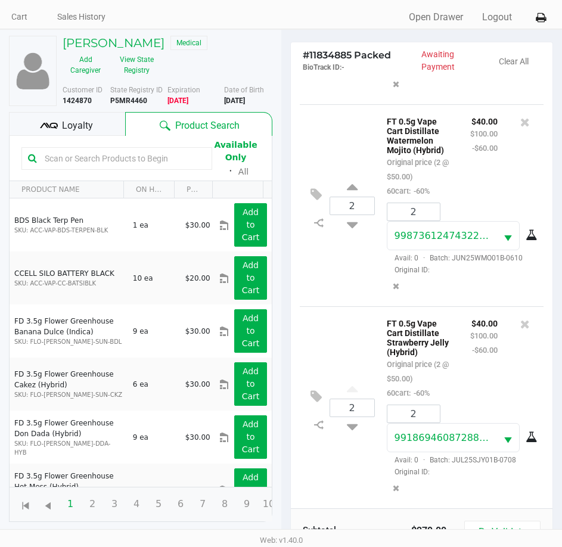
scroll to position [60, 0]
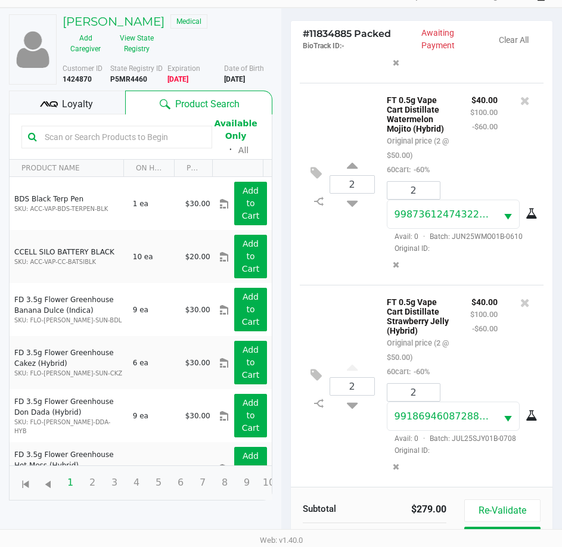
click at [72, 103] on span "Loyalty" at bounding box center [77, 104] width 31 height 14
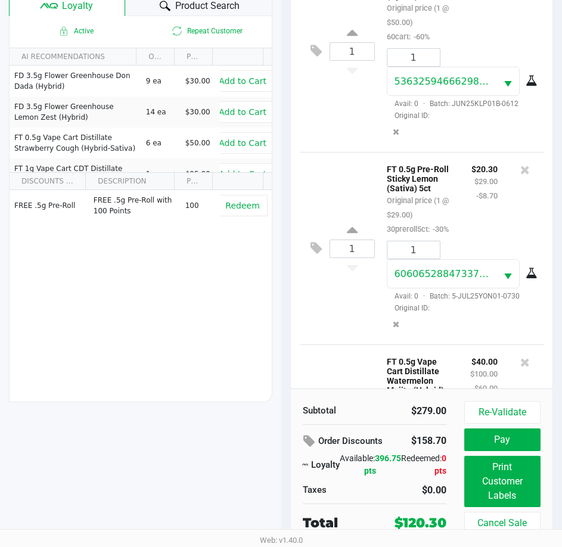
scroll to position [0, 0]
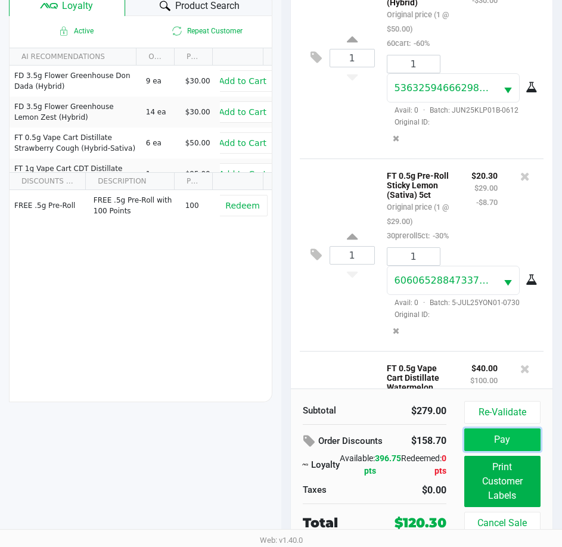
click at [515, 439] on button "Pay" at bounding box center [502, 439] width 76 height 23
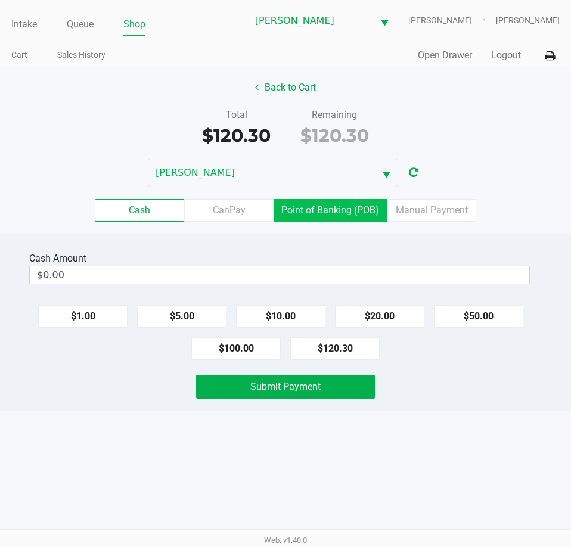
click at [348, 200] on label "Point of Banking (POB)" at bounding box center [329, 210] width 113 height 23
click at [0, 0] on 7 "Point of Banking (POB)" at bounding box center [0, 0] width 0 height 0
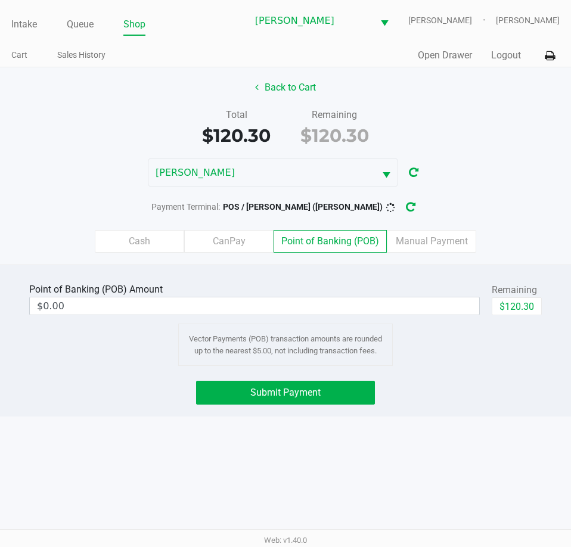
drag, startPoint x: 478, startPoint y: 420, endPoint x: 553, endPoint y: 317, distance: 127.0
click at [477, 419] on div "Intake Queue Shop [PERSON_NAME] [PERSON_NAME] [PERSON_NAME] Cart Sales History …" at bounding box center [285, 273] width 571 height 547
click at [510, 296] on div "Remaining" at bounding box center [516, 290] width 50 height 14
click at [517, 304] on button "$120.30" at bounding box center [516, 306] width 50 height 18
type input "$120.30"
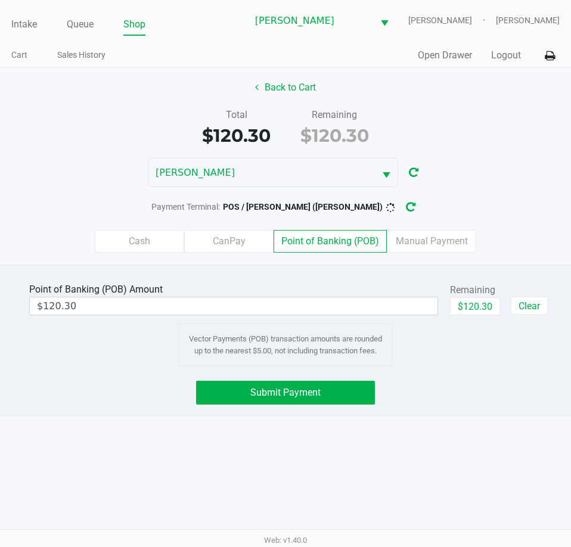
click at [474, 409] on div "Point of Banking (POB) Amount $120.30 Remaining $120.30 Clear Vector Payments (…" at bounding box center [285, 340] width 571 height 152
click at [324, 393] on button "Submit Payment" at bounding box center [285, 393] width 178 height 24
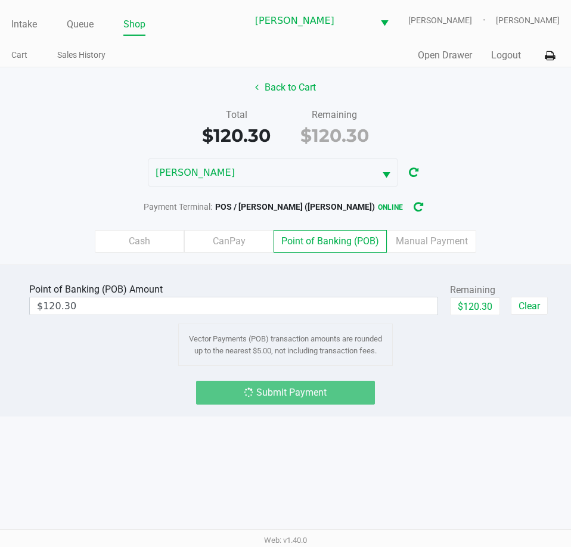
click at [471, 395] on div "Submit Payment" at bounding box center [285, 393] width 589 height 24
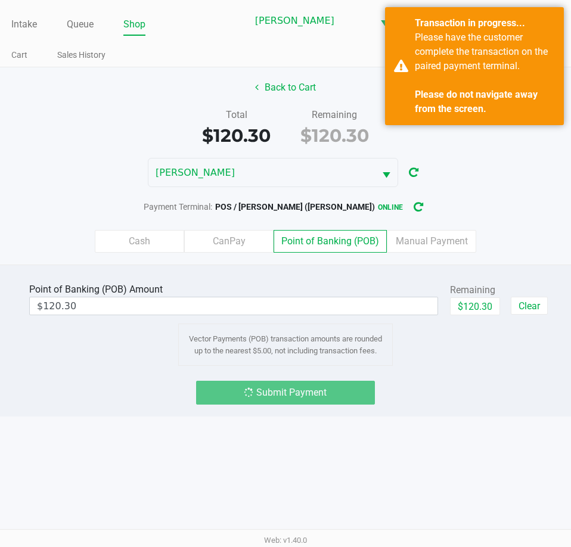
click at [471, 393] on div "Submit Payment" at bounding box center [285, 393] width 589 height 24
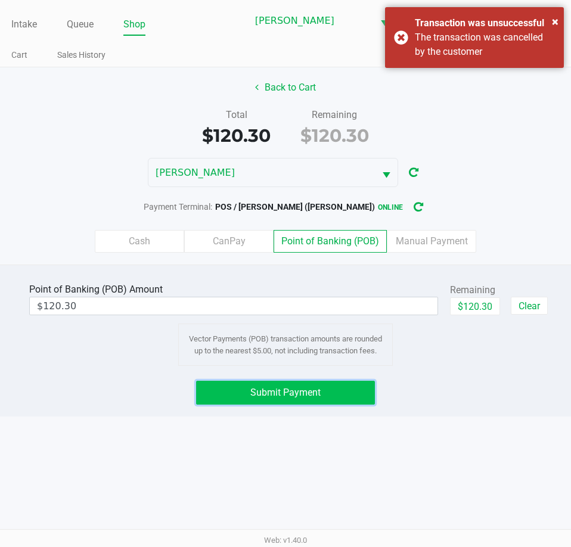
click at [304, 385] on button "Submit Payment" at bounding box center [285, 393] width 178 height 24
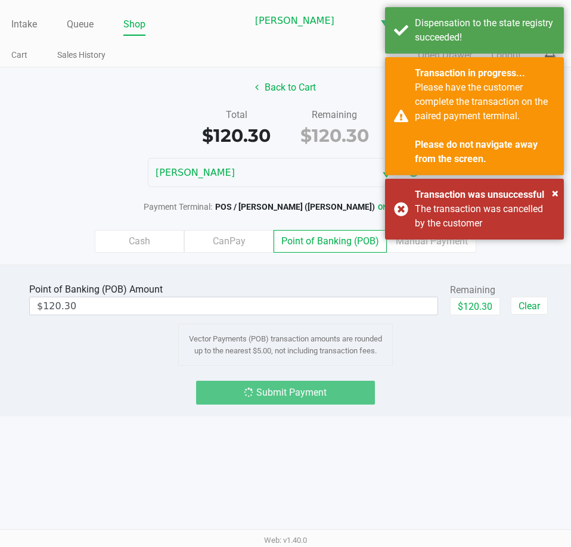
click at [454, 418] on div "Intake Queue Shop [PERSON_NAME] [PERSON_NAME] [PERSON_NAME] Cart Sales History …" at bounding box center [285, 273] width 571 height 547
click at [456, 433] on div "Intake Queue Shop [PERSON_NAME] [PERSON_NAME] [PERSON_NAME] Cart Sales History …" at bounding box center [285, 273] width 571 height 547
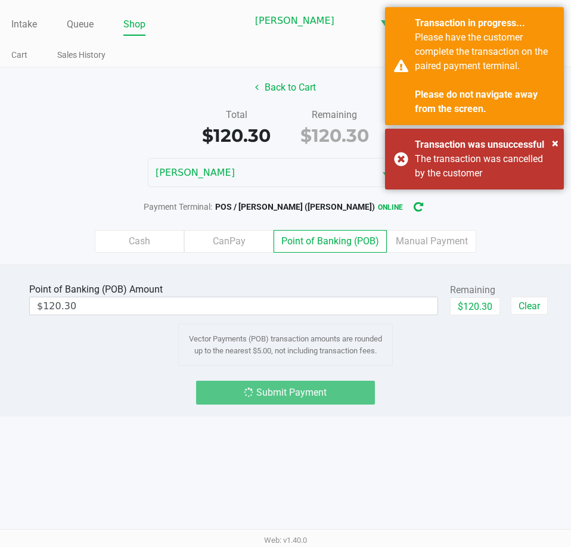
click at [457, 433] on div "Intake Queue Shop [PERSON_NAME] [PERSON_NAME] [PERSON_NAME] Cart Sales History …" at bounding box center [285, 273] width 571 height 547
click at [519, 374] on div "Point of Banking (POB) Amount $120.30 Remaining $120.30 Clear Vector Payments (…" at bounding box center [285, 340] width 571 height 152
click at [453, 371] on div "Point of Banking (POB) Amount $120.30 Remaining $120.30 Clear Vector Payments (…" at bounding box center [285, 340] width 571 height 152
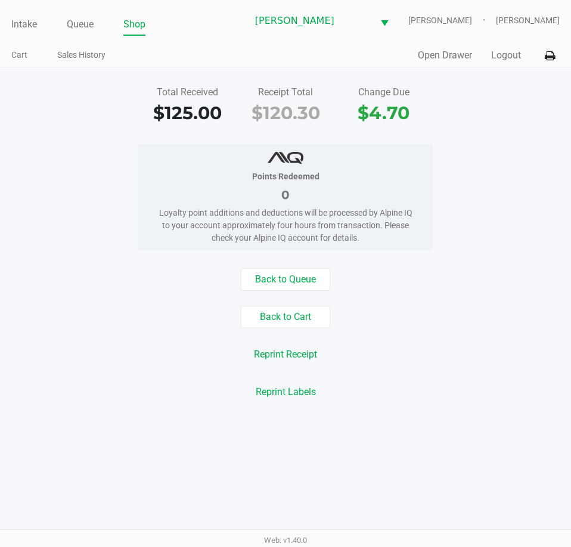
click at [444, 200] on div "Points Redeemed 0 Loyalty point additions and deductions will be processed by A…" at bounding box center [285, 197] width 589 height 106
click at [30, 26] on link "Intake" at bounding box center [24, 24] width 26 height 17
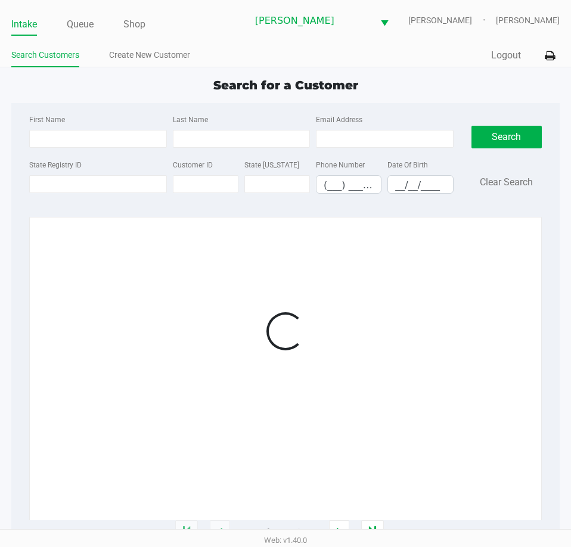
click at [254, 39] on div "Intake Queue Shop [PERSON_NAME] [PERSON_NAME] [PERSON_NAME] Search Customers Cr…" at bounding box center [285, 33] width 571 height 67
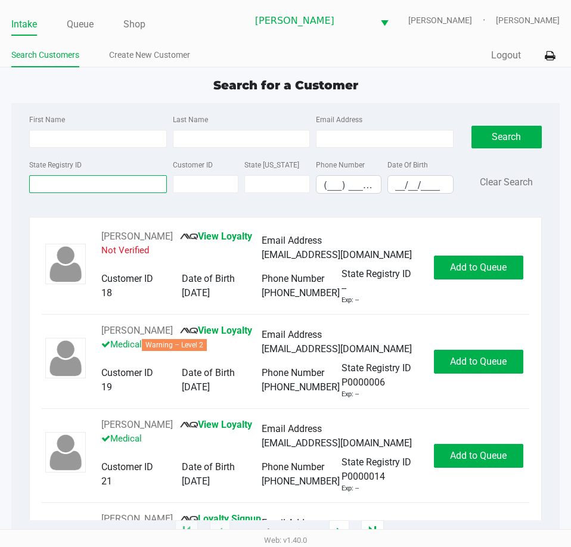
click at [132, 185] on input "State Registry ID" at bounding box center [97, 184] width 137 height 18
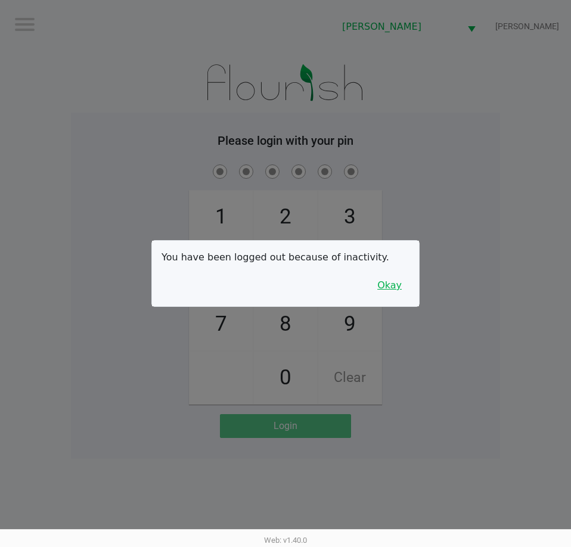
click at [380, 295] on button "Okay" at bounding box center [389, 285] width 40 height 23
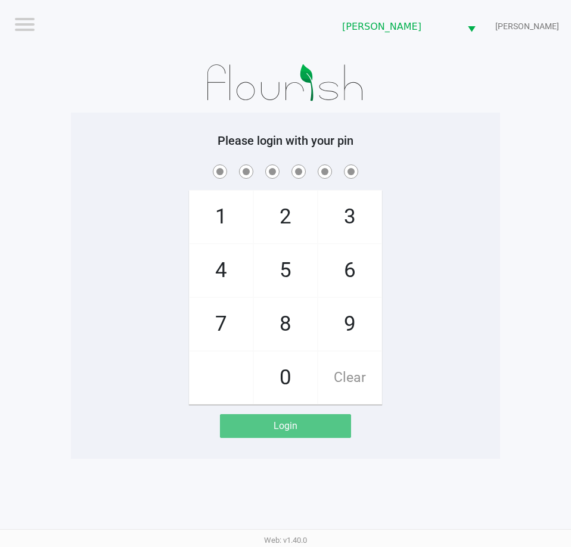
click at [423, 260] on div "1 4 7 2 5 8 0 3 6 9 Clear" at bounding box center [285, 283] width 429 height 242
checkbox input "true"
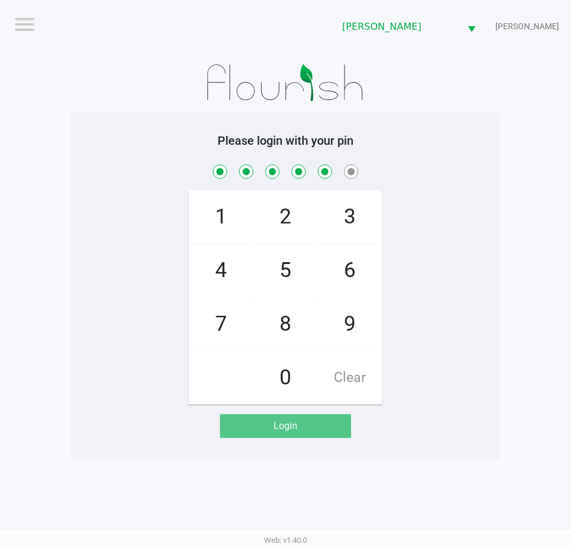
checkbox input "true"
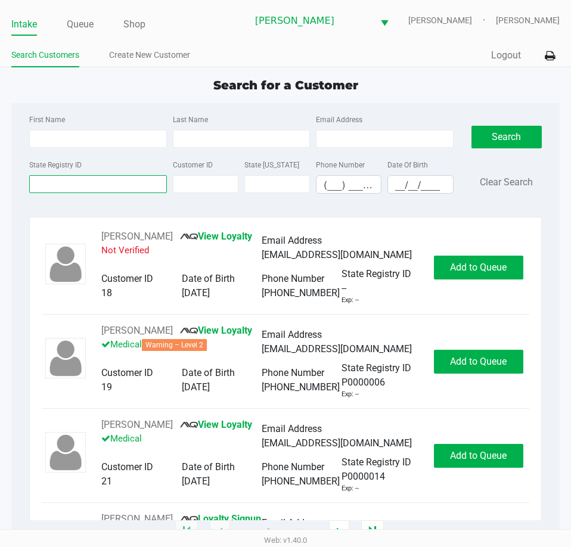
click at [112, 179] on input "State Registry ID" at bounding box center [97, 184] width 137 height 18
click at [108, 172] on div "State Registry ID" at bounding box center [97, 175] width 143 height 36
click at [98, 176] on input "State Registry ID" at bounding box center [97, 184] width 137 height 18
click at [77, 175] on input "State Registry ID" at bounding box center [97, 184] width 137 height 18
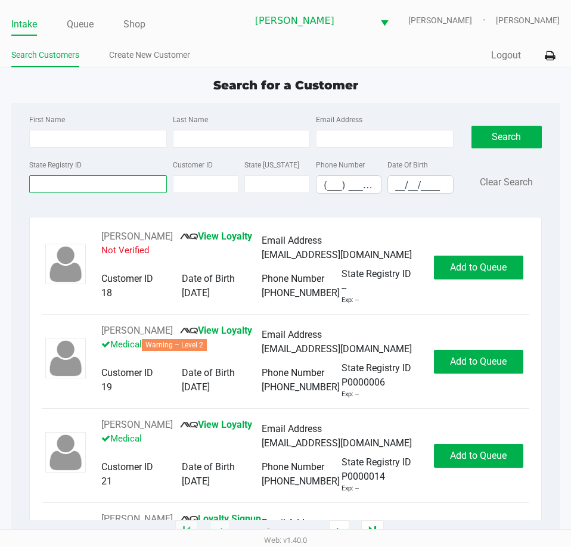
click at [85, 183] on input "State Registry ID" at bounding box center [97, 184] width 137 height 18
click at [125, 183] on input "State Registry ID" at bounding box center [97, 184] width 137 height 18
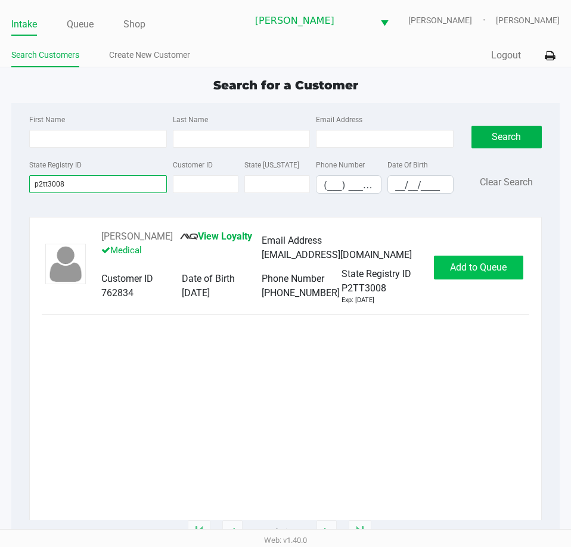
type input "p2tt3008"
click at [475, 265] on span "Add to Queue" at bounding box center [478, 266] width 57 height 11
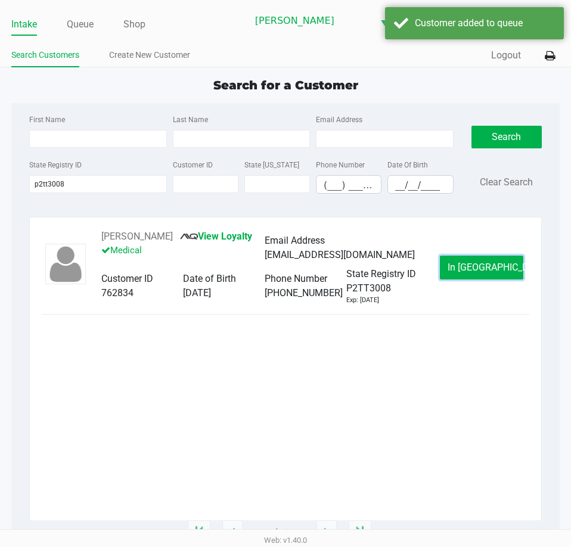
click at [475, 265] on span "In [GEOGRAPHIC_DATA]" at bounding box center [497, 266] width 100 height 11
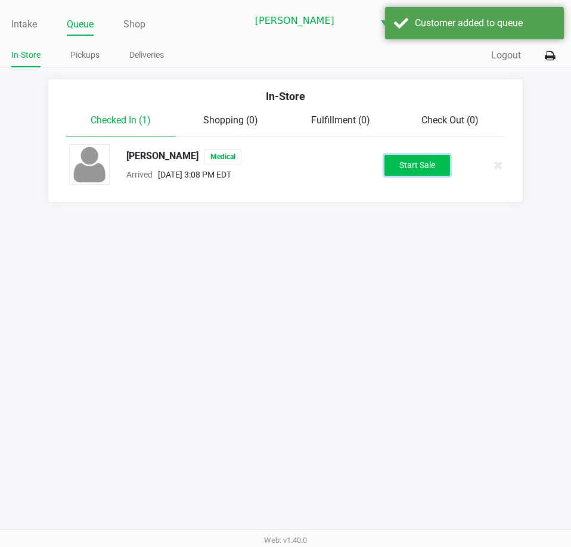
click at [430, 161] on button "Start Sale" at bounding box center [417, 165] width 66 height 21
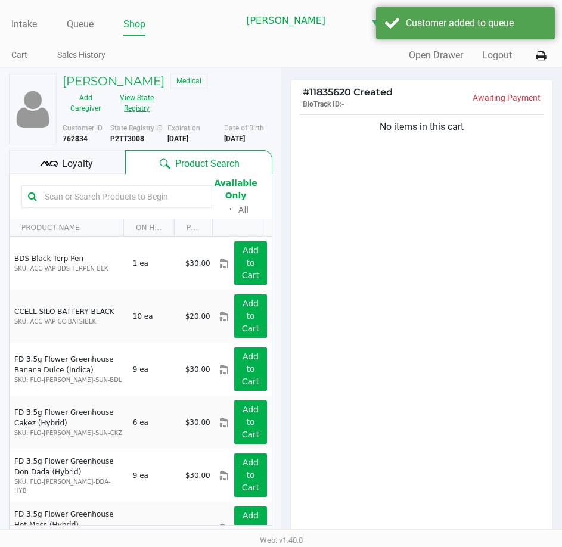
click at [131, 105] on button "View State Registry" at bounding box center [133, 103] width 50 height 30
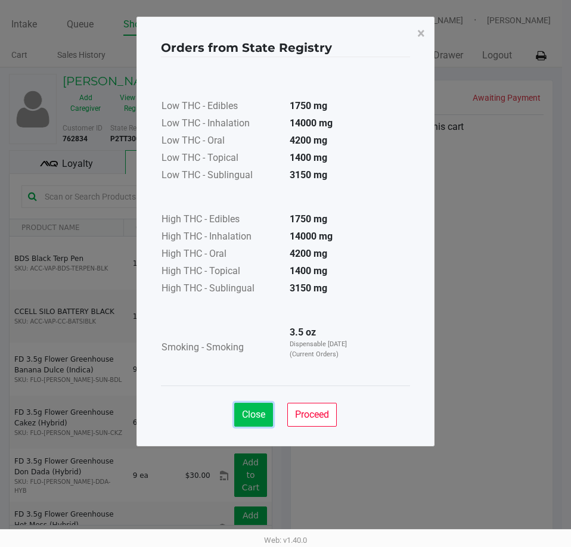
click at [257, 414] on span "Close" at bounding box center [253, 414] width 23 height 11
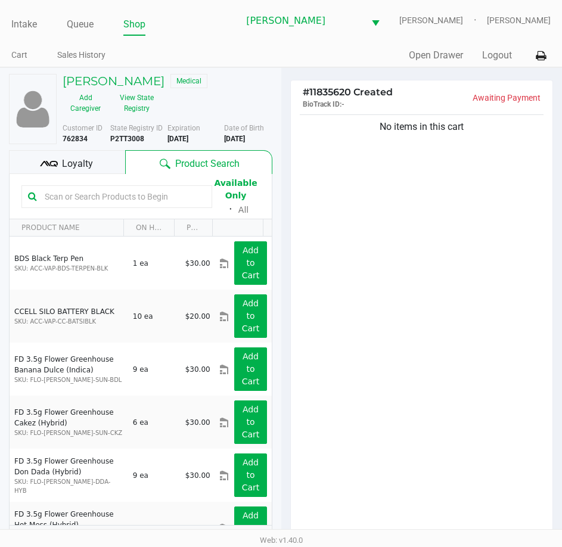
click at [132, 203] on input "text" at bounding box center [123, 197] width 166 height 18
click at [142, 194] on input "text" at bounding box center [123, 197] width 166 height 18
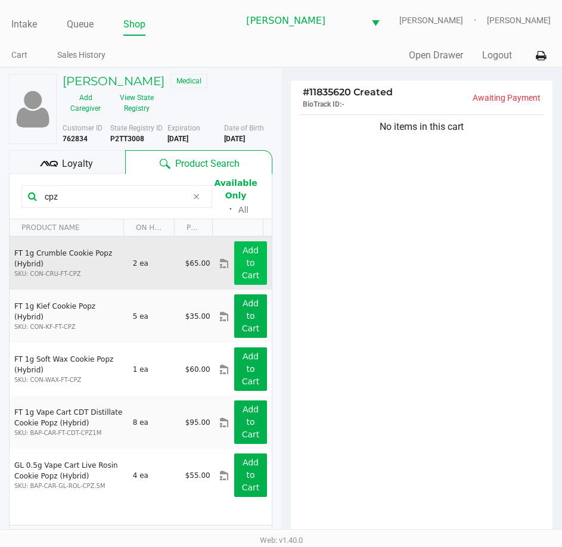
type input "cpz"
click at [247, 261] on button "Add to Cart" at bounding box center [250, 262] width 32 height 43
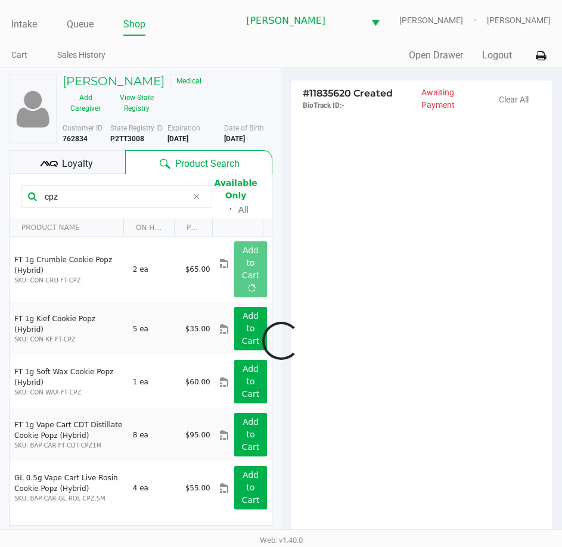
click at [362, 292] on div at bounding box center [281, 340] width 562 height 427
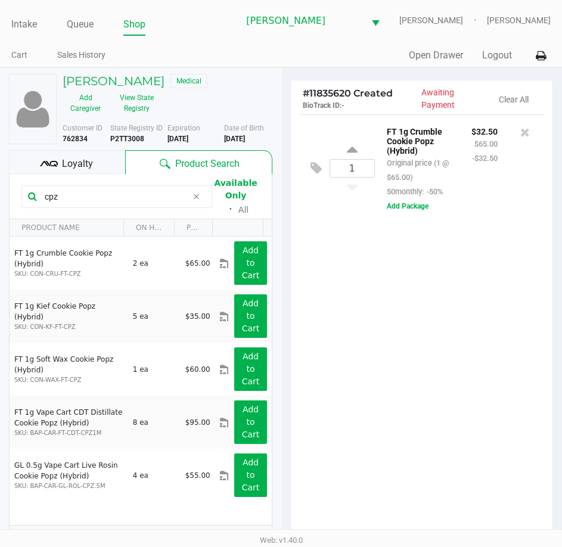
drag, startPoint x: 88, startPoint y: 196, endPoint x: -1, endPoint y: 188, distance: 88.6
click at [0, 188] on html "Intake Queue Shop [PERSON_NAME] [PERSON_NAME] [PERSON_NAME] Cart Sales History …" at bounding box center [281, 273] width 562 height 547
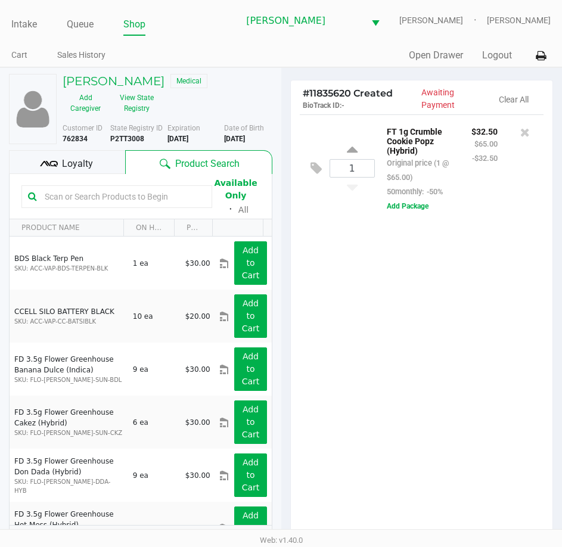
click at [440, 359] on div "1 FT 1g Crumble Cookie Popz (Hybrid) Original price (1 @ $65.00) 50monthly: -50…" at bounding box center [422, 330] width 262 height 432
click at [70, 204] on input "text" at bounding box center [123, 197] width 166 height 18
click at [68, 196] on input "text" at bounding box center [123, 197] width 166 height 18
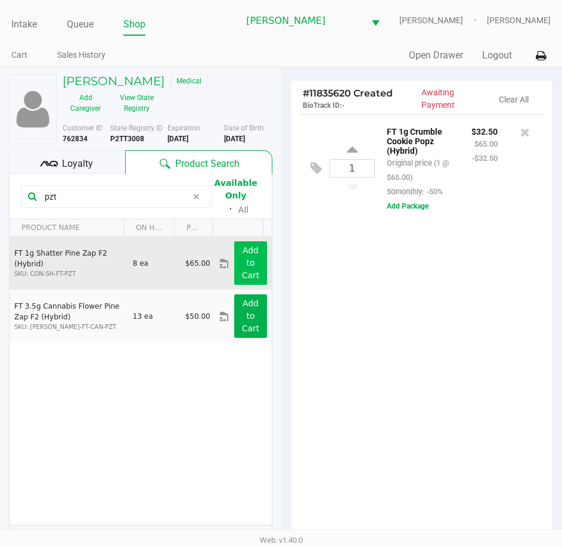
type input "pzt"
click at [245, 263] on app-button-loader "Add to Cart" at bounding box center [251, 262] width 18 height 35
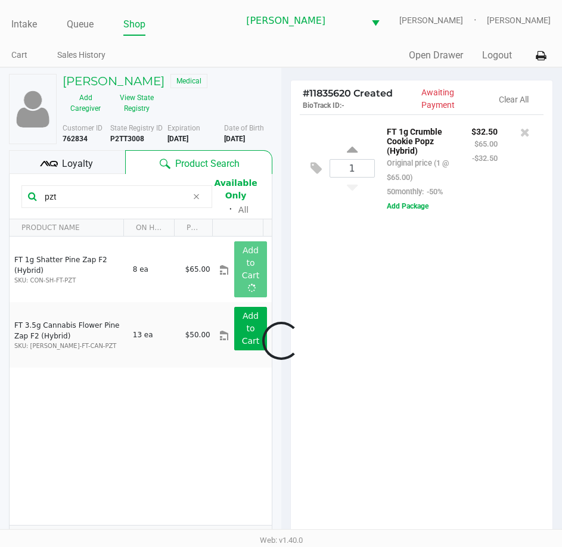
click at [369, 320] on div at bounding box center [281, 340] width 562 height 427
click at [417, 437] on div at bounding box center [281, 340] width 562 height 427
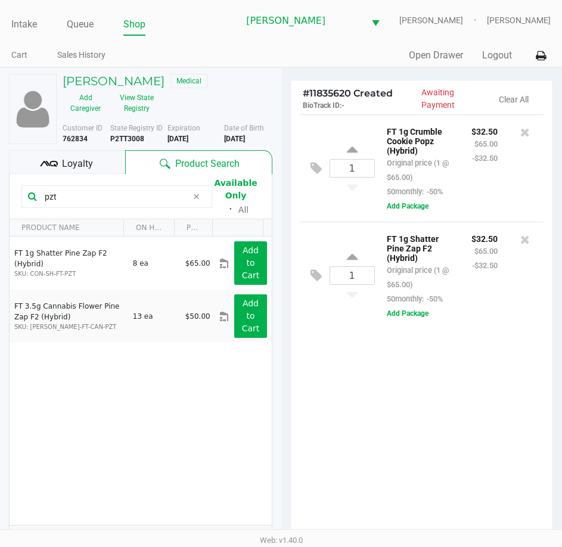
click at [450, 437] on div "1 FT 1g Crumble Cookie Popz (Hybrid) Original price (1 @ $65.00) 50monthly: -50…" at bounding box center [422, 330] width 262 height 432
drag, startPoint x: 123, startPoint y: 192, endPoint x: 18, endPoint y: 201, distance: 105.2
click at [18, 201] on kendo-grid-toolbar "pzt Available Only ᛫ All" at bounding box center [141, 196] width 262 height 45
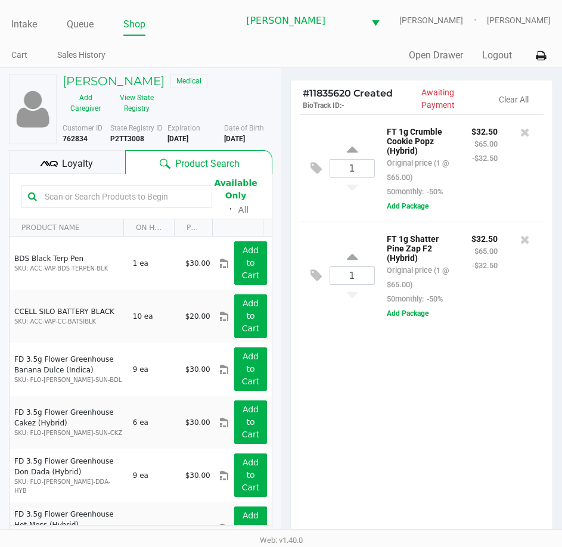
click at [66, 165] on span "Loyalty" at bounding box center [77, 164] width 31 height 14
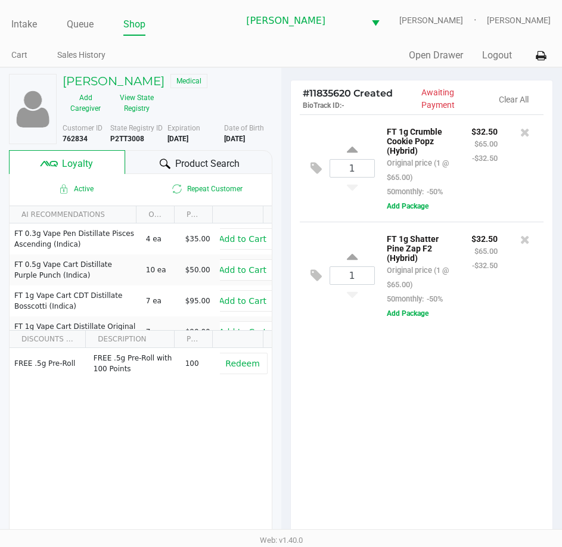
click at [390, 420] on div "1 FT 1g Crumble Cookie Popz (Hybrid) Original price (1 @ $65.00) 50monthly: -50…" at bounding box center [422, 330] width 262 height 432
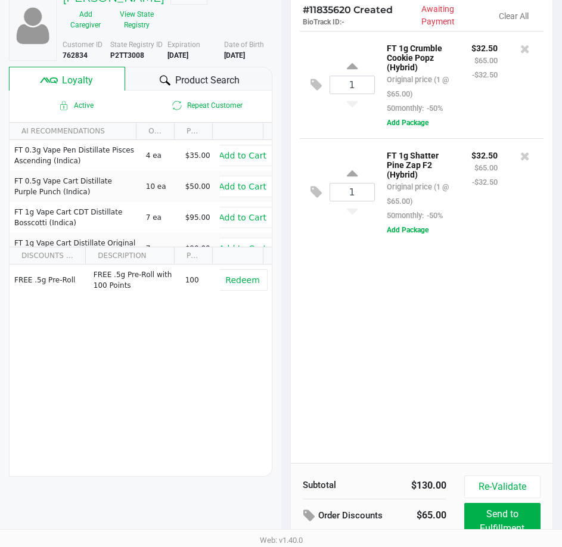
scroll to position [156, 0]
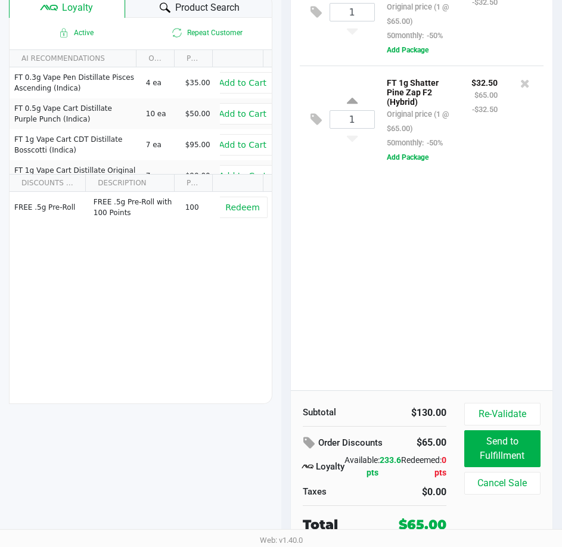
click at [441, 309] on div "1 FT 1g Crumble Cookie Popz (Hybrid) Original price (1 @ $65.00) 50monthly: -50…" at bounding box center [422, 174] width 262 height 432
click at [449, 354] on div "1 FT 1g Crumble Cookie Popz (Hybrid) Original price (1 @ $65.00) 50monthly: -50…" at bounding box center [422, 174] width 262 height 432
click at [467, 329] on div "1 FT 1g Crumble Cookie Popz (Hybrid) Original price (1 @ $65.00) 50monthly: -50…" at bounding box center [422, 174] width 262 height 432
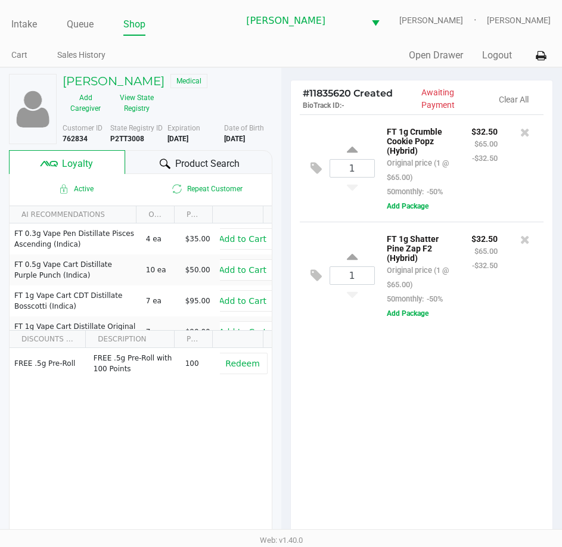
click at [484, 425] on div "1 FT 1g Crumble Cookie Popz (Hybrid) Original price (1 @ $65.00) 50monthly: -50…" at bounding box center [422, 330] width 262 height 432
click at [498, 350] on div "1 FT 1g Crumble Cookie Popz (Hybrid) Original price (1 @ $65.00) 50monthly: -50…" at bounding box center [422, 330] width 262 height 432
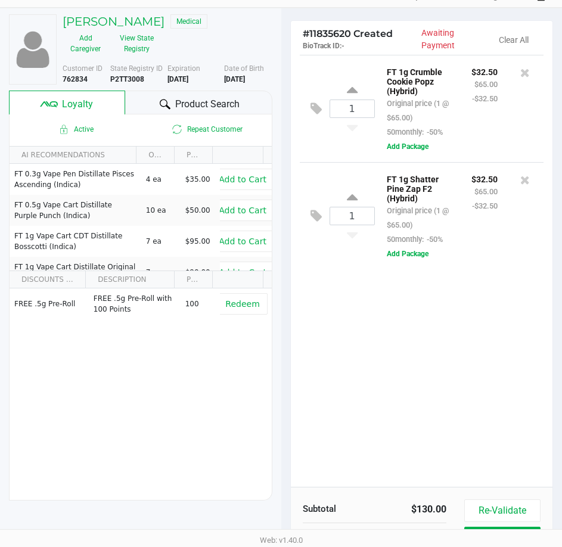
click at [490, 306] on div "1 FT 1g Crumble Cookie Popz (Hybrid) Original price (1 @ $65.00) 50monthly: -50…" at bounding box center [422, 271] width 262 height 432
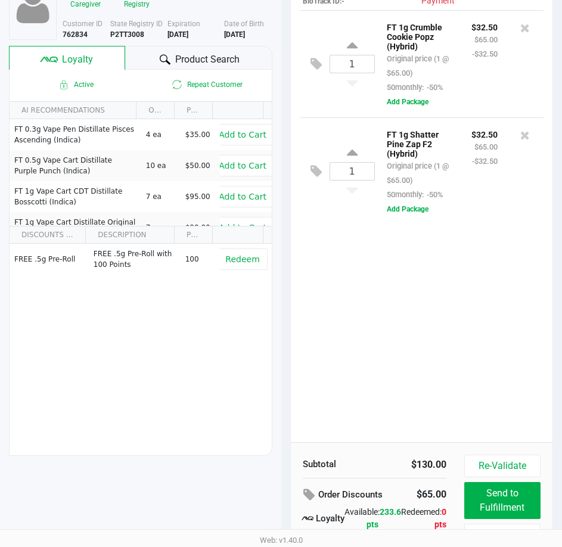
scroll to position [156, 0]
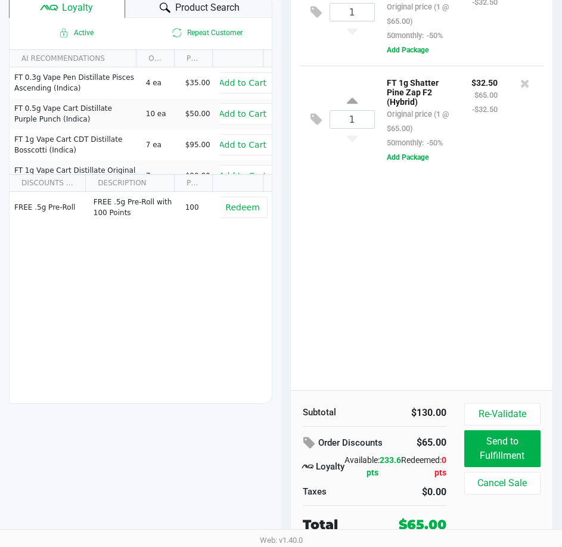
click at [481, 284] on div "1 FT 1g Crumble Cookie Popz (Hybrid) Original price (1 @ $65.00) 50monthly: -50…" at bounding box center [422, 174] width 262 height 432
click at [463, 303] on div "1 FT 1g Crumble Cookie Popz (Hybrid) Original price (1 @ $65.00) 50monthly: -50…" at bounding box center [422, 174] width 262 height 432
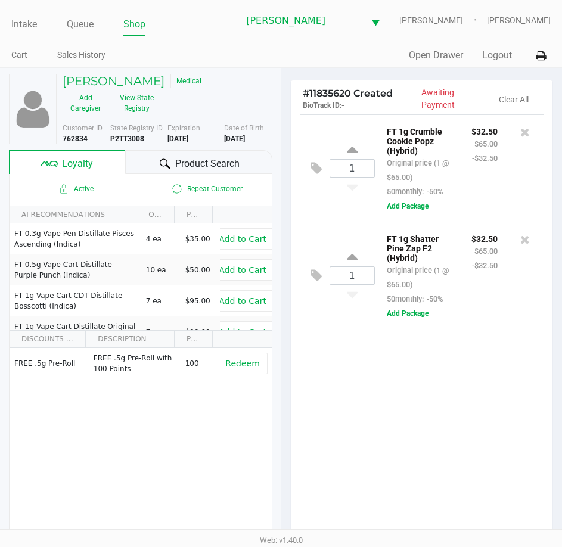
click at [494, 347] on div "1 FT 1g Crumble Cookie Popz (Hybrid) Original price (1 @ $65.00) 50monthly: -50…" at bounding box center [422, 330] width 262 height 432
click at [485, 346] on div "1 FT 1g Crumble Cookie Popz (Hybrid) Original price (1 @ $65.00) 50monthly: -50…" at bounding box center [422, 330] width 262 height 432
click at [492, 409] on div "1 FT 1g Crumble Cookie Popz (Hybrid) Original price (1 @ $65.00) 50monthly: -50…" at bounding box center [422, 330] width 262 height 432
click at [472, 413] on div "1 FT 1g Crumble Cookie Popz (Hybrid) Original price (1 @ $65.00) 50monthly: -50…" at bounding box center [422, 330] width 262 height 432
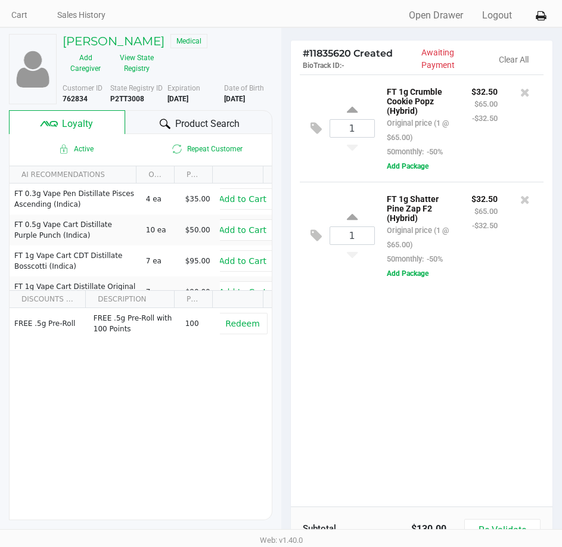
scroll to position [60, 0]
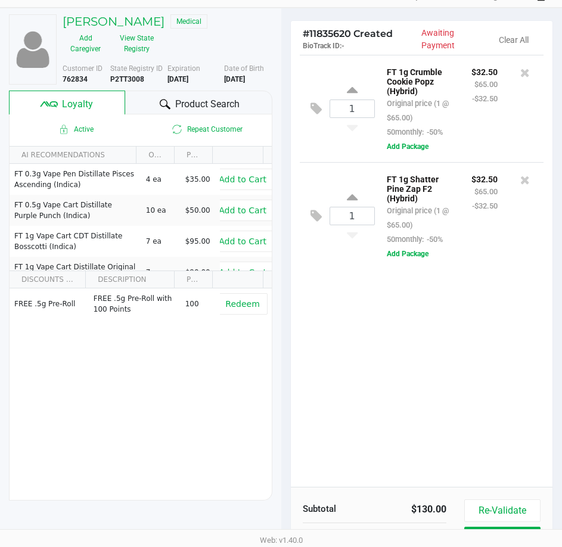
click at [479, 379] on div "1 FT 1g Crumble Cookie Popz (Hybrid) Original price (1 @ $65.00) 50monthly: -50…" at bounding box center [422, 271] width 262 height 432
click at [479, 378] on div "1 FT 1g Crumble Cookie Popz (Hybrid) Original price (1 @ $65.00) 50monthly: -50…" at bounding box center [422, 271] width 262 height 432
click at [472, 373] on div "1 FT 1g Crumble Cookie Popz (Hybrid) Original price (1 @ $65.00) 50monthly: -50…" at bounding box center [422, 271] width 262 height 432
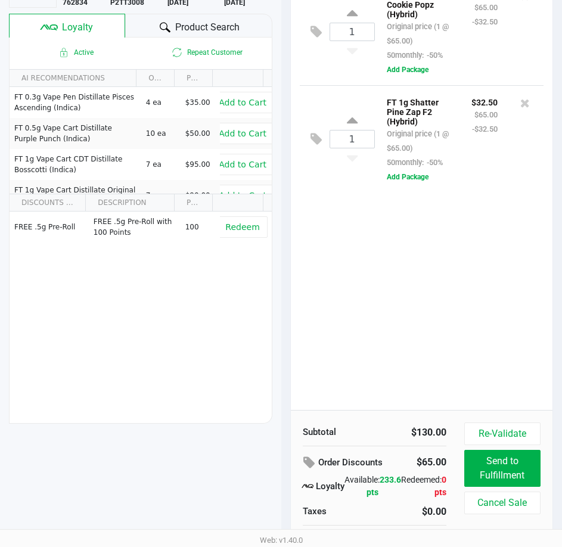
scroll to position [156, 0]
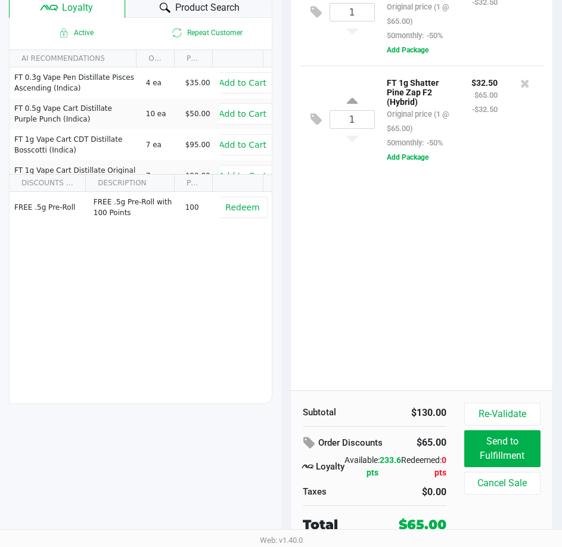
click at [470, 350] on div "1 FT 1g Crumble Cookie Popz (Hybrid) Original price (1 @ $65.00) 50monthly: -50…" at bounding box center [422, 174] width 262 height 432
click at [466, 348] on div "1 FT 1g Crumble Cookie Popz (Hybrid) Original price (1 @ $65.00) 50monthly: -50…" at bounding box center [422, 174] width 262 height 432
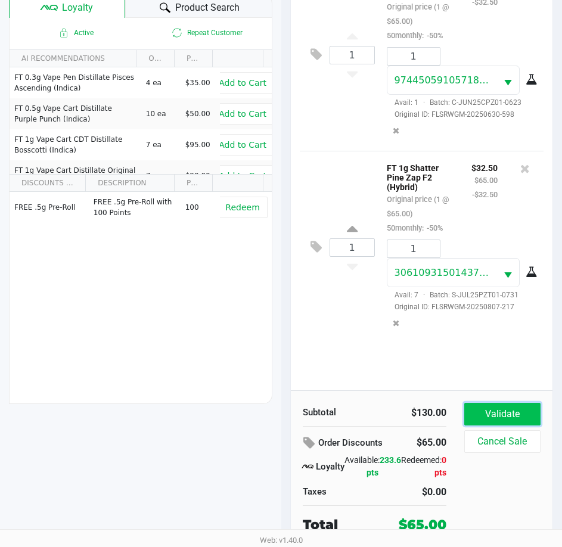
click at [518, 423] on button "Validate" at bounding box center [502, 414] width 76 height 23
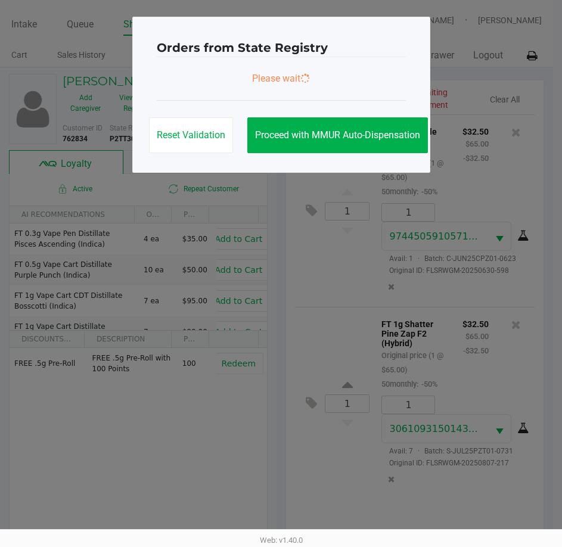
scroll to position [0, 0]
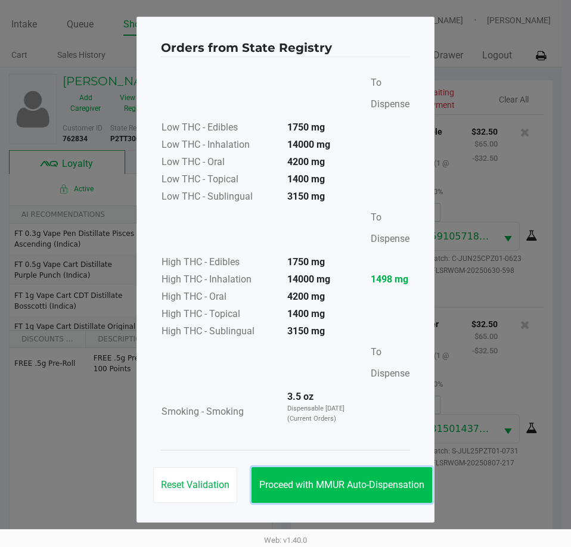
click at [357, 487] on span "Proceed with MMUR Auto-Dispensation" at bounding box center [341, 484] width 165 height 11
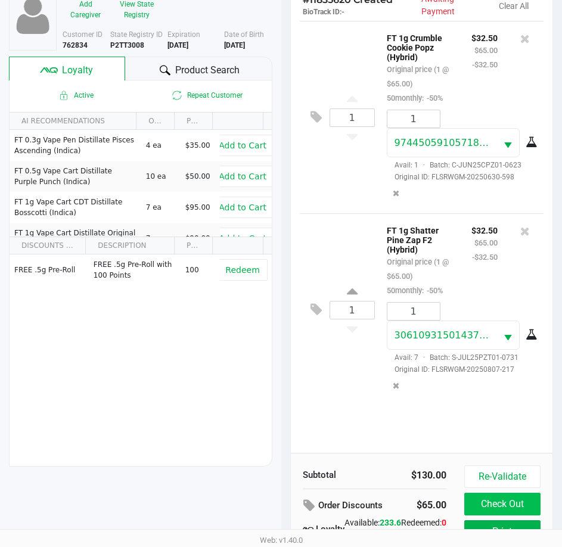
scroll to position [158, 0]
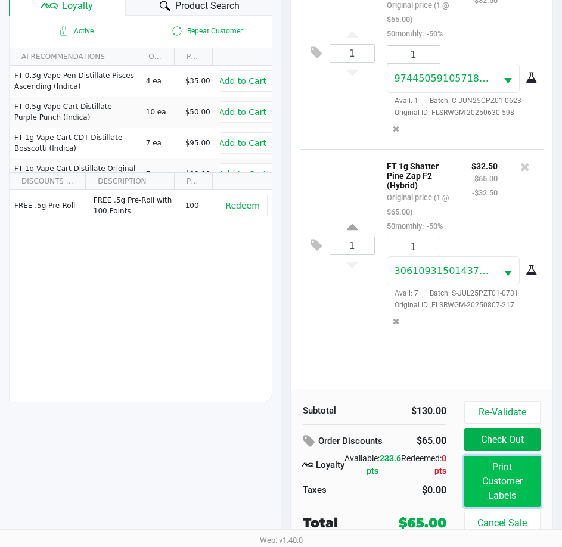
click at [496, 472] on button "Print Customer Labels" at bounding box center [502, 481] width 76 height 51
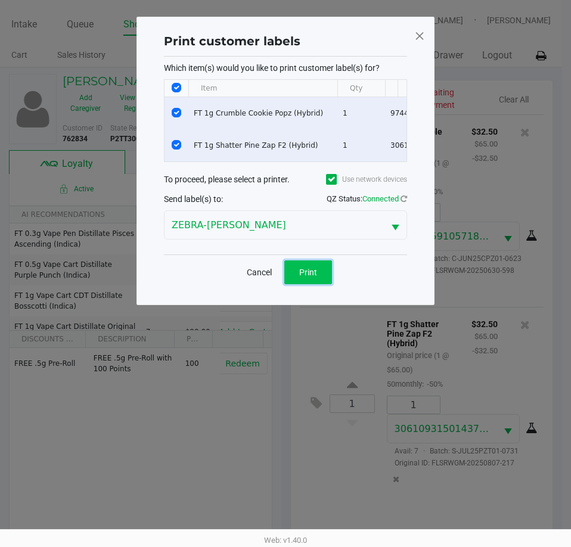
click at [308, 277] on span "Print" at bounding box center [308, 272] width 18 height 10
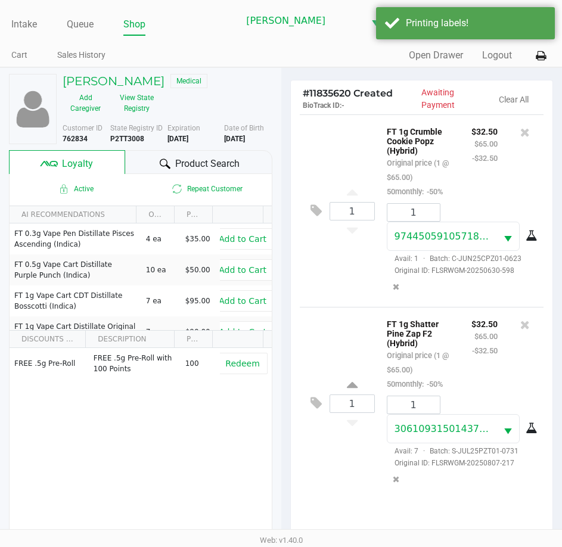
click at [451, 348] on p "FT 1g Shatter Pine Zap F2 (Hybrid)" at bounding box center [420, 332] width 67 height 32
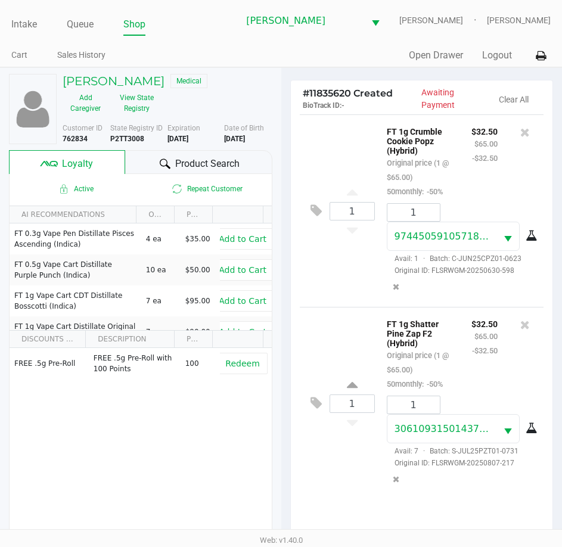
click at [426, 348] on p "FT 1g Shatter Pine Zap F2 (Hybrid)" at bounding box center [420, 332] width 67 height 32
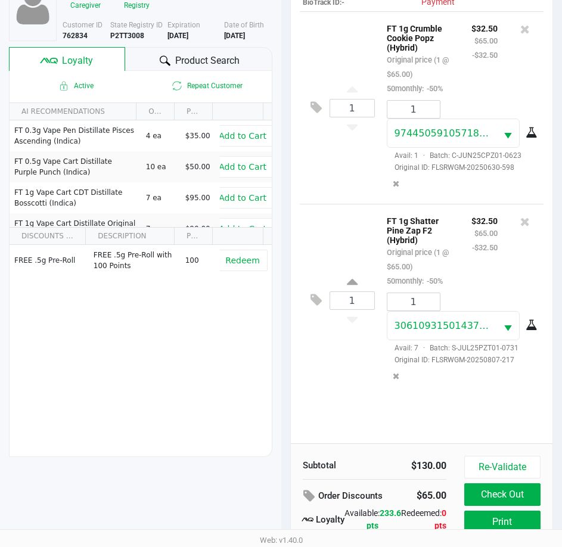
scroll to position [158, 0]
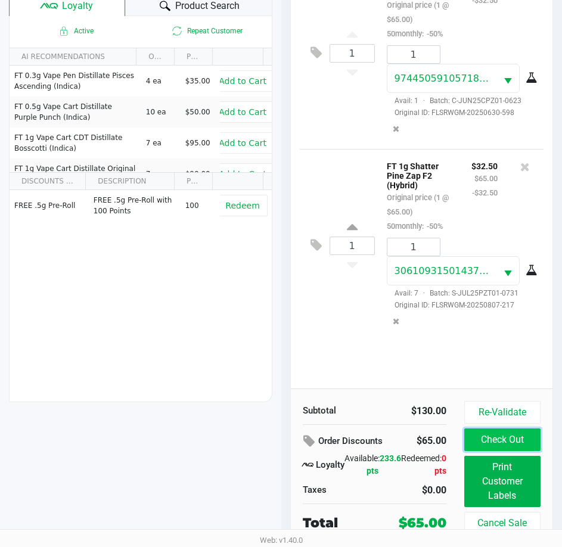
click at [521, 443] on button "Check Out" at bounding box center [502, 439] width 76 height 23
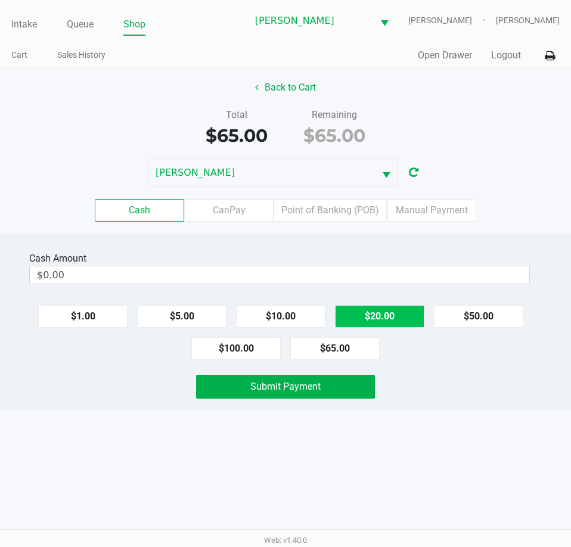
click at [386, 320] on button "$20.00" at bounding box center [379, 316] width 89 height 23
type input "$80.00"
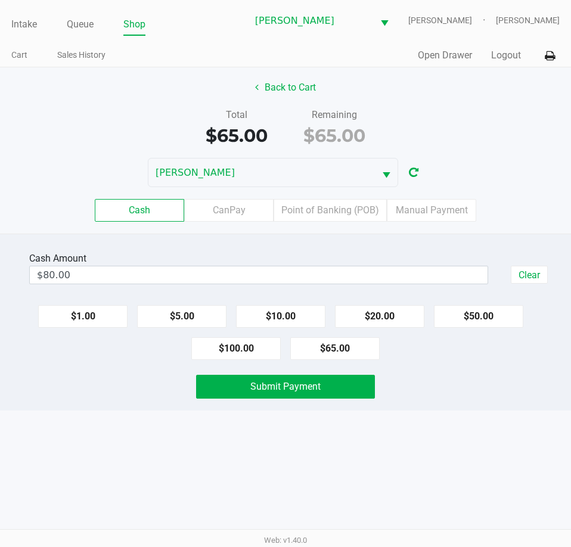
click at [457, 381] on div "Submit Payment" at bounding box center [285, 387] width 589 height 24
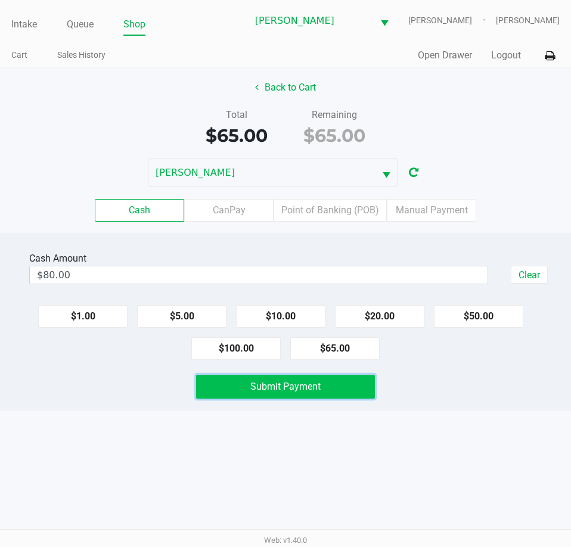
click at [350, 384] on button "Submit Payment" at bounding box center [285, 387] width 178 height 24
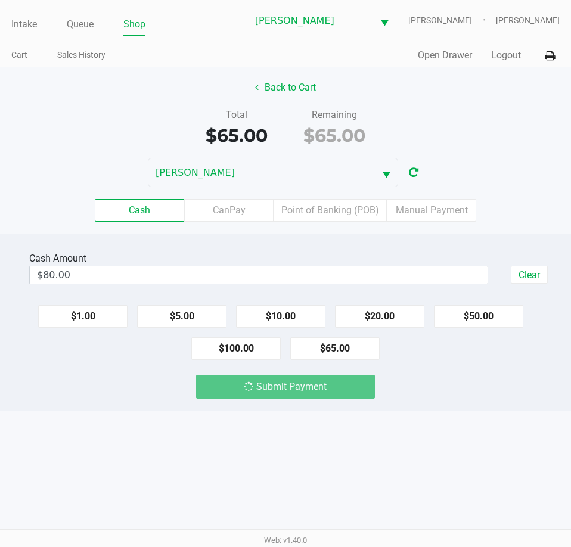
click at [482, 427] on div "Intake Queue Shop [PERSON_NAME] [PERSON_NAME] [PERSON_NAME] Cart Sales History …" at bounding box center [285, 273] width 571 height 547
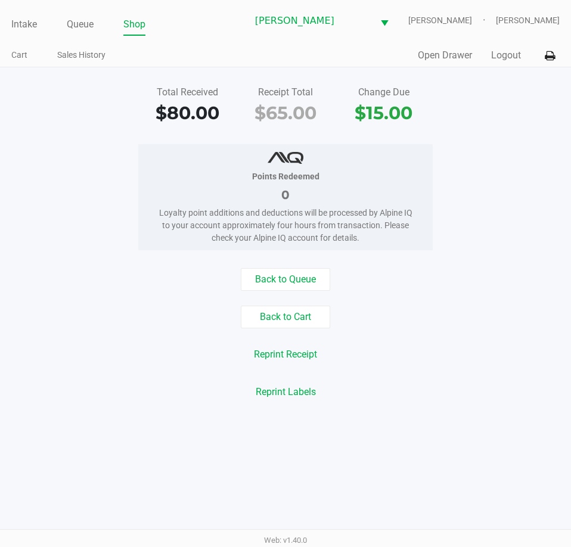
click at [485, 424] on div "Intake Queue Shop [PERSON_NAME] [PERSON_NAME] [PERSON_NAME] Cart Sales History …" at bounding box center [285, 273] width 571 height 547
click at [455, 380] on div "Back to Queue Back to Cart Reprint Receipt Reprint Labels" at bounding box center [285, 335] width 589 height 135
click at [454, 376] on div "Back to Queue Back to Cart Reprint Receipt Reprint Labels" at bounding box center [285, 335] width 589 height 135
click at [459, 363] on div "Reprint Receipt" at bounding box center [285, 354] width 589 height 23
click at [462, 344] on div "Reprint Receipt" at bounding box center [285, 354] width 589 height 23
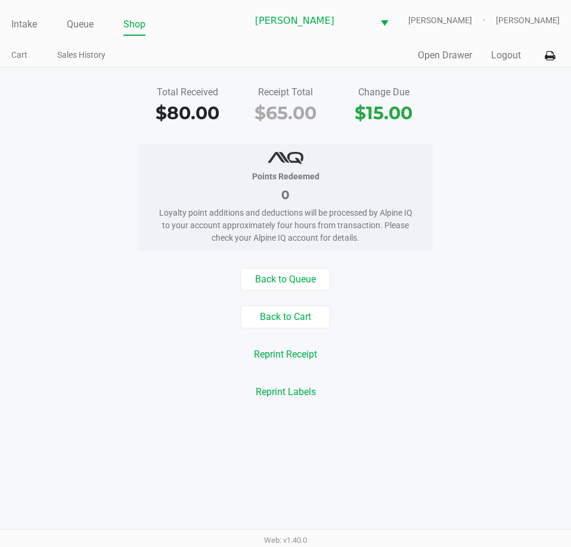
click at [460, 337] on div "Back to Queue Back to Cart Reprint Receipt Reprint Labels" at bounding box center [285, 335] width 589 height 135
click at [474, 328] on div "Back to Cart" at bounding box center [285, 317] width 589 height 23
click at [441, 278] on div "Back to Queue" at bounding box center [285, 279] width 589 height 23
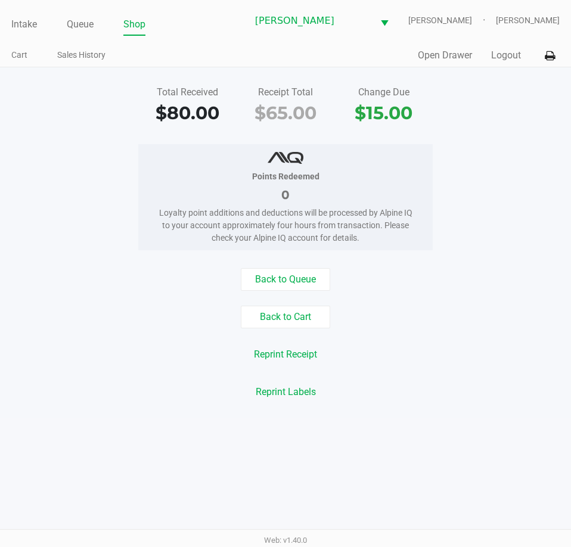
click at [466, 234] on div "Points Redeemed 0 Loyalty point additions and deductions will be processed by A…" at bounding box center [285, 197] width 589 height 106
click at [36, 27] on link "Intake" at bounding box center [24, 24] width 26 height 17
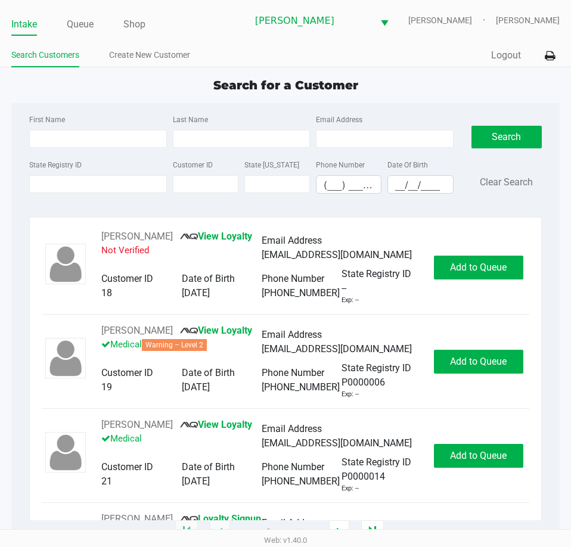
click at [270, 42] on div "Intake Queue Shop [PERSON_NAME] [PERSON_NAME] [PERSON_NAME] Search Customers Cr…" at bounding box center [285, 33] width 571 height 67
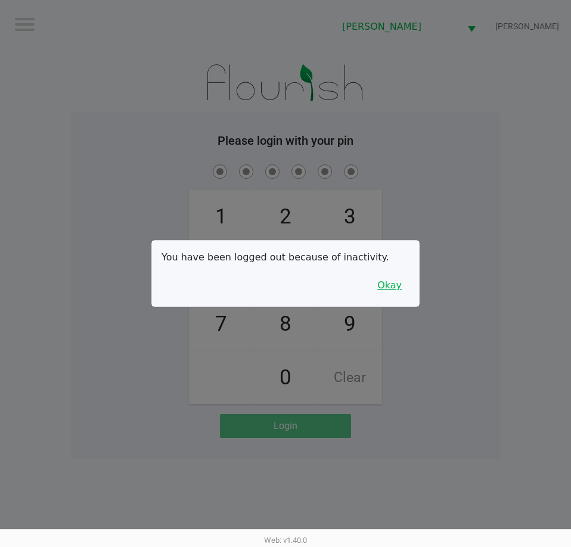
click at [397, 282] on button "Okay" at bounding box center [389, 285] width 40 height 23
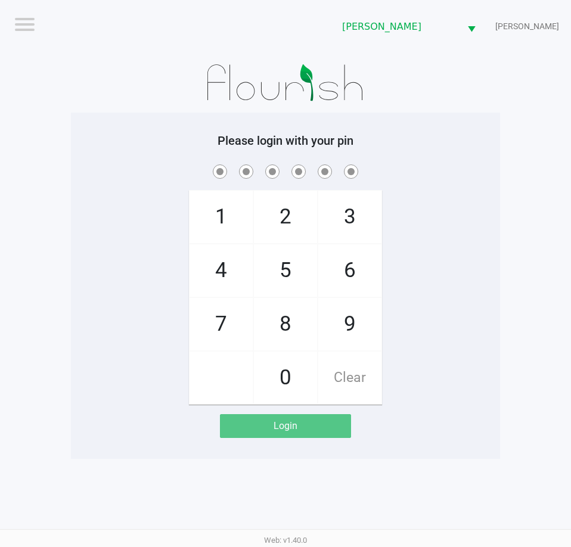
click at [403, 240] on div "1 4 7 2 5 8 0 3 6 9 Clear" at bounding box center [285, 283] width 429 height 242
click at [506, 313] on app-pos-login-wrapper "Logout [PERSON_NAME] [PERSON_NAME] Please login with your pin 1 4 7 2 5 8 0 3 6…" at bounding box center [285, 229] width 571 height 459
checkbox input "true"
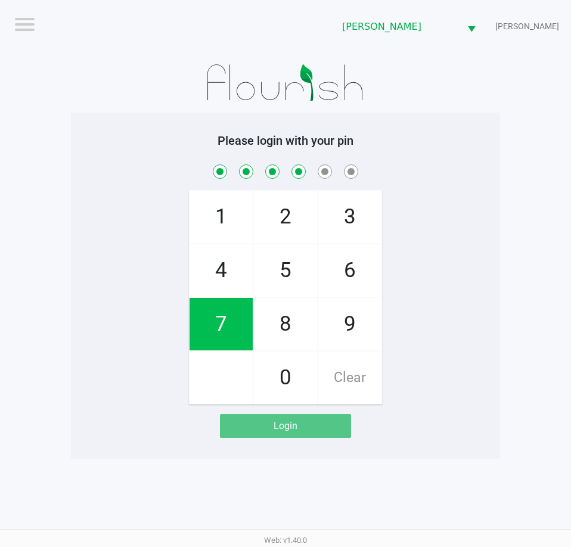
checkbox input "true"
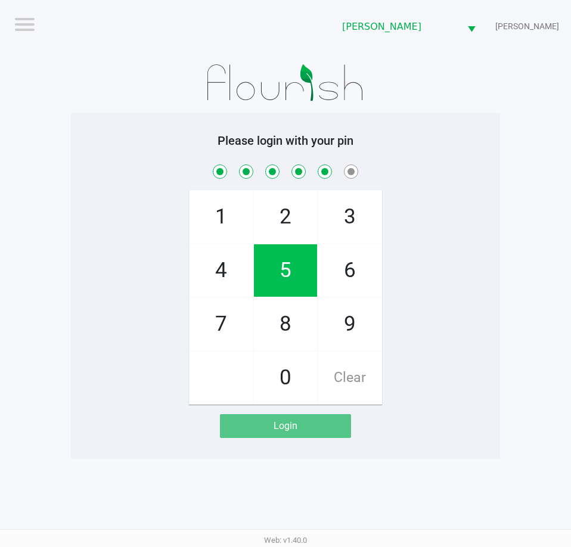
checkbox input "true"
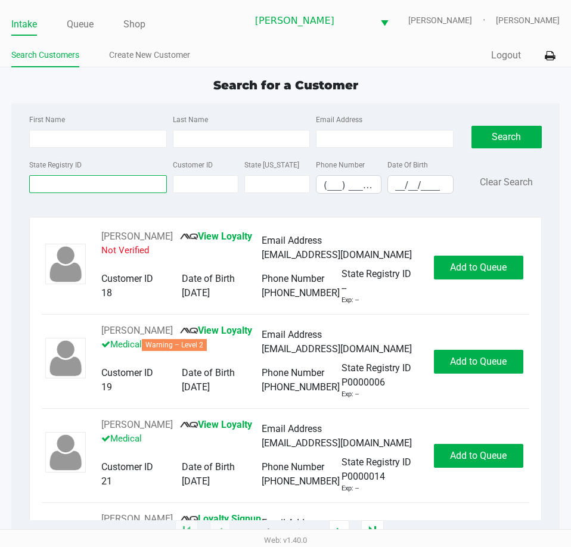
click at [82, 180] on input "State Registry ID" at bounding box center [97, 184] width 137 height 18
click at [89, 142] on input "First Name" at bounding box center [97, 139] width 137 height 18
type input "[PERSON_NAME]"
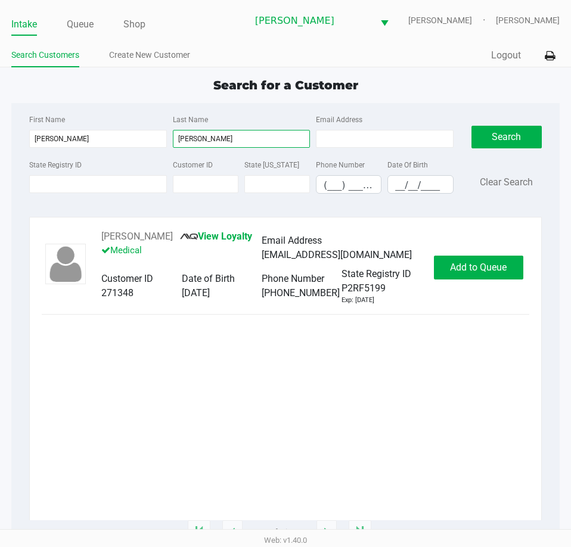
type input "[PERSON_NAME]"
click at [226, 368] on div "[PERSON_NAME] View Loyalty Medical Email Address [EMAIL_ADDRESS][DOMAIN_NAME] C…" at bounding box center [285, 374] width 487 height 291
click at [250, 401] on div "[PERSON_NAME] View Loyalty Medical Email Address [EMAIL_ADDRESS][DOMAIN_NAME] C…" at bounding box center [285, 374] width 487 height 291
click at [304, 387] on div "[PERSON_NAME] View Loyalty Medical Email Address [EMAIL_ADDRESS][DOMAIN_NAME] C…" at bounding box center [285, 374] width 487 height 291
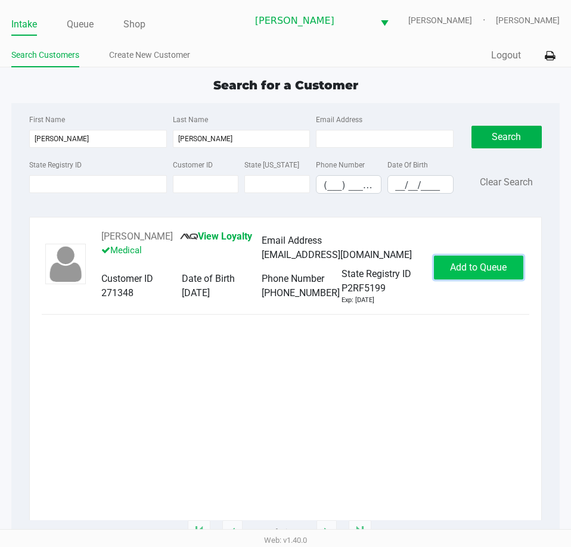
click at [469, 272] on span "Add to Queue" at bounding box center [478, 266] width 57 height 11
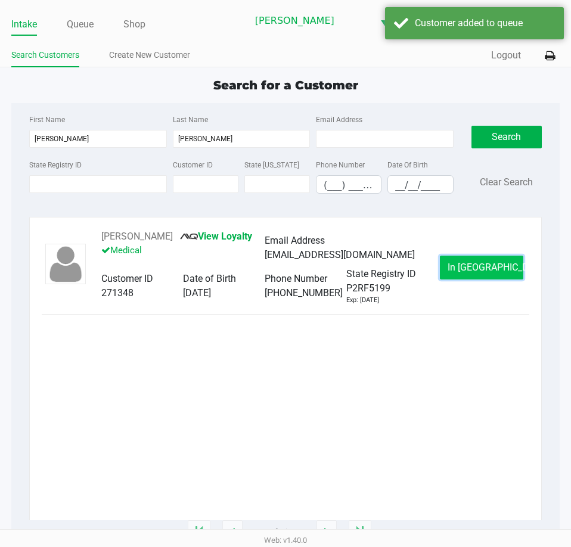
click at [471, 270] on span "In [GEOGRAPHIC_DATA]" at bounding box center [497, 266] width 100 height 11
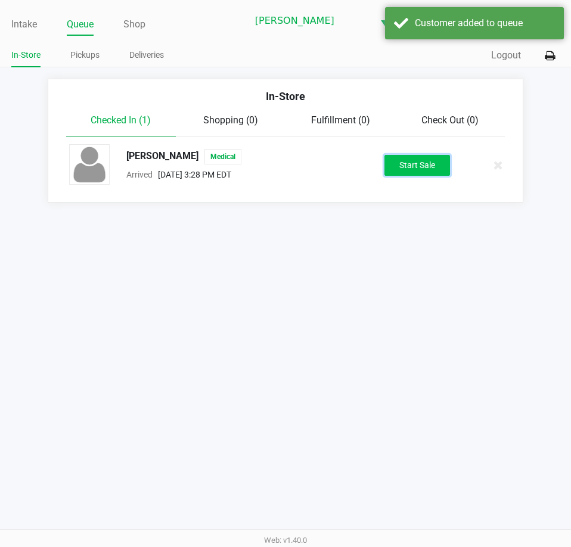
click at [435, 171] on button "Start Sale" at bounding box center [417, 165] width 66 height 21
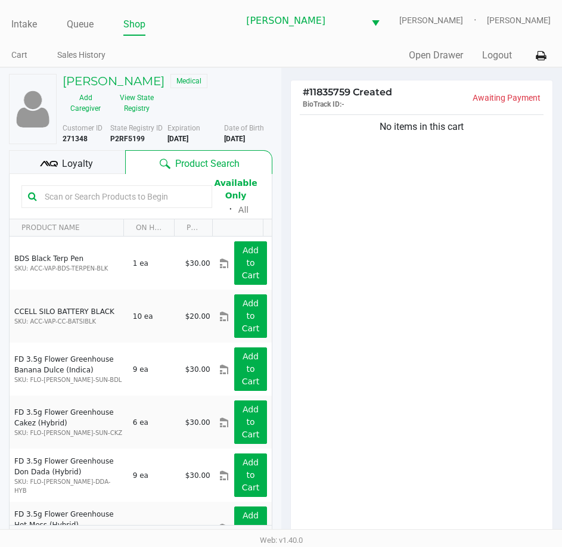
click at [76, 189] on input "text" at bounding box center [123, 197] width 166 height 18
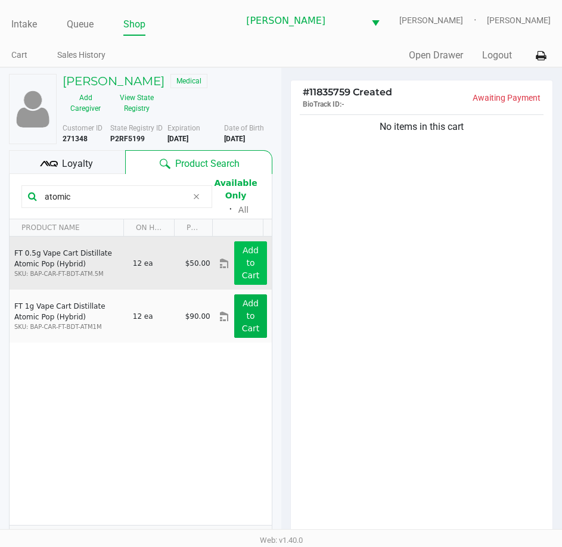
type input "atomic"
click at [242, 260] on app-button-loader "Add to Cart" at bounding box center [251, 262] width 18 height 35
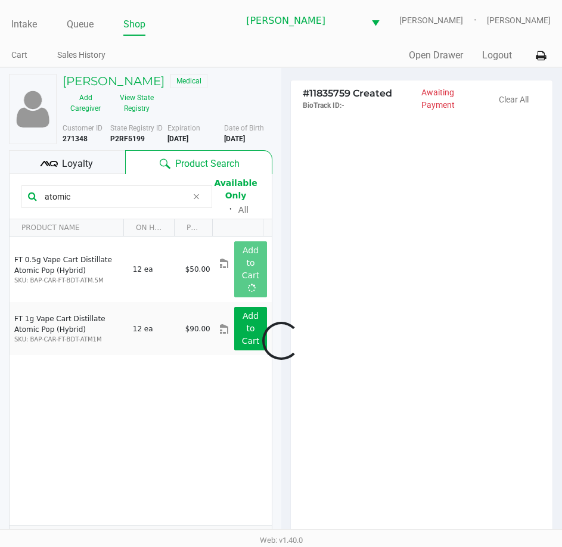
click at [331, 259] on div at bounding box center [281, 340] width 562 height 427
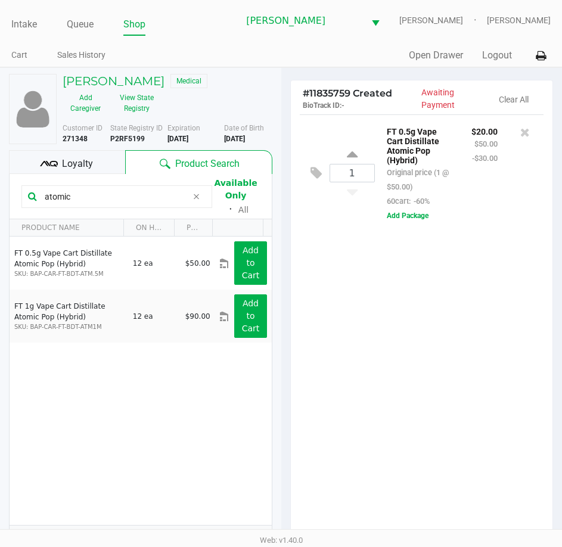
click at [345, 154] on div "1" at bounding box center [351, 173] width 45 height 48
click at [356, 157] on icon at bounding box center [352, 156] width 11 height 15
type input "2"
click at [381, 360] on div at bounding box center [281, 340] width 562 height 427
drag, startPoint x: 90, startPoint y: 199, endPoint x: 11, endPoint y: 201, distance: 79.2
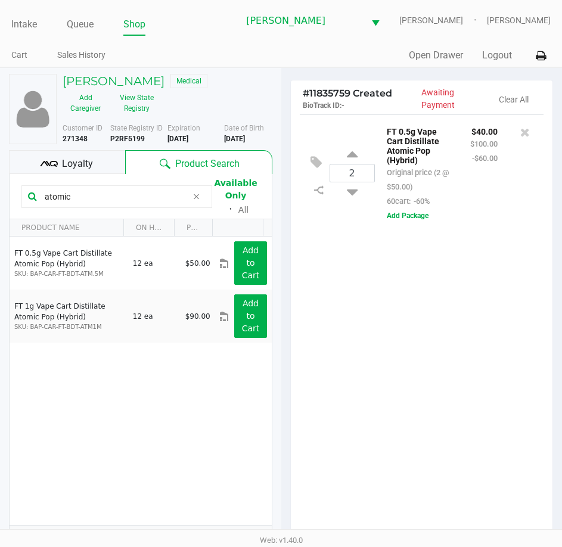
click at [11, 201] on kendo-grid-toolbar "atomic Available Only ᛫ All" at bounding box center [141, 196] width 262 height 45
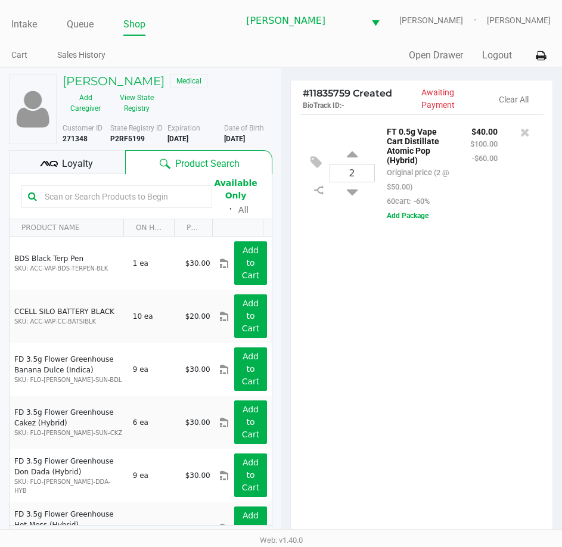
click at [96, 189] on input "text" at bounding box center [123, 197] width 166 height 18
click at [92, 190] on input "text" at bounding box center [123, 197] width 166 height 18
click at [104, 189] on input "text" at bounding box center [123, 197] width 166 height 18
click at [379, 341] on div "2 FT 0.5g Vape Cart Distillate Atomic Pop (Hybrid) Original price (2 @ $50.00) …" at bounding box center [422, 330] width 262 height 432
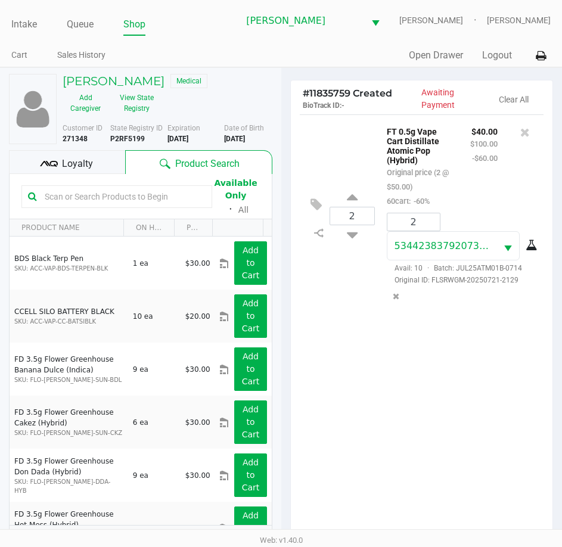
click at [66, 192] on input "text" at bounding box center [123, 197] width 166 height 18
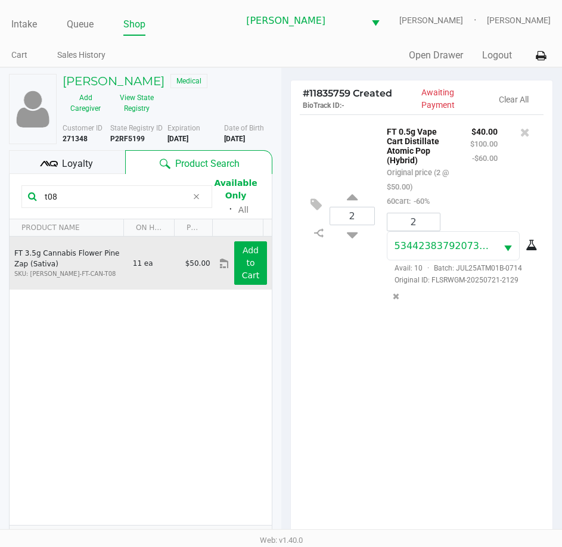
type input "t08"
click at [261, 264] on div "Add to Cart" at bounding box center [250, 262] width 50 height 43
click at [248, 266] on button "Add to Cart" at bounding box center [250, 262] width 32 height 43
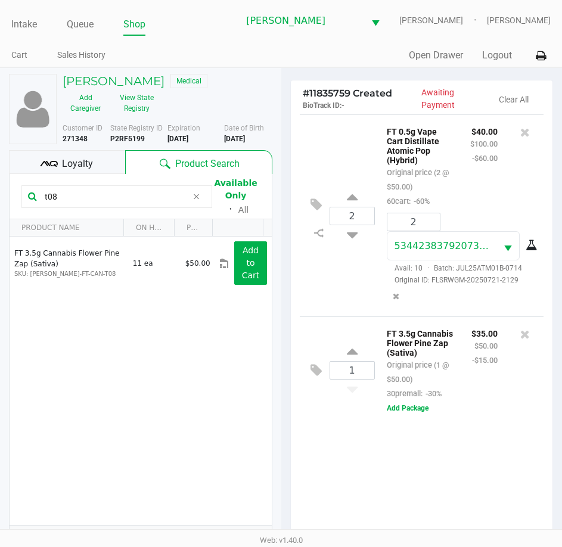
drag, startPoint x: 359, startPoint y: 474, endPoint x: 198, endPoint y: 302, distance: 235.1
click at [360, 474] on div "2 FT 0.5g Vape Cart Distillate Atomic Pop (Hybrid) Original price (2 @ $50.00) …" at bounding box center [422, 330] width 262 height 432
drag, startPoint x: 87, startPoint y: 199, endPoint x: -1, endPoint y: 195, distance: 87.6
click at [0, 195] on html "Intake Queue Shop [PERSON_NAME] [PERSON_NAME] [PERSON_NAME] Cart Sales History …" at bounding box center [281, 273] width 562 height 547
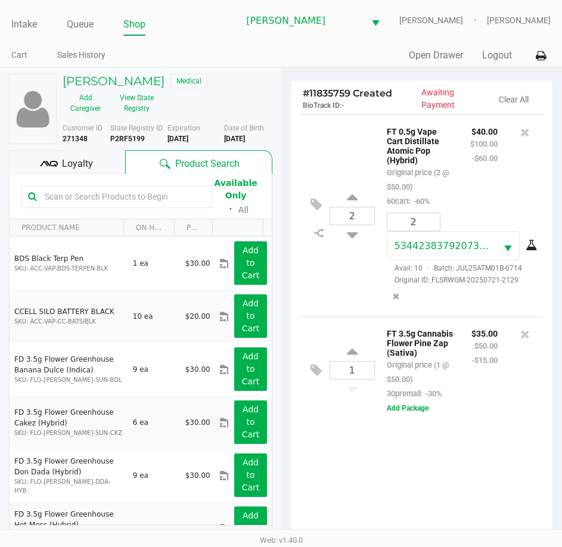
click at [325, 445] on div "2 FT 0.5g Vape Cart Distillate Atomic Pop (Hybrid) Original price (2 @ $50.00) …" at bounding box center [422, 330] width 262 height 432
click at [453, 468] on div "2 FT 0.5g Vape Cart Distillate Atomic Pop (Hybrid) Original price (2 @ $50.00) …" at bounding box center [422, 330] width 262 height 432
click at [110, 190] on input "text" at bounding box center [123, 197] width 166 height 18
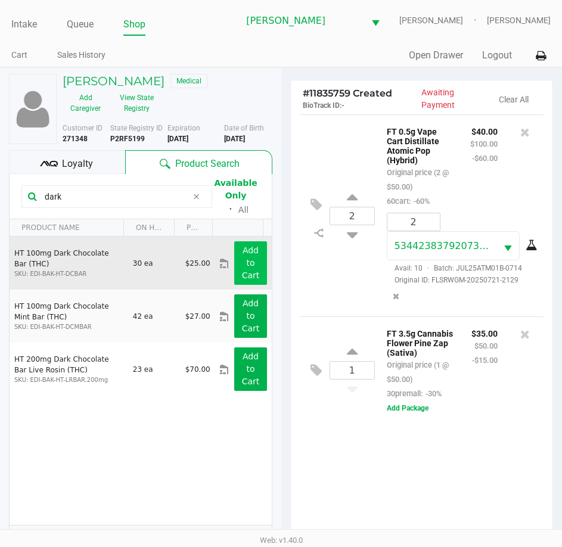
type input "dark"
click at [242, 265] on app-button-loader "Add to Cart" at bounding box center [251, 262] width 18 height 35
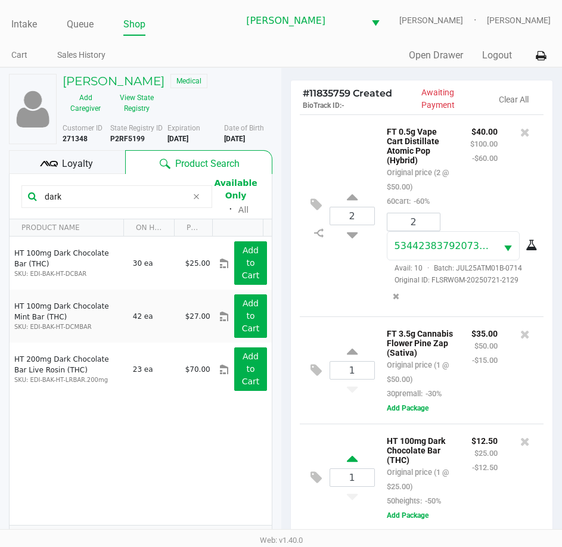
click at [352, 468] on icon at bounding box center [352, 460] width 11 height 15
type input "2"
drag, startPoint x: 102, startPoint y: 195, endPoint x: 10, endPoint y: 200, distance: 92.4
click at [11, 201] on kendo-grid-toolbar "dark Available Only ᛫ All" at bounding box center [141, 196] width 262 height 45
type input "bza"
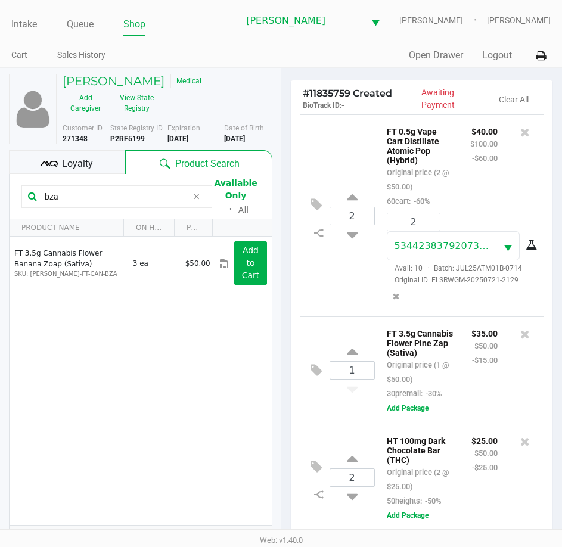
drag, startPoint x: 20, startPoint y: 203, endPoint x: -1, endPoint y: 203, distance: 20.3
click at [0, 203] on html "Intake Queue Shop [PERSON_NAME] [PERSON_NAME] [PERSON_NAME] Cart Sales History …" at bounding box center [281, 273] width 562 height 547
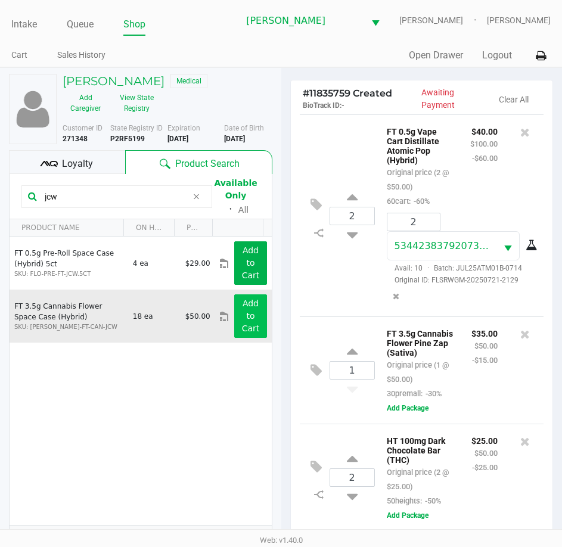
type input "jcw"
click at [242, 316] on app-button-loader "Add to Cart" at bounding box center [251, 315] width 18 height 35
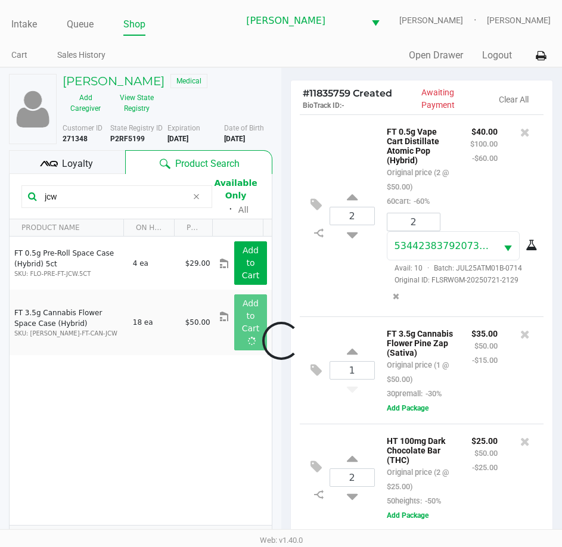
click at [278, 322] on div at bounding box center [281, 340] width 562 height 427
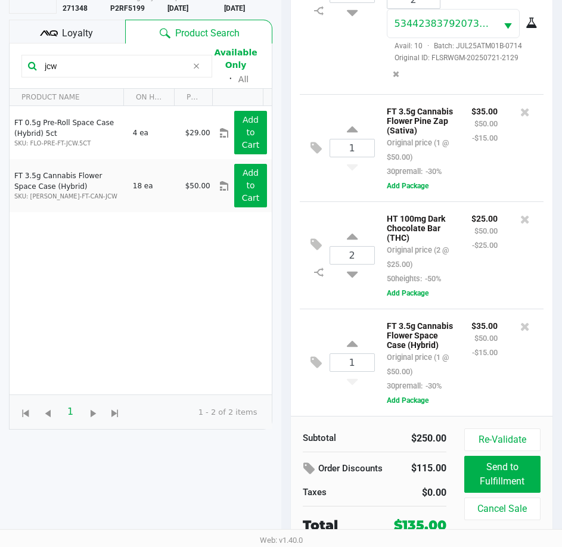
scroll to position [131, 0]
click at [462, 357] on div "$35.00 $50.00 -$15.00" at bounding box center [484, 354] width 44 height 74
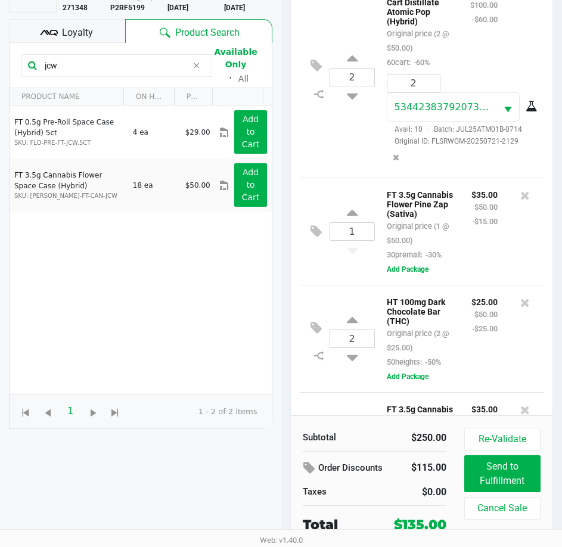
scroll to position [0, 0]
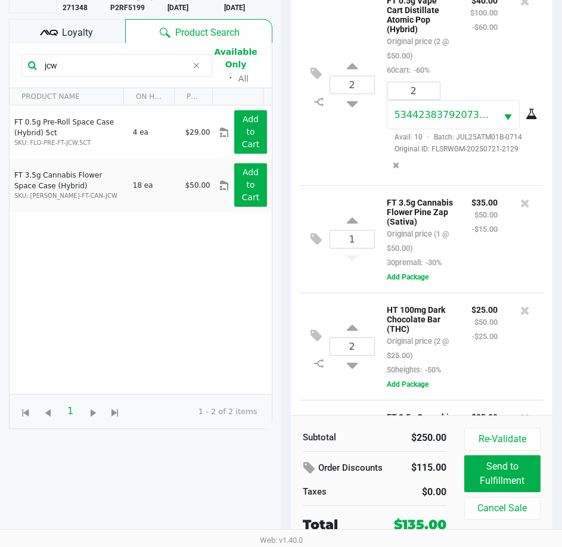
click at [463, 359] on div "$25.00 $50.00 -$25.00" at bounding box center [484, 339] width 44 height 74
click at [471, 315] on p "$25.00" at bounding box center [484, 308] width 26 height 13
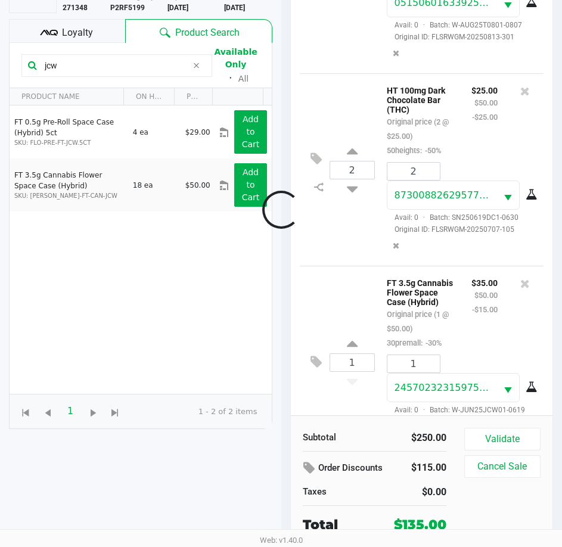
scroll to position [375, 0]
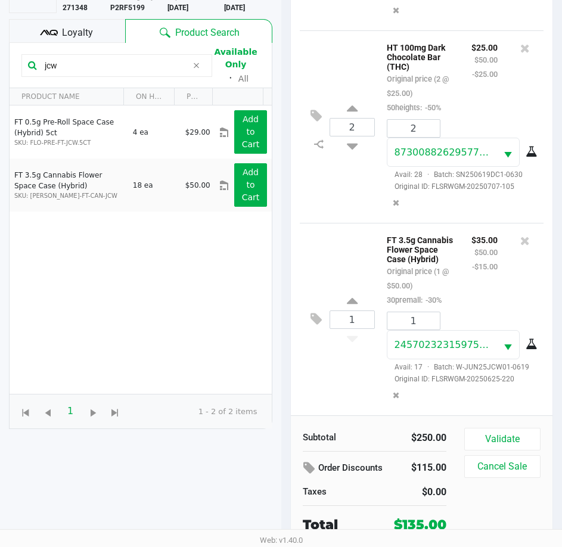
click at [484, 307] on div "$35.00 $50.00 -$15.00" at bounding box center [484, 269] width 44 height 74
drag, startPoint x: 83, startPoint y: 68, endPoint x: 16, endPoint y: 61, distance: 67.6
click at [17, 62] on kendo-grid-toolbar "jcw Available Only ᛫ All" at bounding box center [141, 65] width 262 height 45
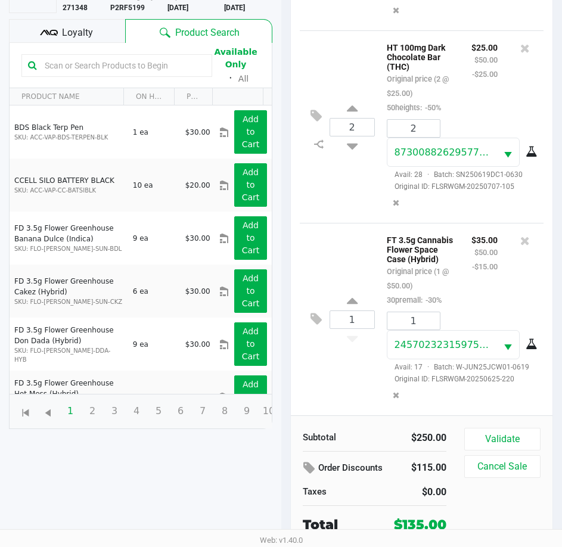
click at [91, 31] on span "Loyalty" at bounding box center [77, 33] width 31 height 14
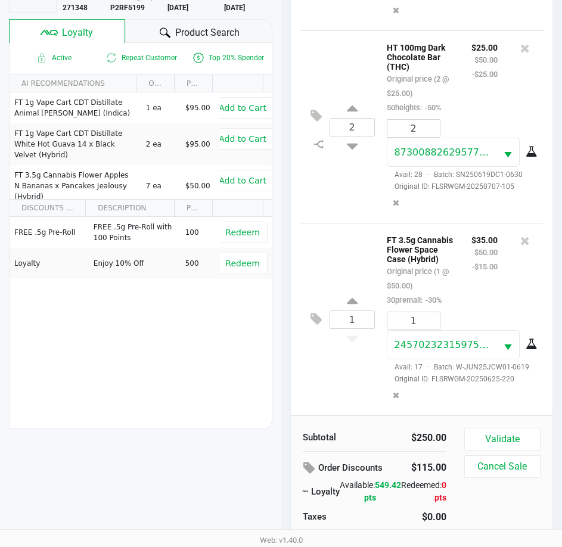
click at [223, 328] on div "FREE .5g Pre-Roll FREE .5g Pre-Roll with 100 Points 100 Redeem Loyalty Enjoy 10…" at bounding box center [141, 306] width 262 height 179
click at [284, 319] on div "# 11835759 Created BioTrack ID: - Awaiting Payment Clear All 2 FT 0.5g Vape Car…" at bounding box center [421, 254] width 281 height 635
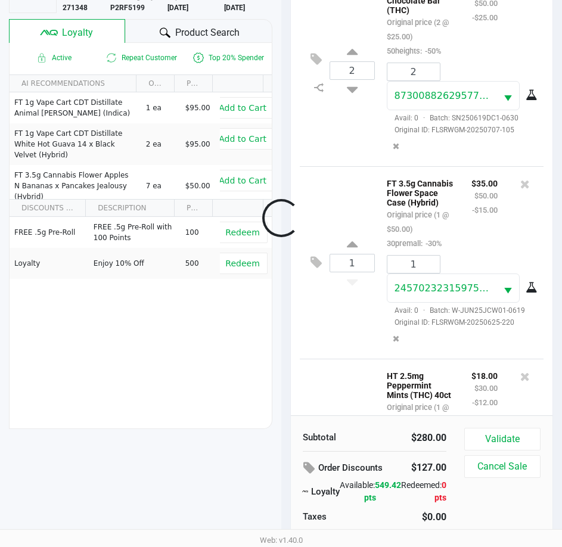
scroll to position [576, 0]
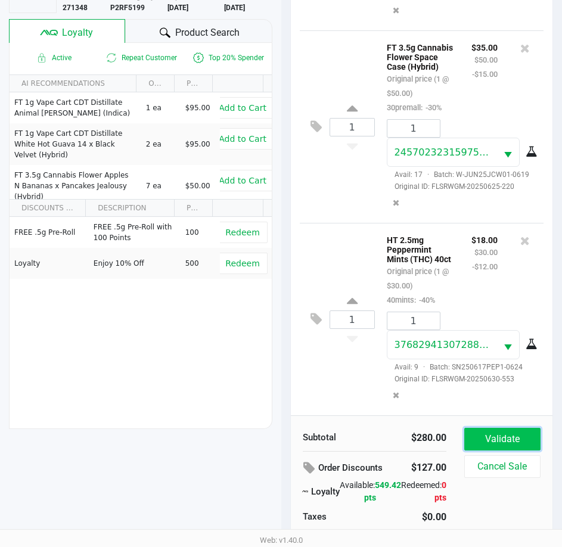
click at [485, 434] on button "Validate" at bounding box center [502, 439] width 76 height 23
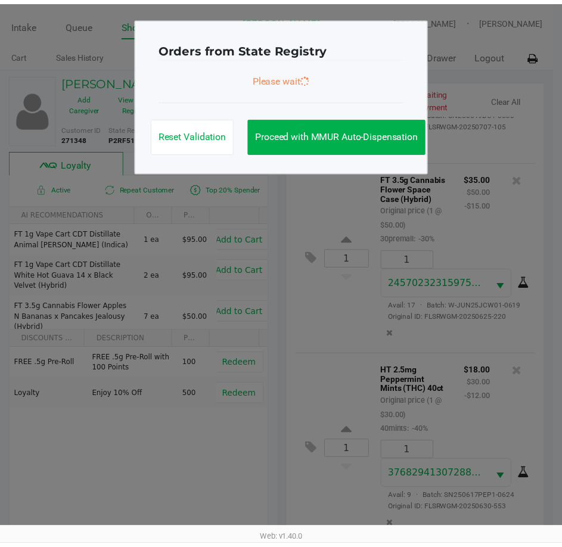
scroll to position [608, 0]
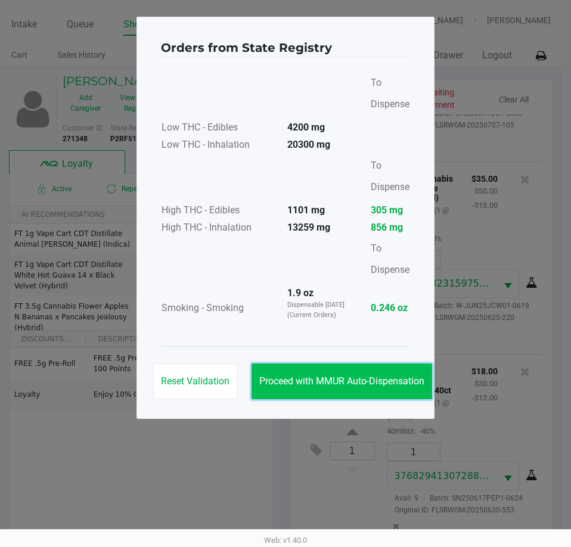
click at [375, 377] on span "Proceed with MMUR Auto-Dispensation" at bounding box center [341, 380] width 165 height 11
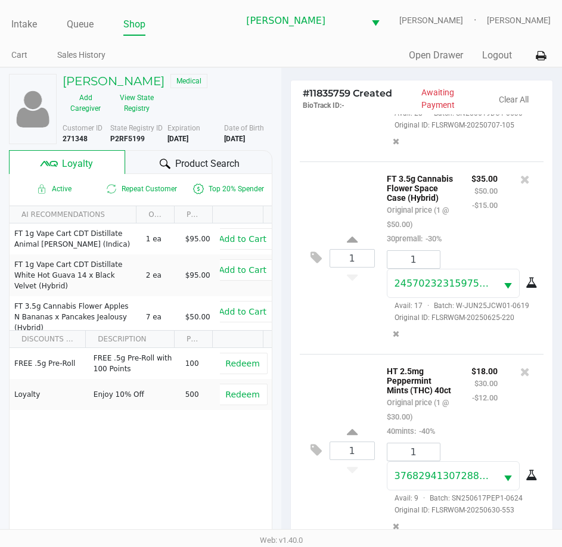
scroll to position [158, 0]
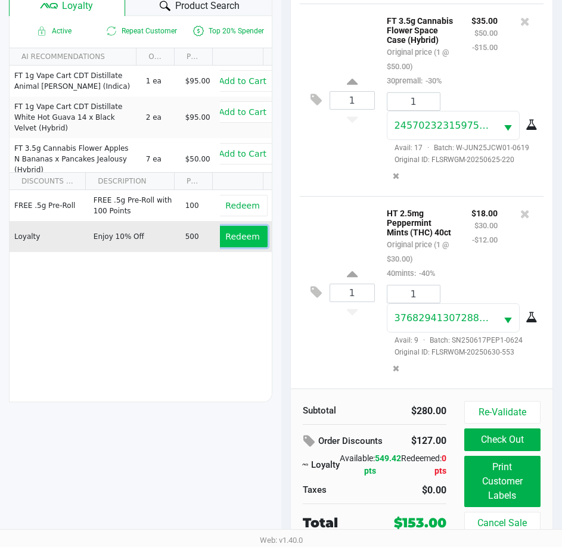
click at [241, 237] on span "Redeem" at bounding box center [242, 237] width 34 height 10
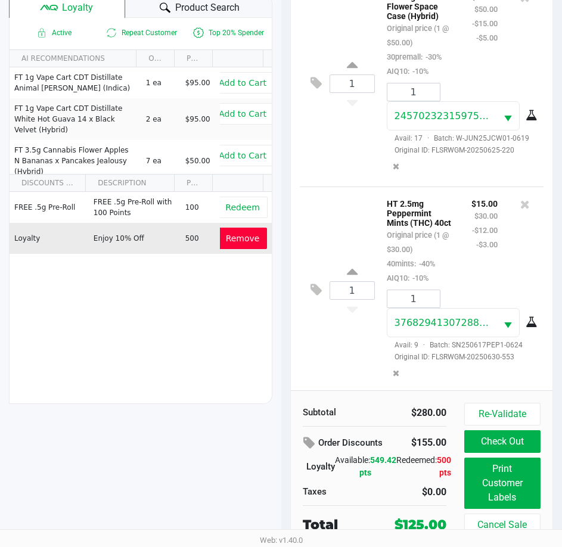
scroll to position [651, 0]
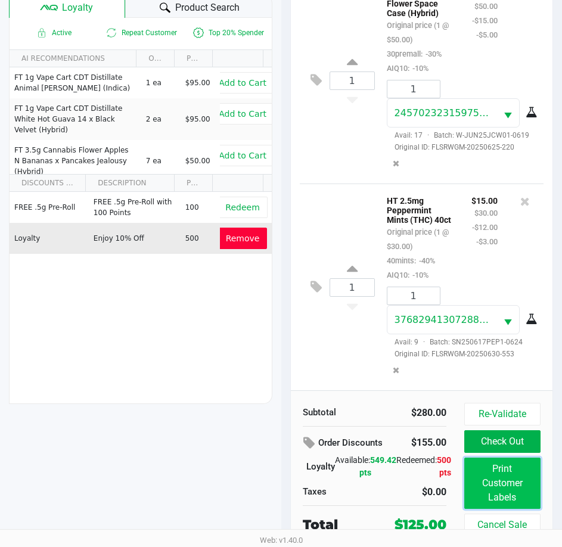
click at [516, 481] on button "Print Customer Labels" at bounding box center [502, 482] width 76 height 51
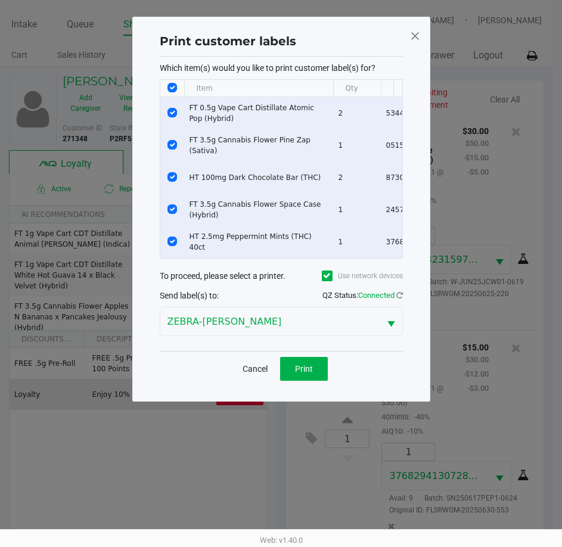
scroll to position [0, 0]
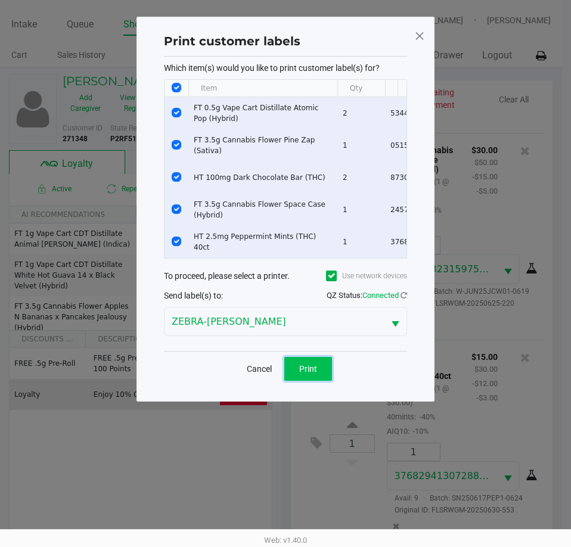
click at [301, 373] on span "Print" at bounding box center [308, 369] width 18 height 10
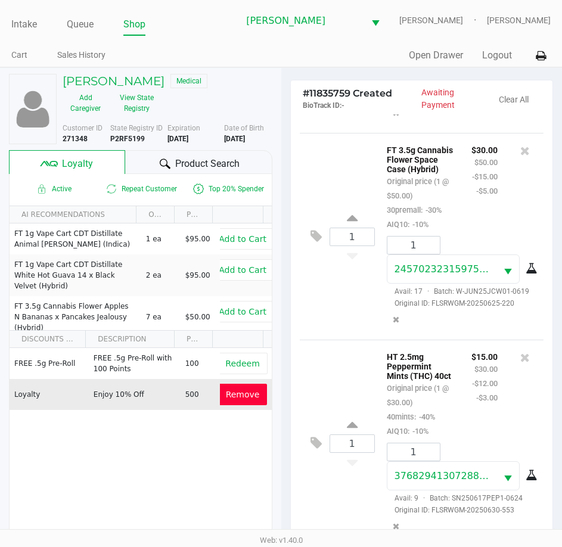
click at [465, 416] on div "$15.00 $30.00 -$12.00 -$3.00" at bounding box center [484, 393] width 44 height 89
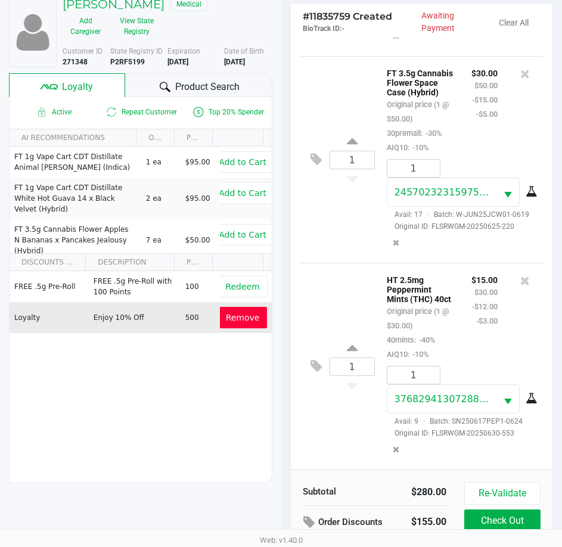
scroll to position [158, 0]
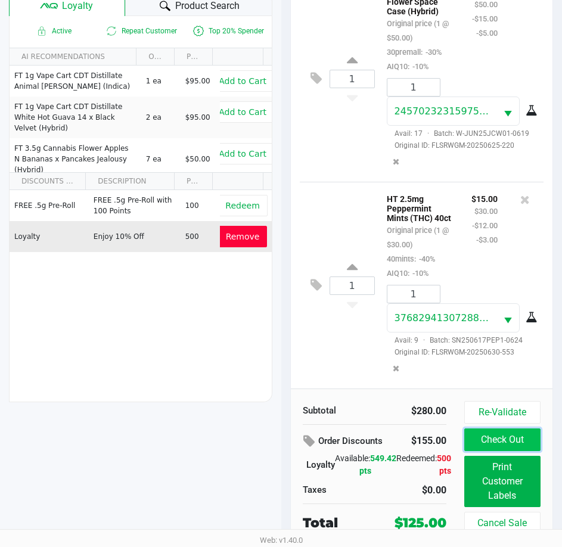
click at [488, 432] on button "Check Out" at bounding box center [502, 439] width 76 height 23
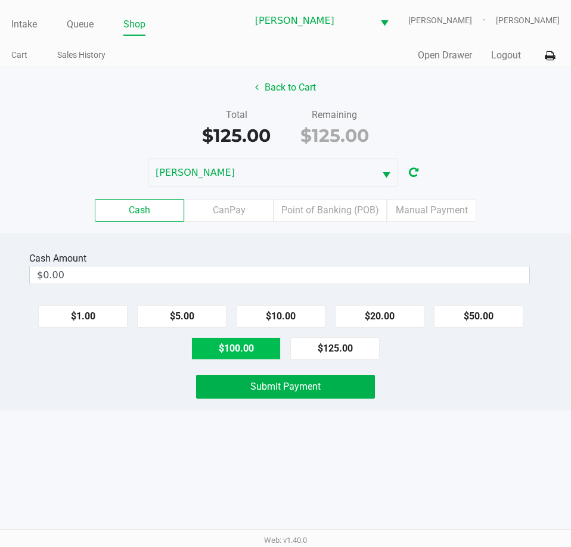
click at [254, 340] on button "$100.00" at bounding box center [235, 348] width 89 height 23
click at [526, 315] on div "$1.00 $5.00 $10.00 $20.00 $50.00 $100.00 $125.00" at bounding box center [285, 327] width 571 height 64
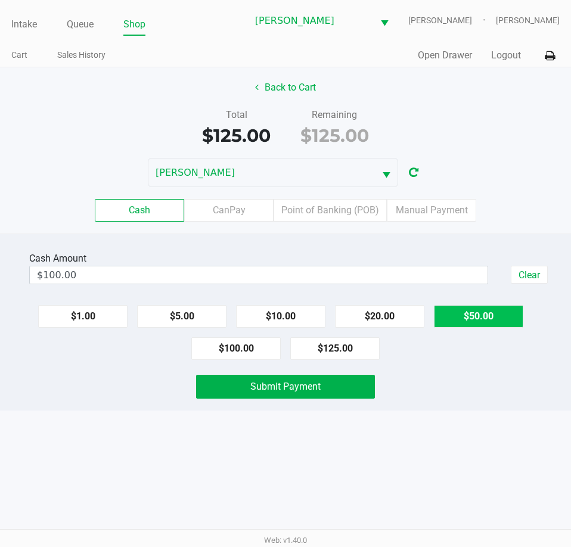
click at [500, 313] on button "$50.00" at bounding box center [478, 316] width 89 height 23
type input "$150.00"
click at [463, 426] on div "Intake Queue Shop [PERSON_NAME] [PERSON_NAME] [PERSON_NAME] Cart Sales History …" at bounding box center [285, 273] width 571 height 547
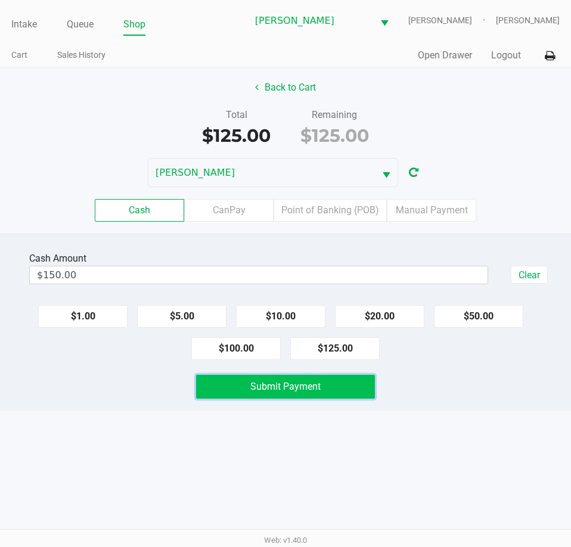
click at [335, 393] on button "Submit Payment" at bounding box center [285, 387] width 178 height 24
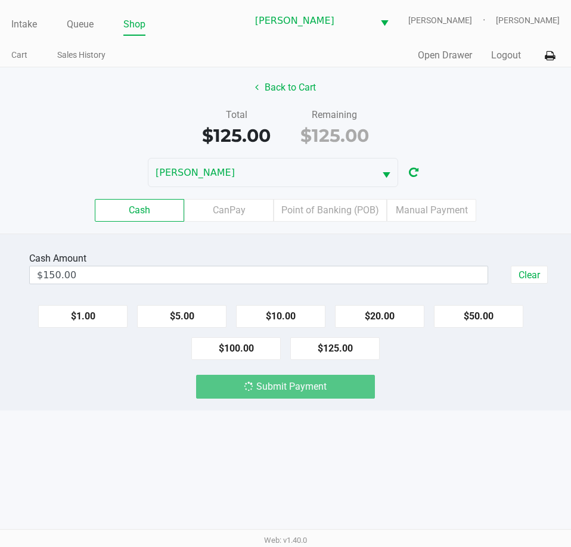
click at [406, 393] on div "Submit Payment" at bounding box center [285, 387] width 589 height 24
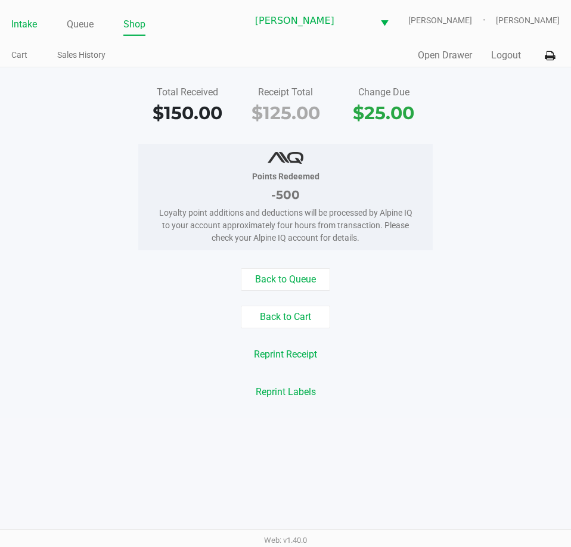
drag, startPoint x: 10, startPoint y: 37, endPoint x: 19, endPoint y: 33, distance: 10.4
click at [17, 35] on div "Intake Queue Shop [PERSON_NAME] [PERSON_NAME] [PERSON_NAME] Cart Sales History …" at bounding box center [285, 33] width 571 height 67
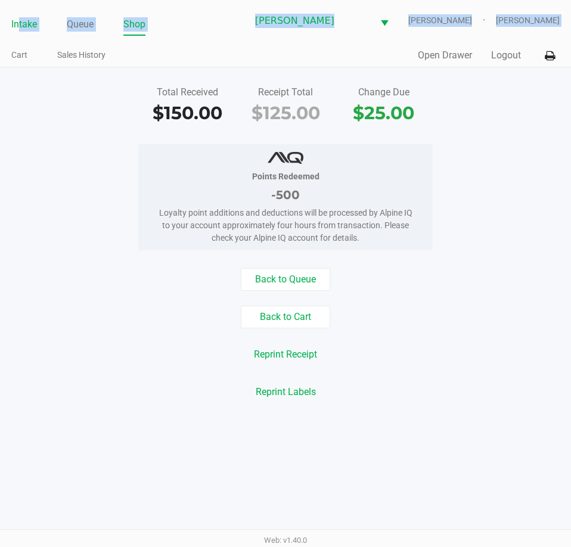
click at [20, 32] on link "Intake" at bounding box center [24, 24] width 26 height 17
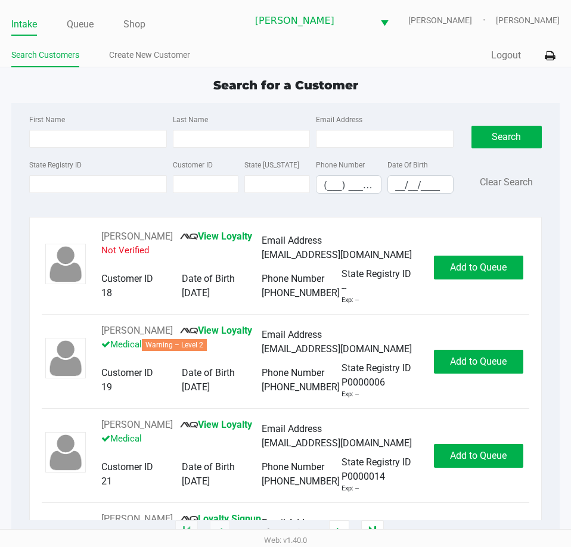
click at [224, 37] on div "Intake Queue Shop [PERSON_NAME] [PERSON_NAME] [PERSON_NAME] Search Customers Cr…" at bounding box center [285, 33] width 571 height 67
click at [451, 111] on div "First Name Last Name Email Address State Registry ID Customer ID State [US_STAT…" at bounding box center [285, 157] width 530 height 109
click at [474, 74] on app-point-of-sale "Intake Queue Shop [PERSON_NAME] [PERSON_NAME] [PERSON_NAME] Search Customers Cr…" at bounding box center [285, 266] width 571 height 533
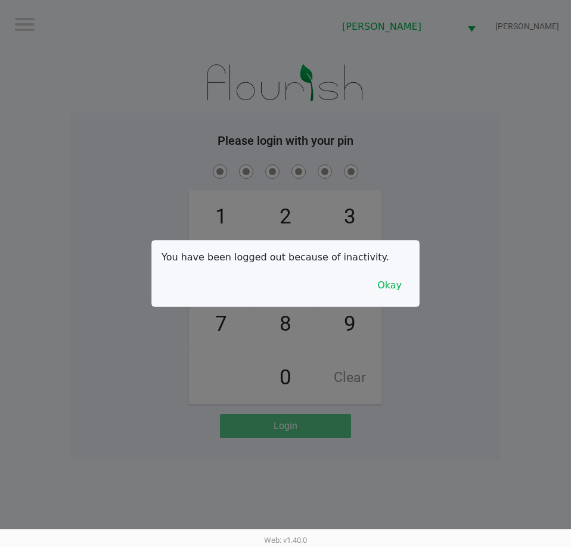
click at [466, 206] on div at bounding box center [285, 273] width 571 height 547
click at [499, 138] on div at bounding box center [285, 273] width 571 height 547
click at [513, 198] on div at bounding box center [285, 273] width 571 height 547
drag, startPoint x: 400, startPoint y: 288, endPoint x: 410, endPoint y: 243, distance: 46.4
click at [400, 286] on button "Okay" at bounding box center [389, 285] width 40 height 23
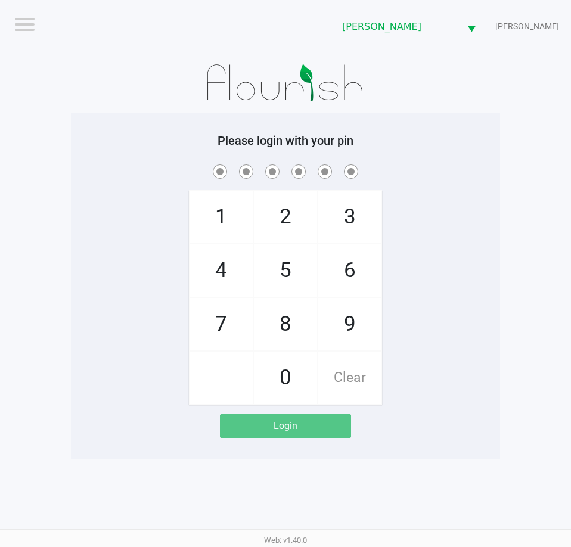
click at [410, 243] on div "1 4 7 2 5 8 0 3 6 9 Clear" at bounding box center [285, 283] width 429 height 242
click at [411, 242] on div "1 4 7 2 5 8 0 3 6 9 Clear" at bounding box center [285, 283] width 429 height 242
drag, startPoint x: 568, startPoint y: 175, endPoint x: 576, endPoint y: 174, distance: 7.8
click at [570, 174] on html "Logout [PERSON_NAME] [PERSON_NAME] Please login with your pin 1 4 7 2 5 8 0 3 6…" at bounding box center [285, 273] width 571 height 547
click at [440, 151] on div "Please login with your pin 1 4 7 2 5 8 0 3 6 9 Clear Login" at bounding box center [285, 285] width 429 height 304
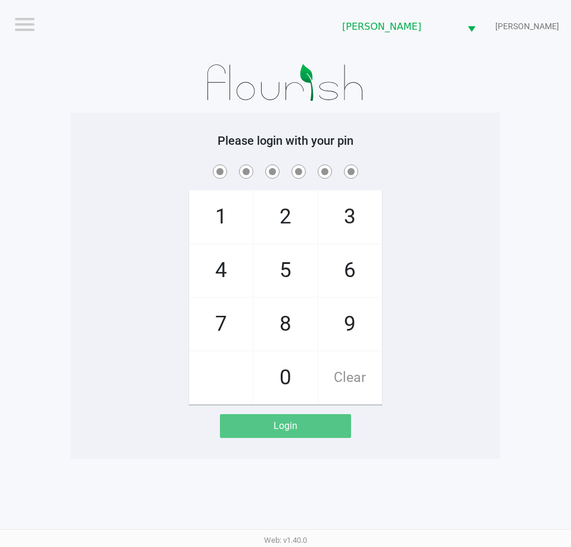
click at [442, 143] on h5 "Please login with your pin" at bounding box center [285, 140] width 411 height 14
click at [442, 141] on h5 "Please login with your pin" at bounding box center [285, 140] width 411 height 14
